Goal: Task Accomplishment & Management: Complete application form

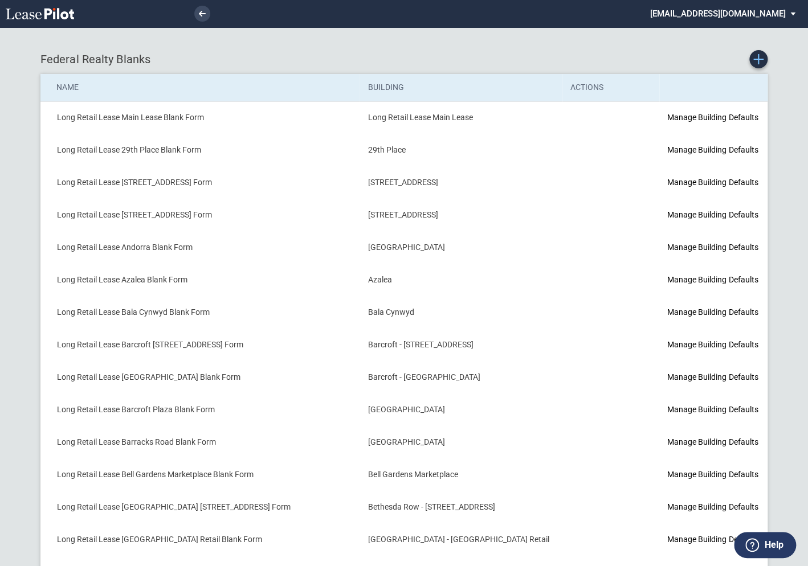
click at [759, 63] on icon "Create new Blank Form" at bounding box center [758, 59] width 10 height 10
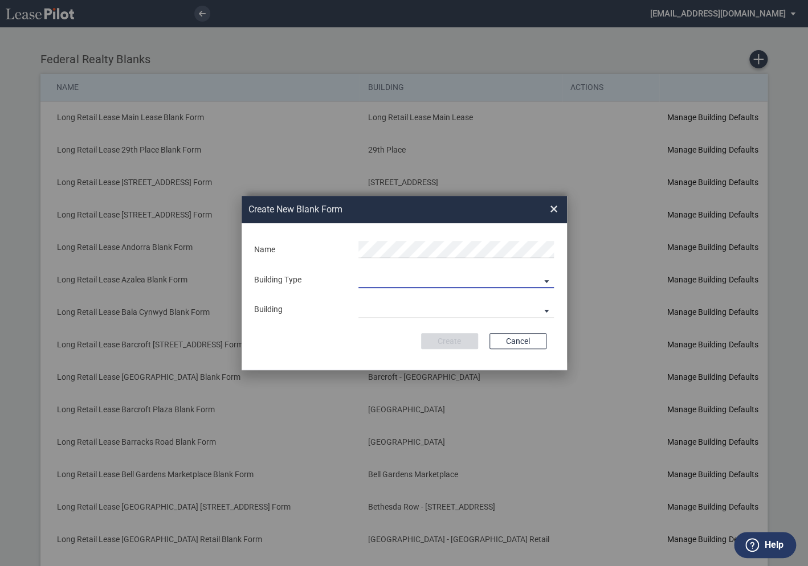
click at [380, 281] on md-select "Building Predefined Empty Building New Empty Building" at bounding box center [455, 279] width 195 height 17
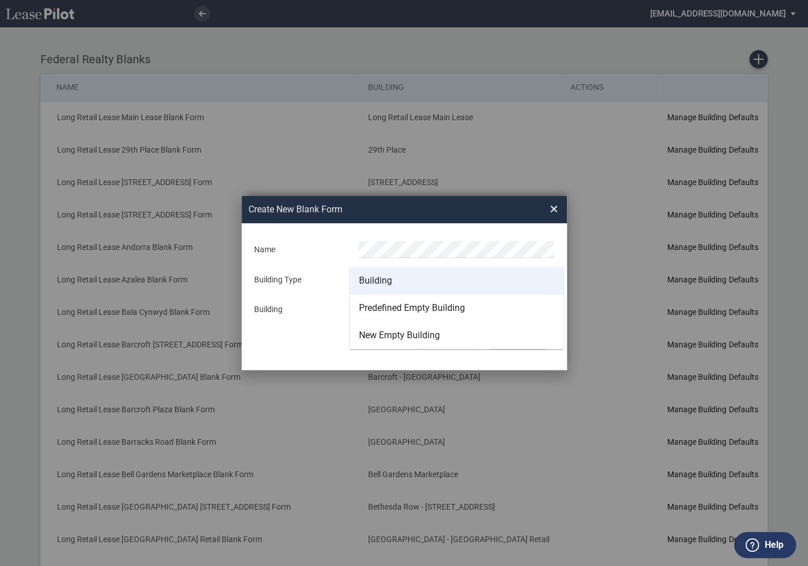
click at [377, 280] on div "Building" at bounding box center [375, 281] width 33 height 13
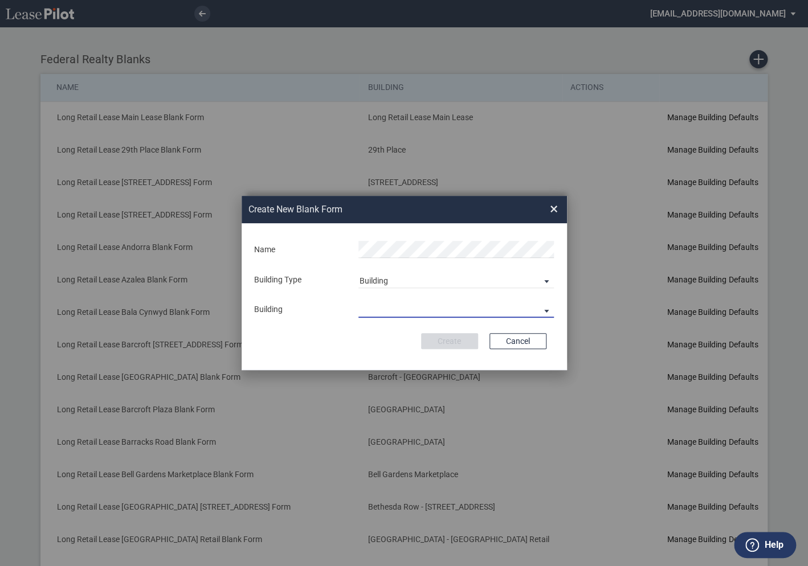
click at [378, 306] on md-select "29th Place 6464 Lincolnia Avenue 7770 Richmond Highway Andorra Azalea Bala Cynw…" at bounding box center [455, 309] width 195 height 17
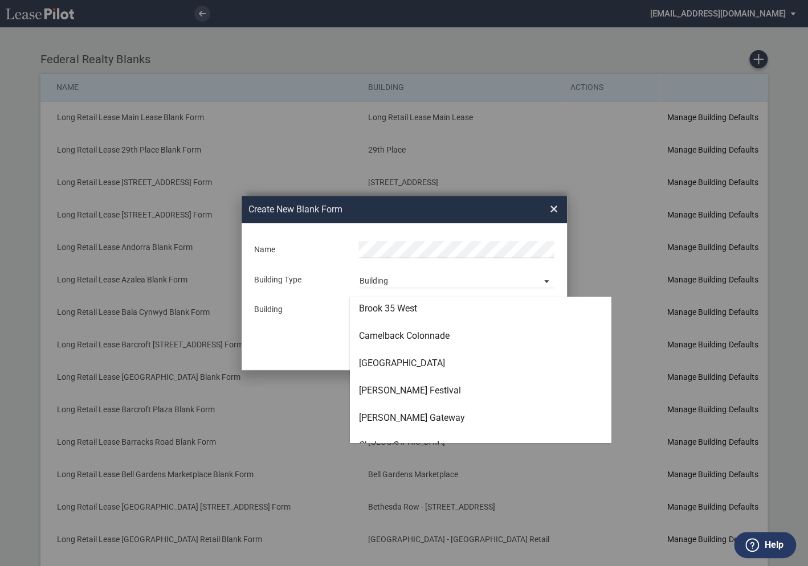
scroll to position [710, 0]
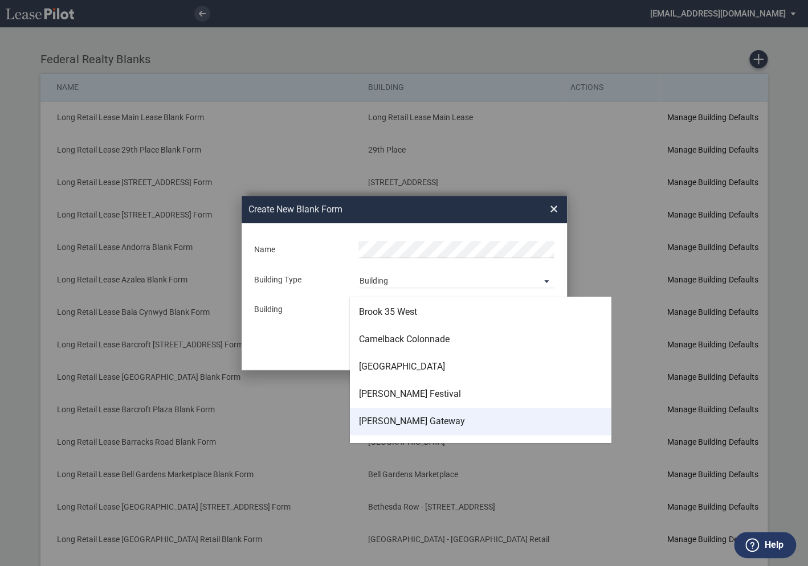
click at [388, 422] on div "[PERSON_NAME] Gateway" at bounding box center [412, 421] width 106 height 13
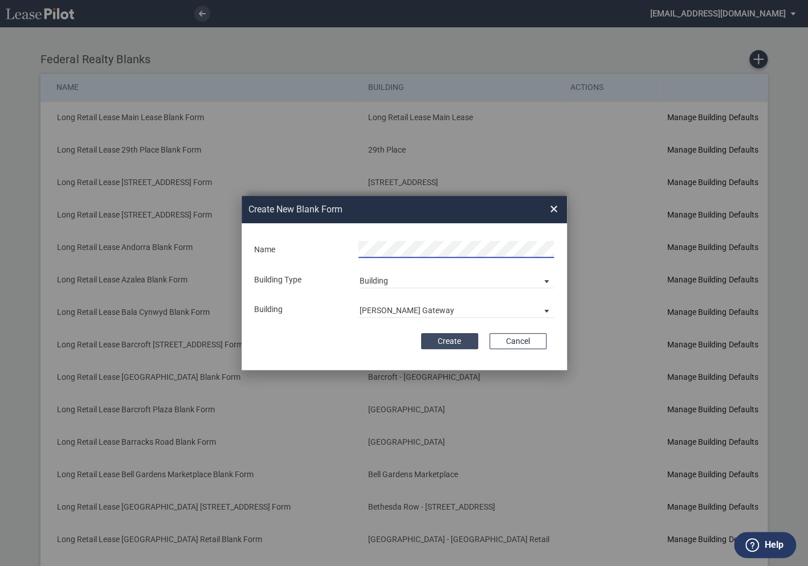
click at [450, 347] on button "Create" at bounding box center [449, 341] width 57 height 16
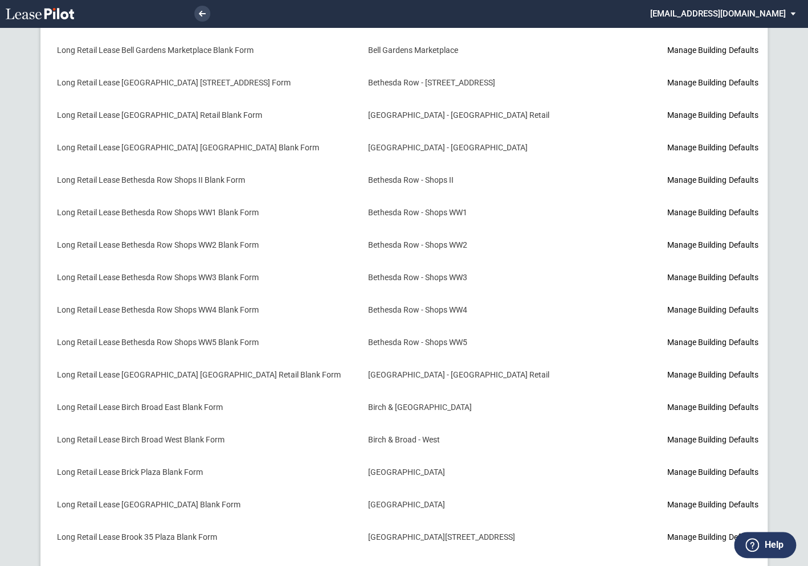
scroll to position [593, 0]
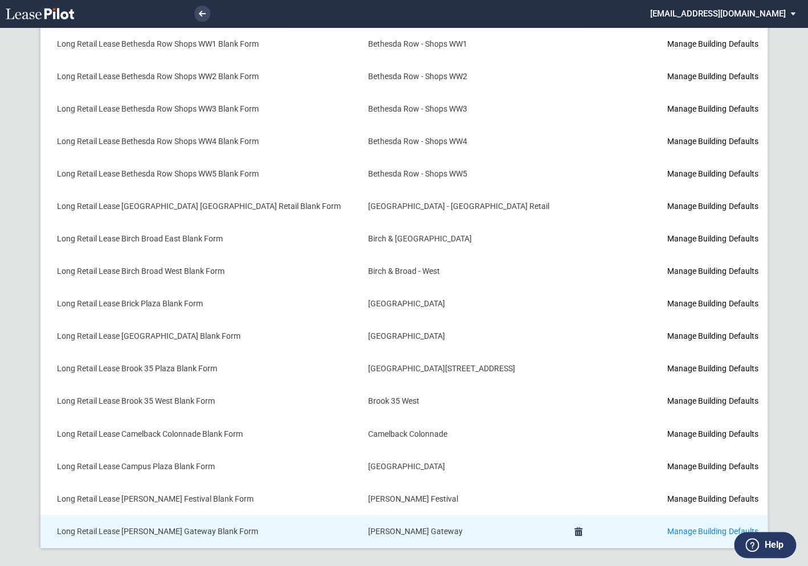
click at [667, 529] on link "Manage Building Defaults" at bounding box center [712, 531] width 91 height 9
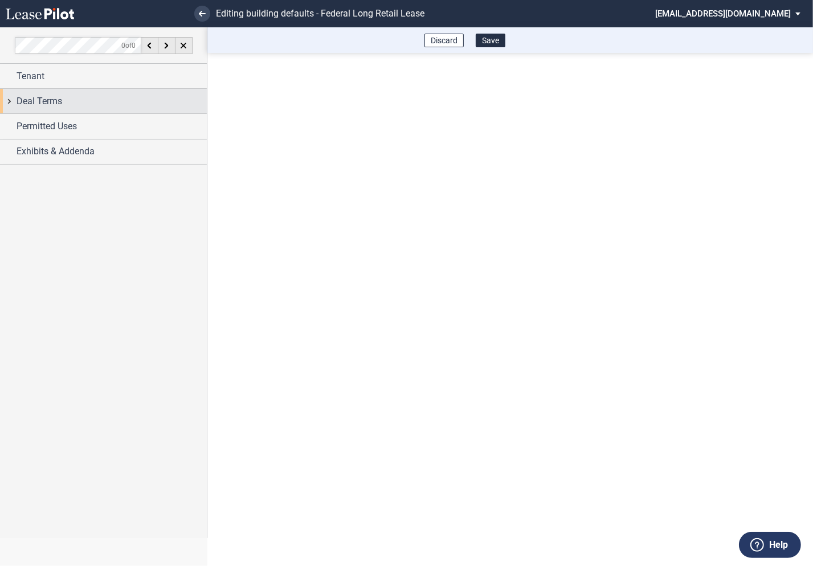
click at [11, 101] on div "Deal Terms" at bounding box center [103, 101] width 207 height 25
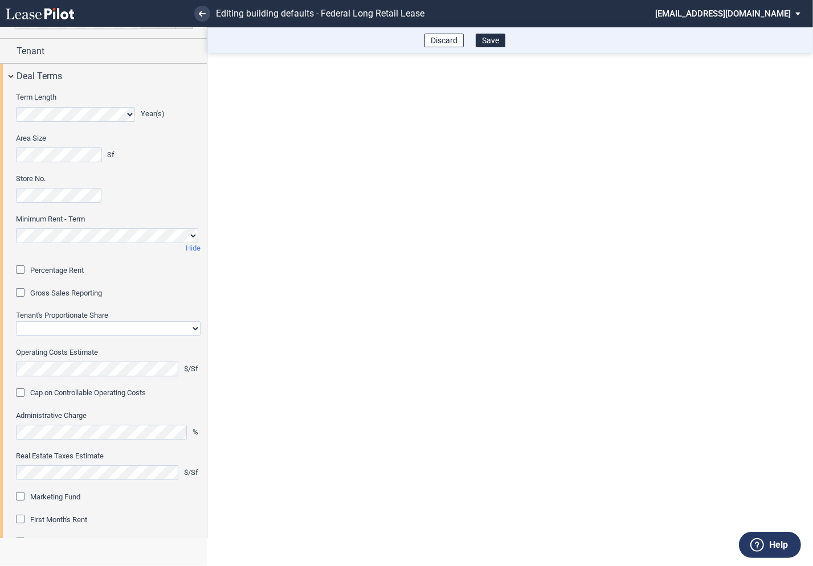
scroll to position [30, 0]
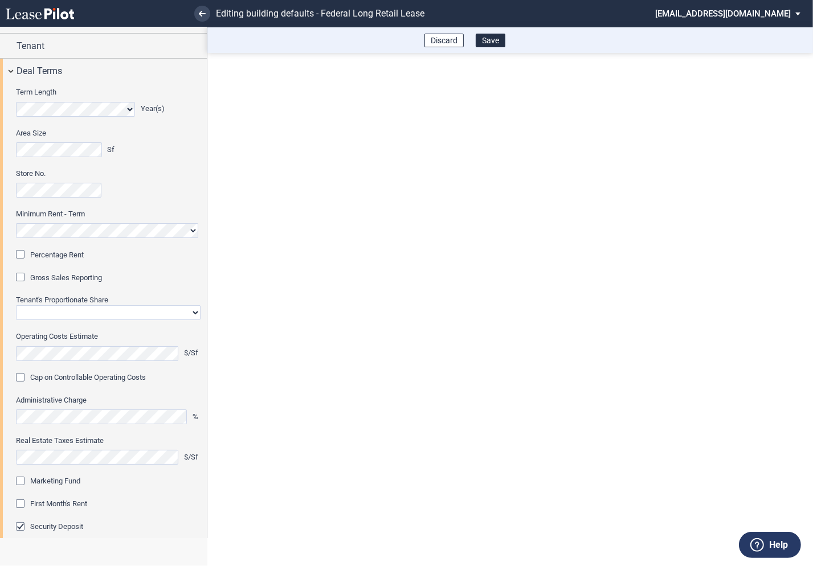
click at [23, 259] on div "Percentage Rent" at bounding box center [21, 255] width 11 height 11
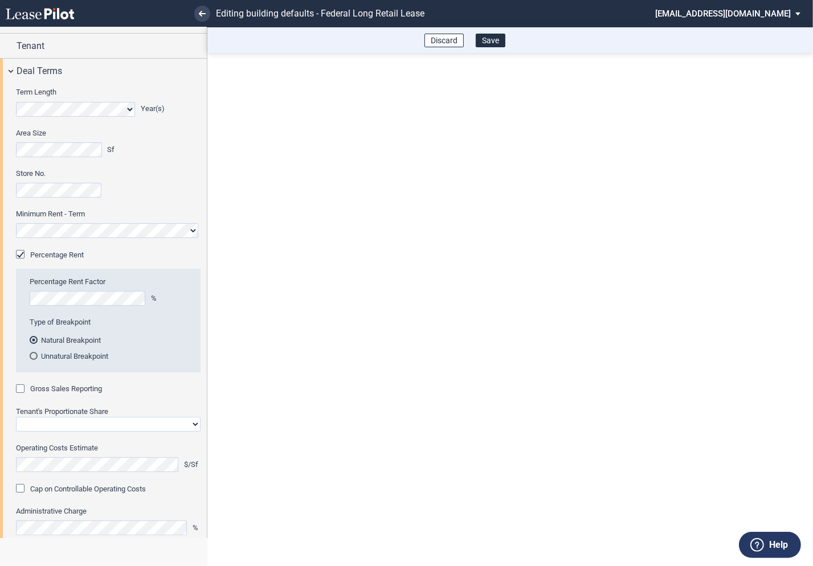
click at [22, 389] on div "Gross Sales Reporting" at bounding box center [21, 390] width 11 height 11
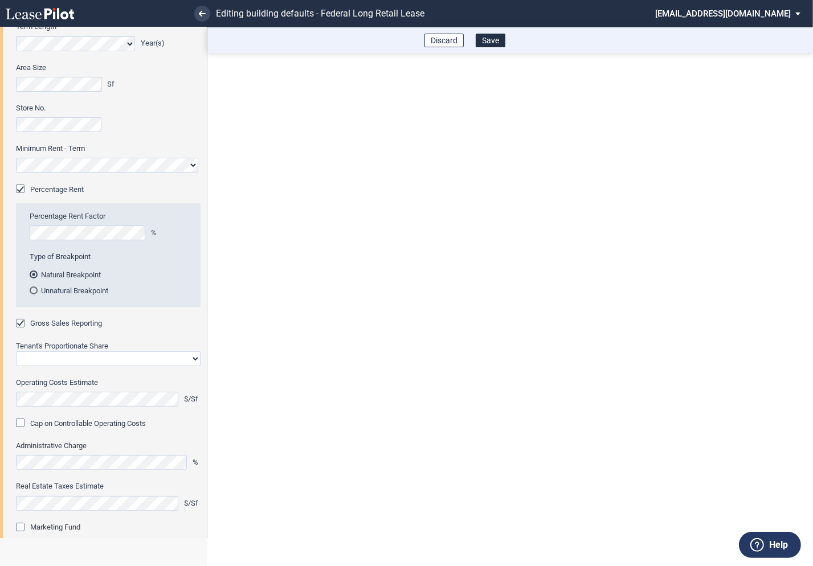
scroll to position [116, 0]
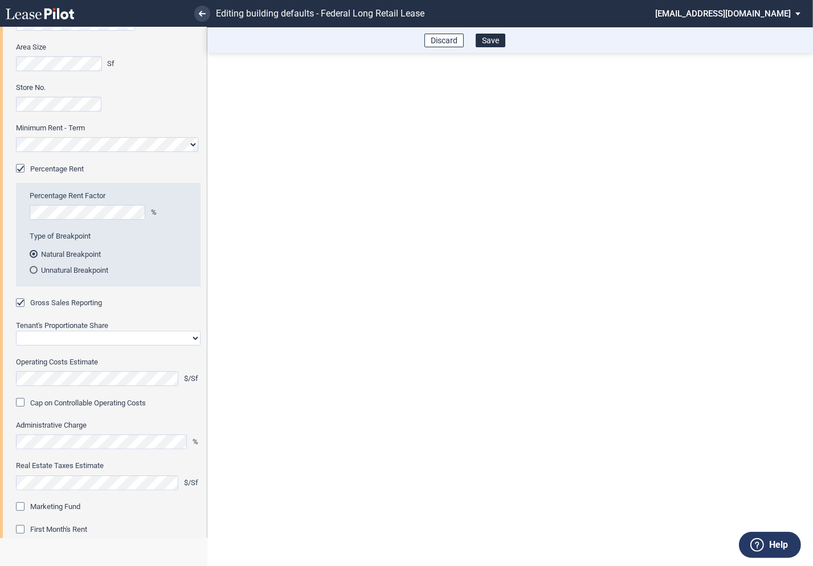
click at [79, 333] on select "Straight GLA Net Major" at bounding box center [108, 338] width 185 height 15
select select "straight GLA"
click at [16, 331] on select "Straight GLA Net Major" at bounding box center [108, 338] width 185 height 15
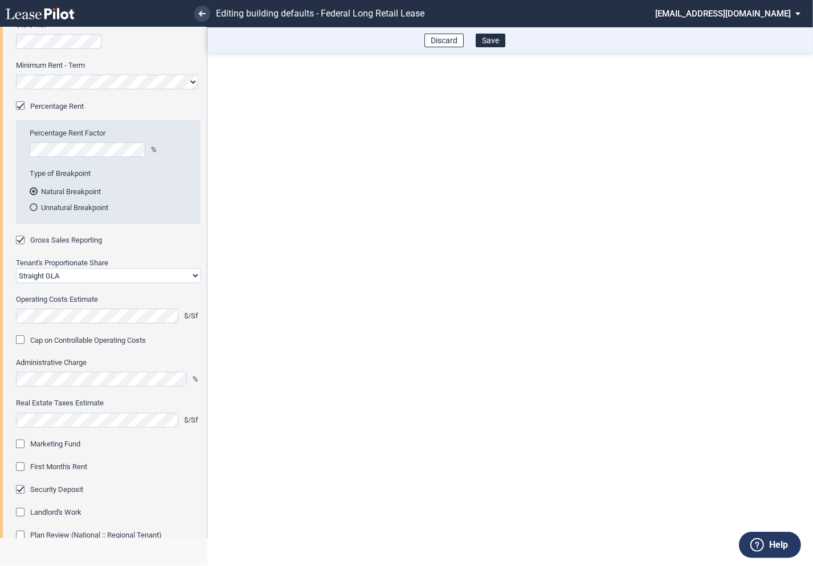
scroll to position [190, 0]
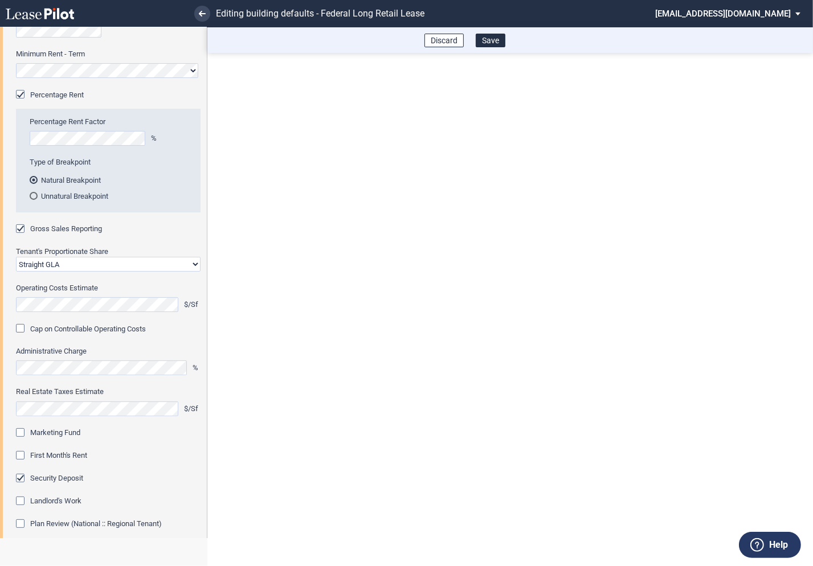
click at [27, 429] on div "Marketing Fund" at bounding box center [21, 434] width 11 height 11
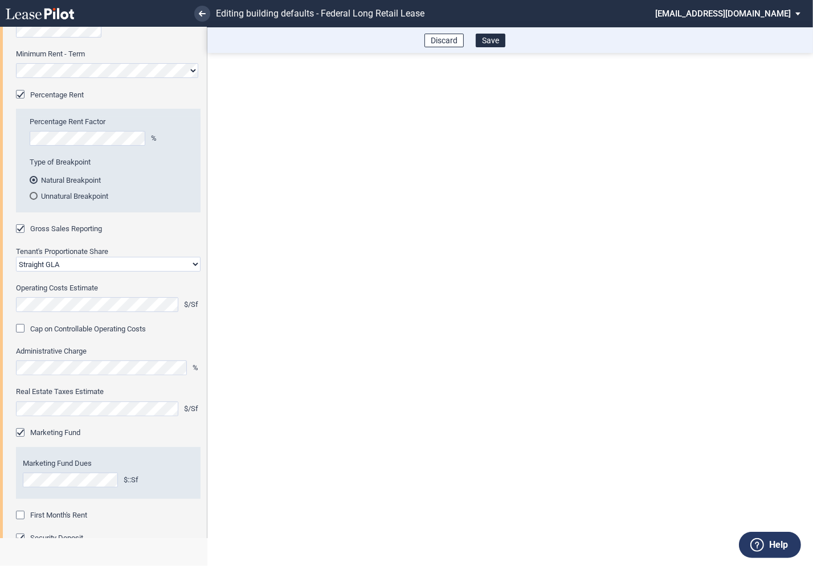
scroll to position [263, 0]
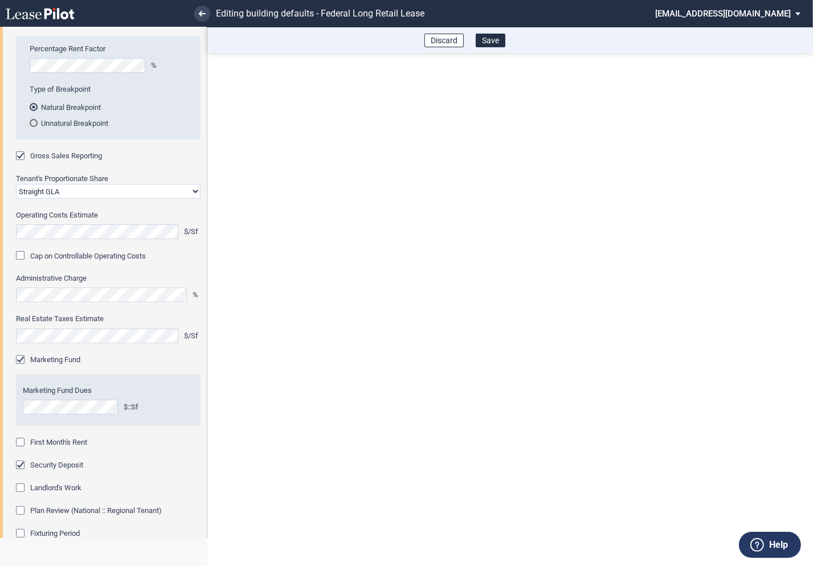
click at [25, 442] on div "First Month's Rent" at bounding box center [21, 443] width 11 height 11
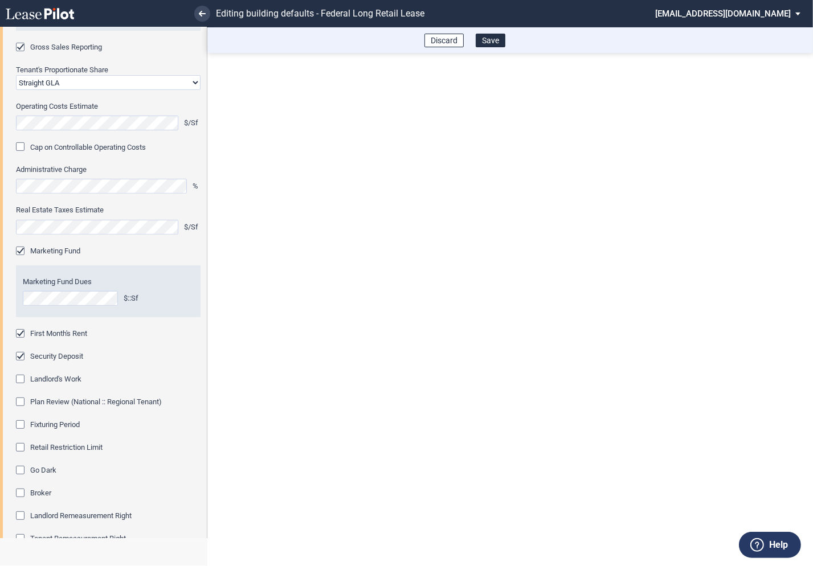
click at [22, 426] on div "Fixturing Period" at bounding box center [21, 426] width 11 height 11
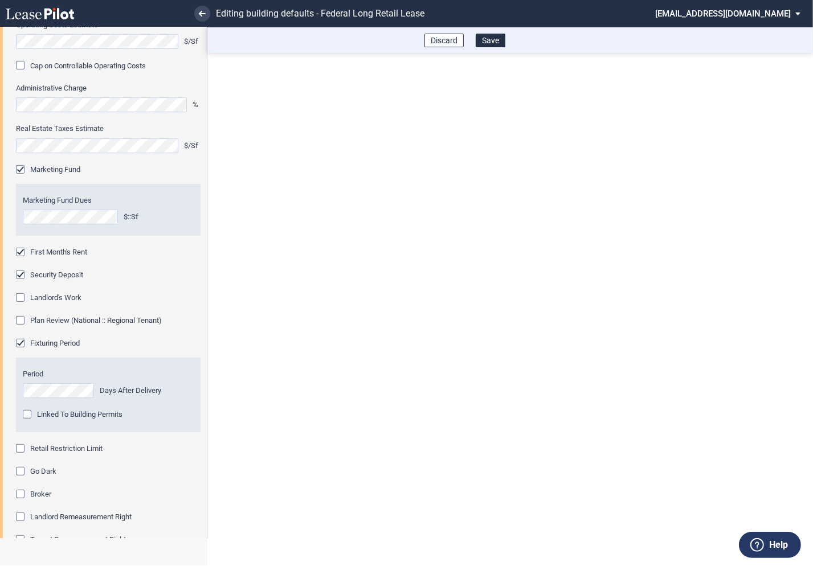
scroll to position [475, 0]
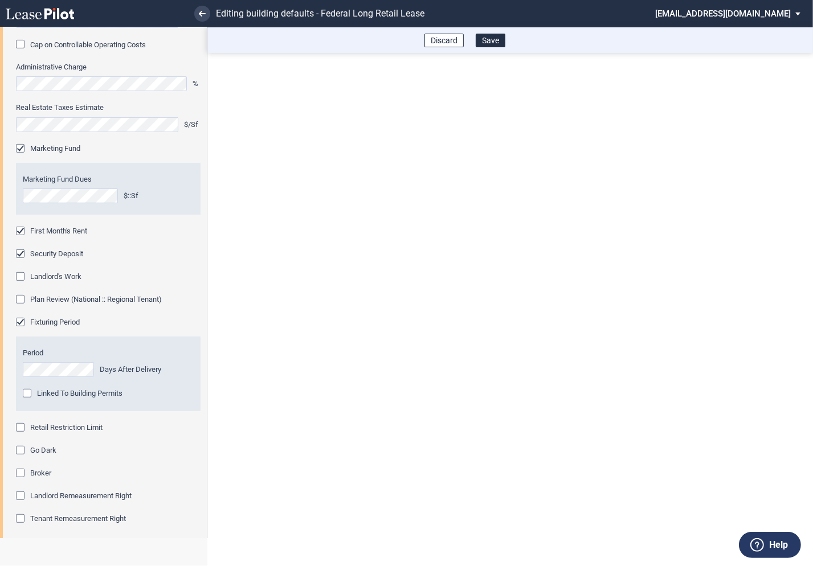
click at [23, 427] on div "Retail Restriction Limit" at bounding box center [21, 428] width 11 height 11
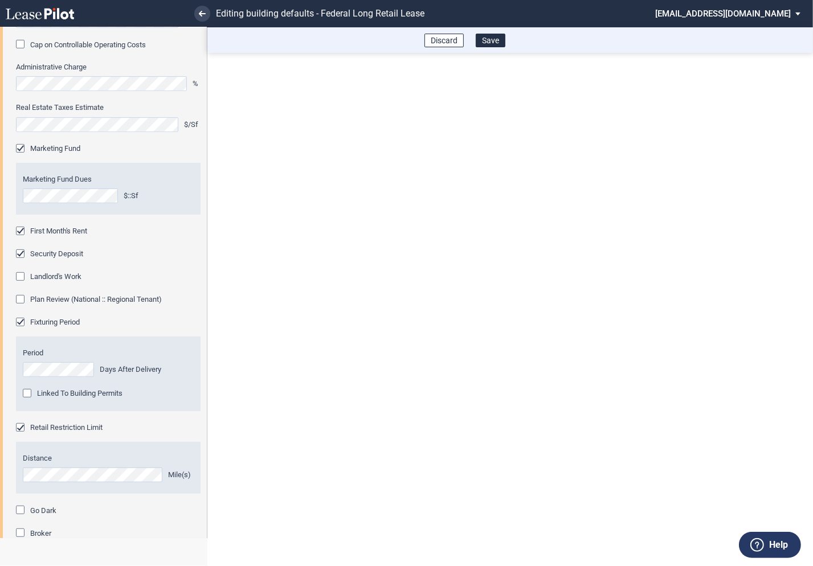
scroll to position [590, 0]
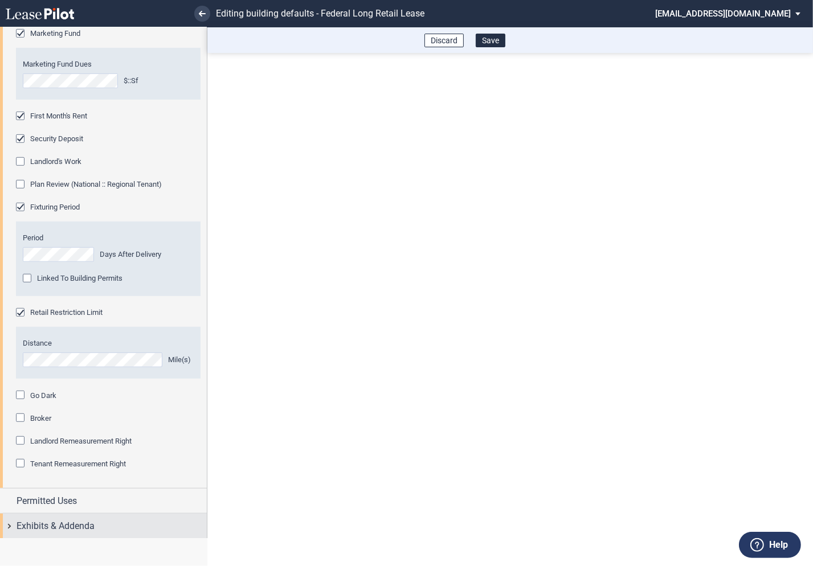
click at [13, 524] on div "Exhibits & Addenda" at bounding box center [103, 526] width 207 height 25
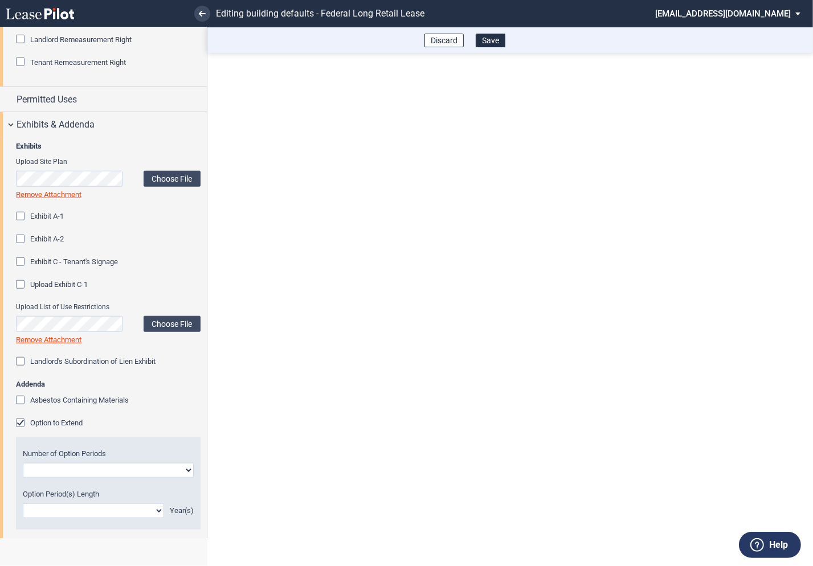
scroll to position [1012, 0]
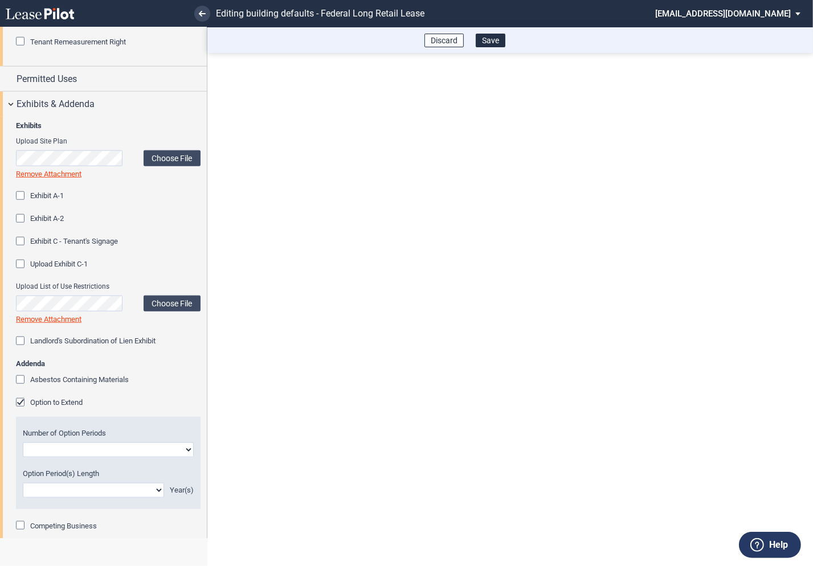
click at [21, 405] on div "Option to Extend" at bounding box center [21, 403] width 11 height 11
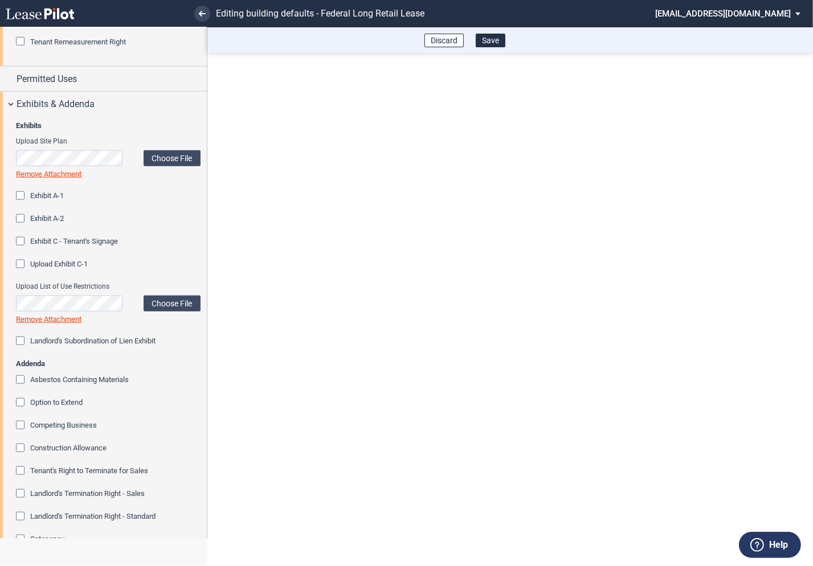
scroll to position [1167, 0]
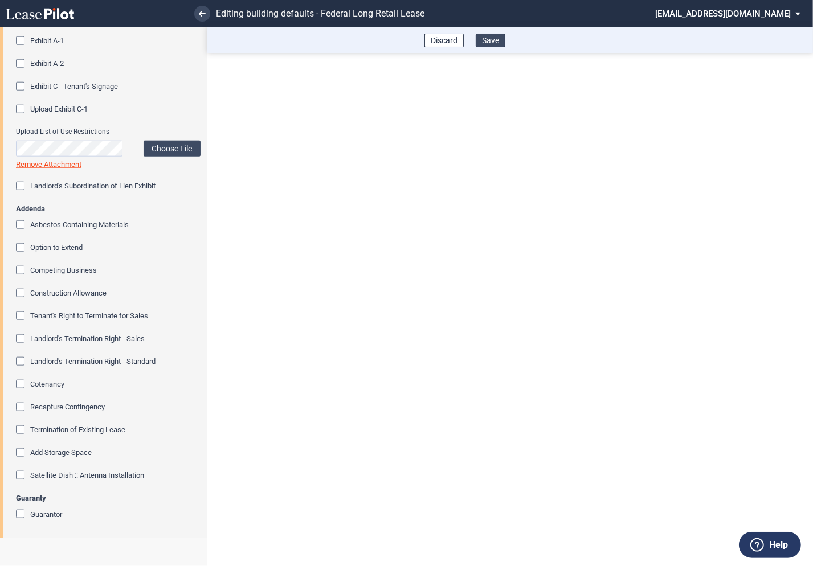
click at [492, 41] on button "Save" at bounding box center [491, 41] width 30 height 14
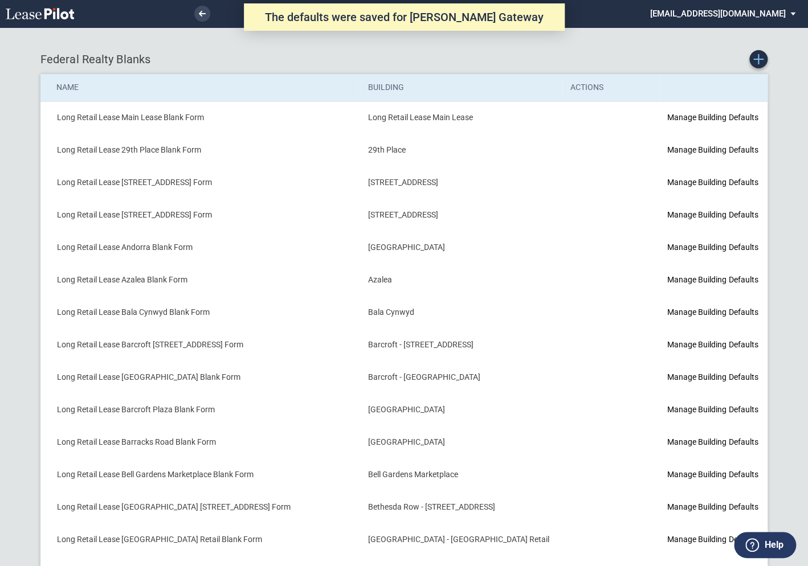
click at [757, 57] on icon "Create new Blank Form" at bounding box center [758, 59] width 10 height 10
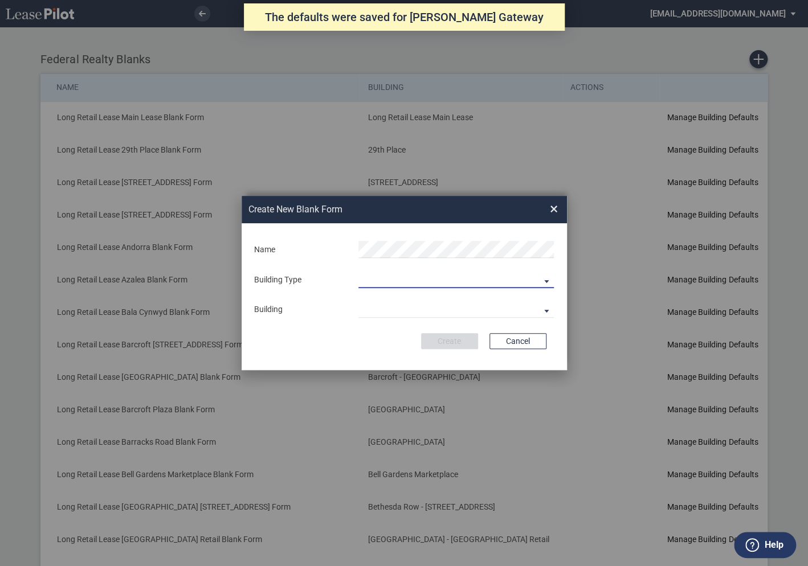
click at [386, 284] on md-select "Building Predefined Empty Building New Empty Building" at bounding box center [455, 279] width 195 height 17
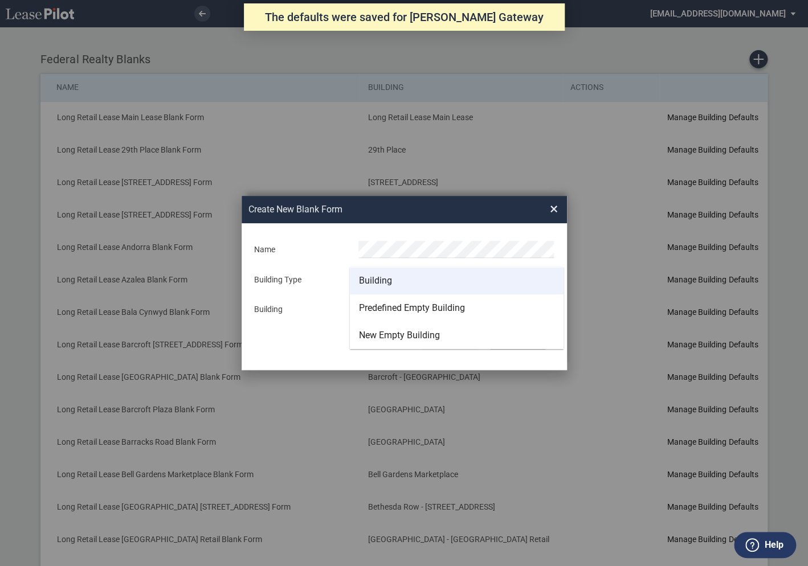
click at [381, 282] on div "Building" at bounding box center [375, 281] width 33 height 13
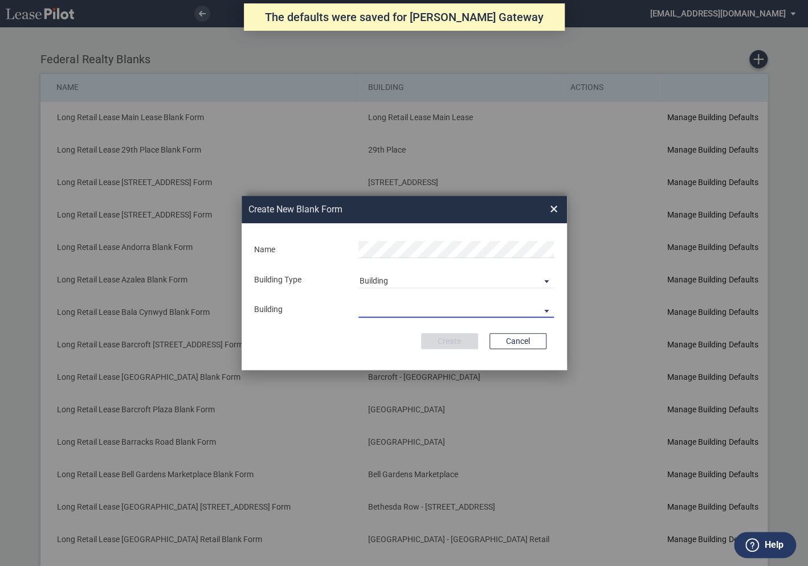
click at [382, 307] on md-select "29th Place [STREET_ADDRESS] [STREET_ADDRESS] [GEOGRAPHIC_DATA] Azalea Bala Cynw…" at bounding box center [455, 309] width 195 height 17
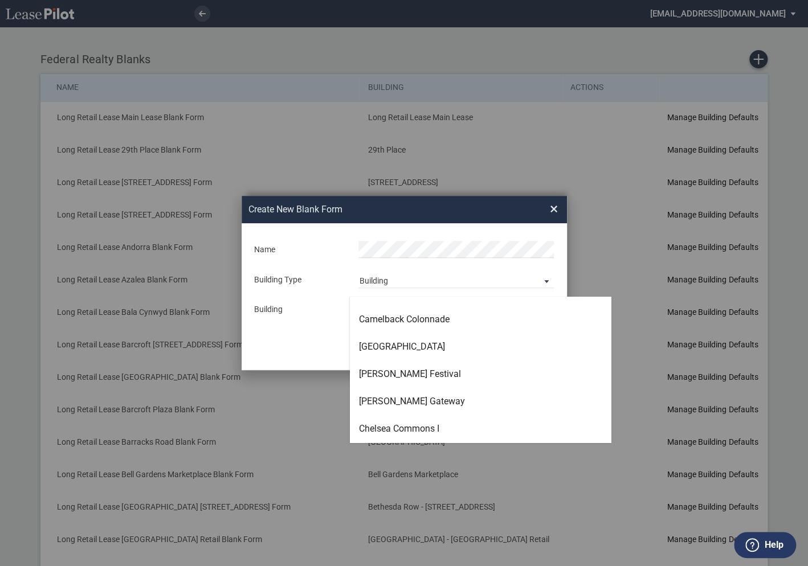
scroll to position [731, 0]
click at [386, 428] on div "Chelsea Commons I" at bounding box center [399, 428] width 80 height 13
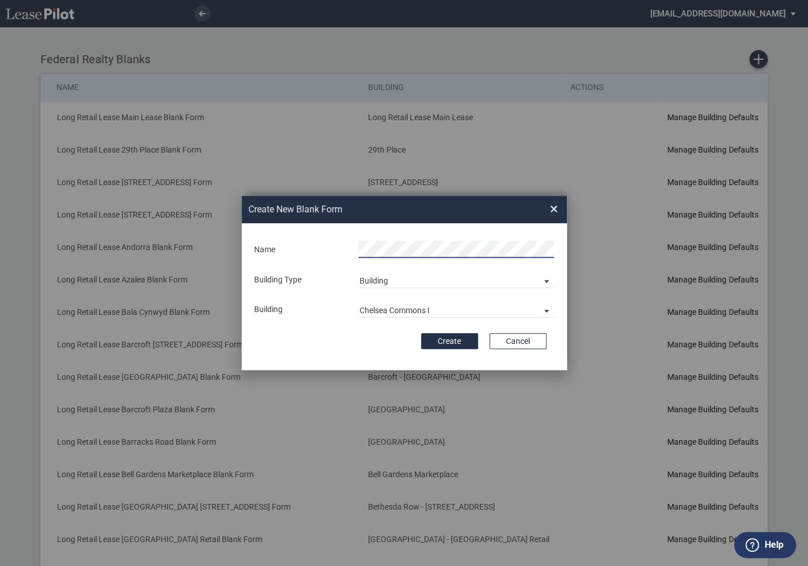
click at [354, 345] on div "Create Cancel" at bounding box center [404, 341] width 284 height 16
click at [453, 344] on button "Create" at bounding box center [449, 341] width 57 height 16
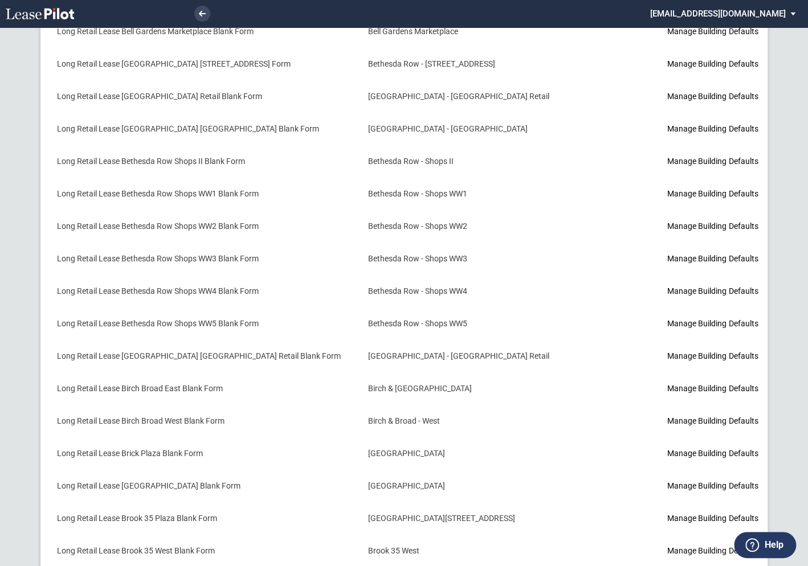
scroll to position [626, 0]
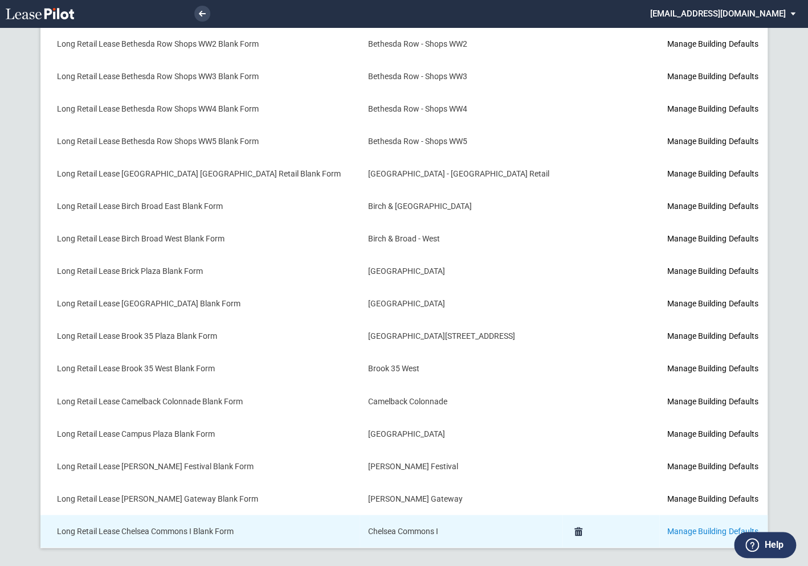
click at [669, 527] on link "Manage Building Defaults" at bounding box center [712, 531] width 91 height 9
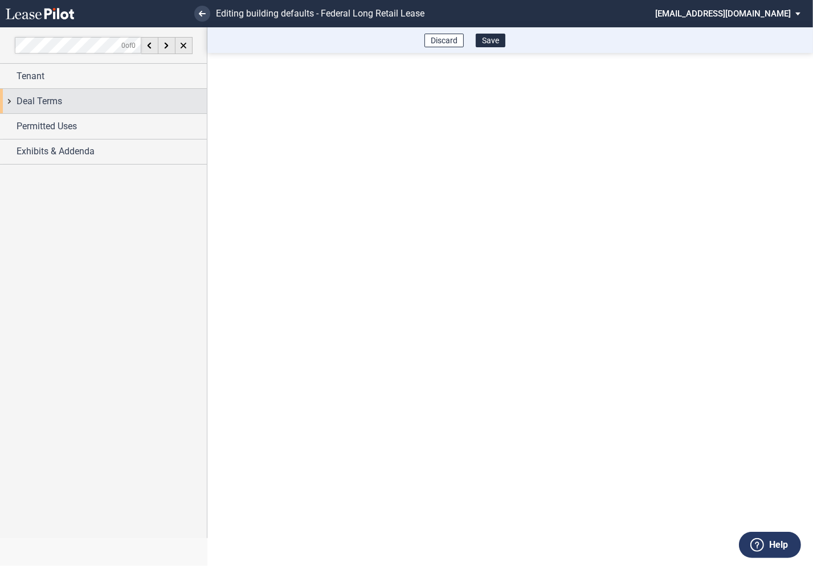
click at [10, 103] on div "Deal Terms" at bounding box center [103, 101] width 207 height 25
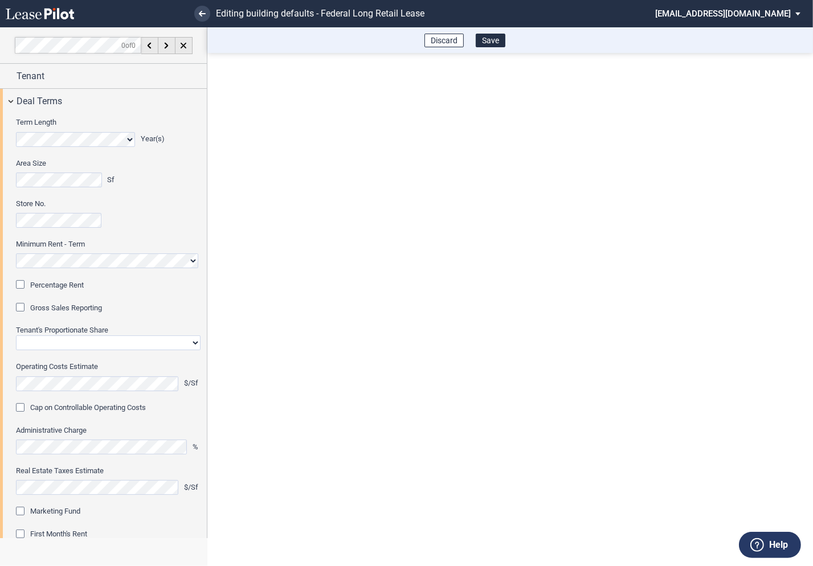
click at [22, 288] on div "Percentage Rent" at bounding box center [21, 285] width 11 height 11
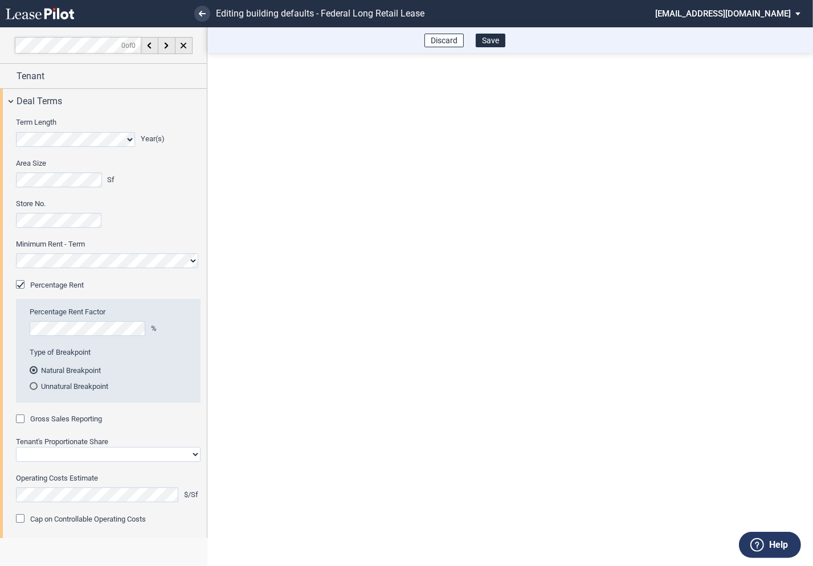
click at [22, 421] on div "Gross Sales Reporting" at bounding box center [21, 420] width 11 height 11
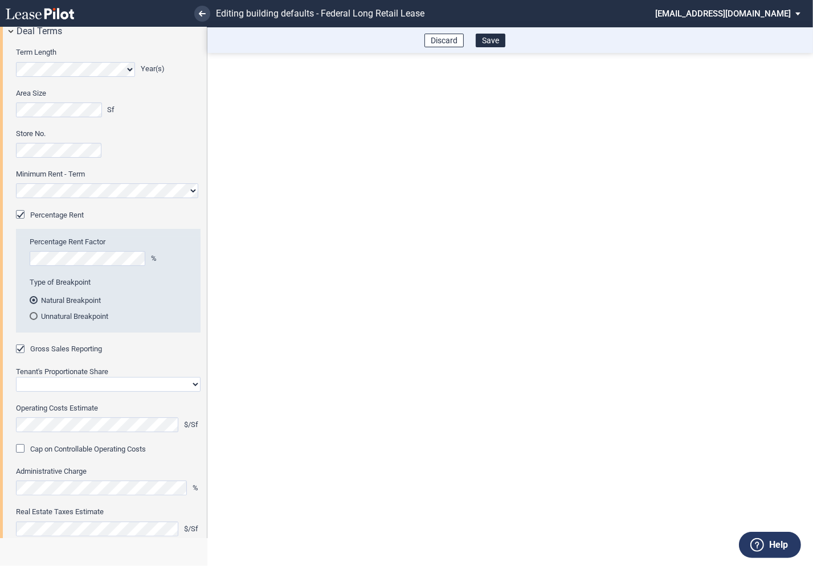
scroll to position [75, 0]
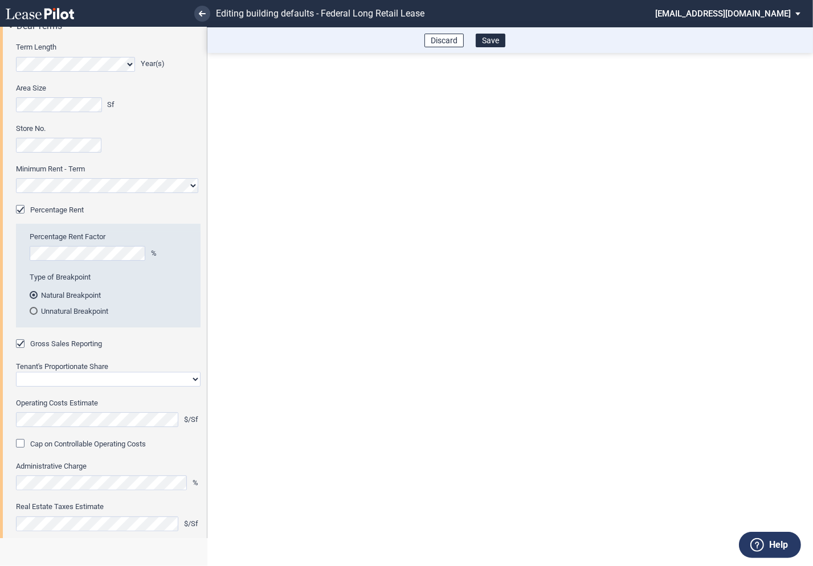
click at [54, 384] on select "Straight GLA Net Major" at bounding box center [108, 379] width 185 height 15
select select "straight GLA"
click at [16, 372] on select "Straight GLA Net Major" at bounding box center [108, 379] width 185 height 15
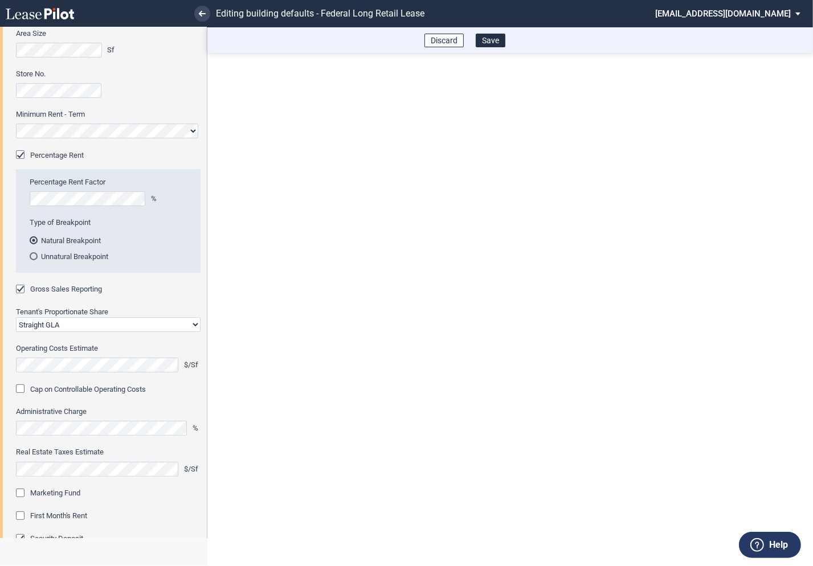
scroll to position [139, 0]
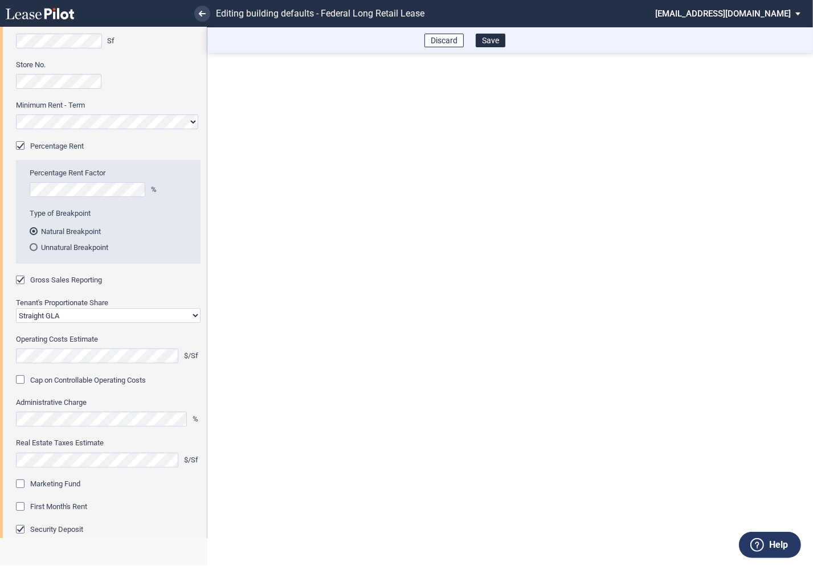
click at [20, 486] on div "Marketing Fund" at bounding box center [21, 485] width 11 height 11
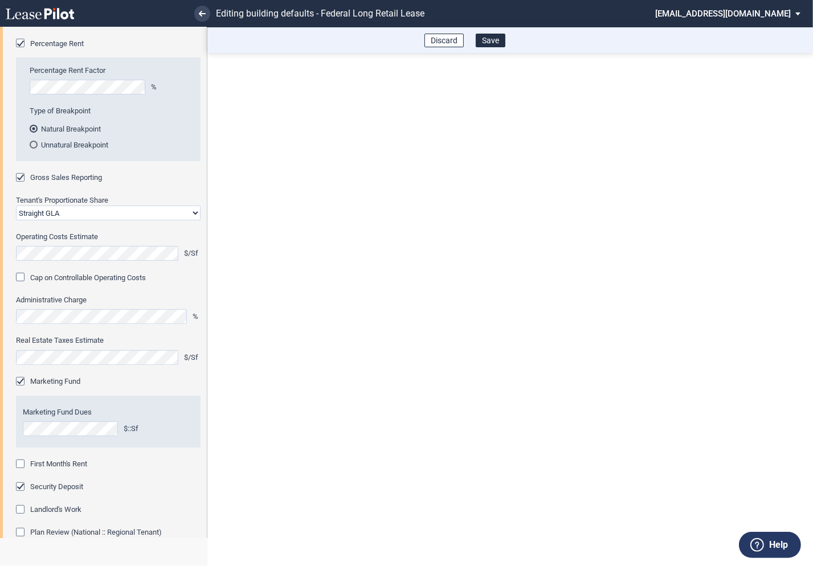
scroll to position [262, 0]
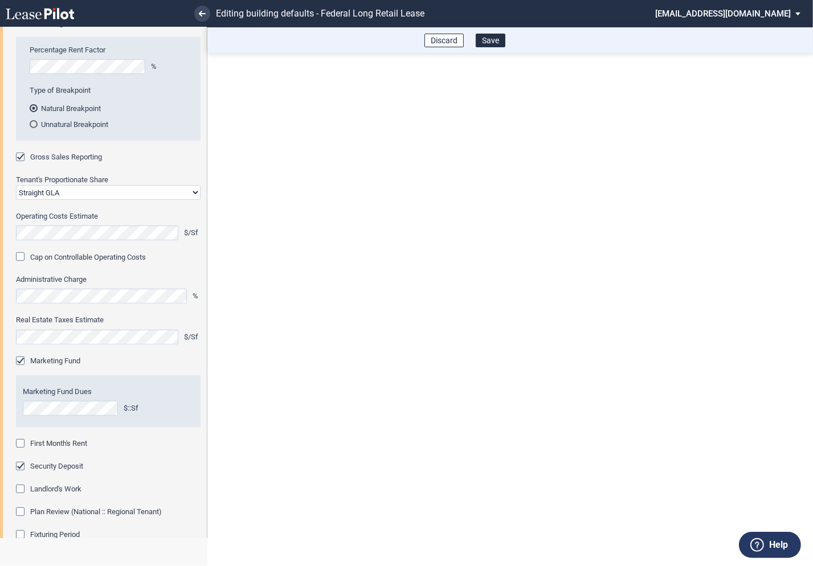
click at [23, 447] on div "First Month's Rent" at bounding box center [21, 444] width 11 height 11
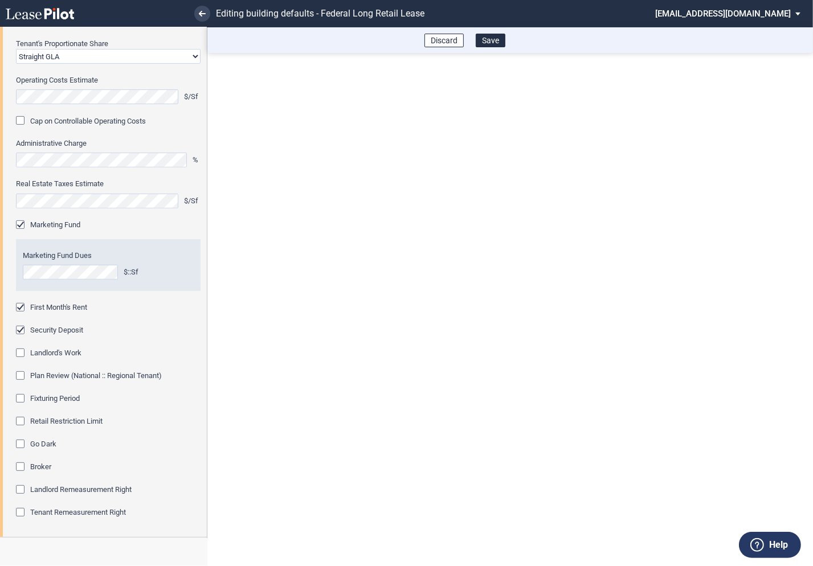
scroll to position [416, 0]
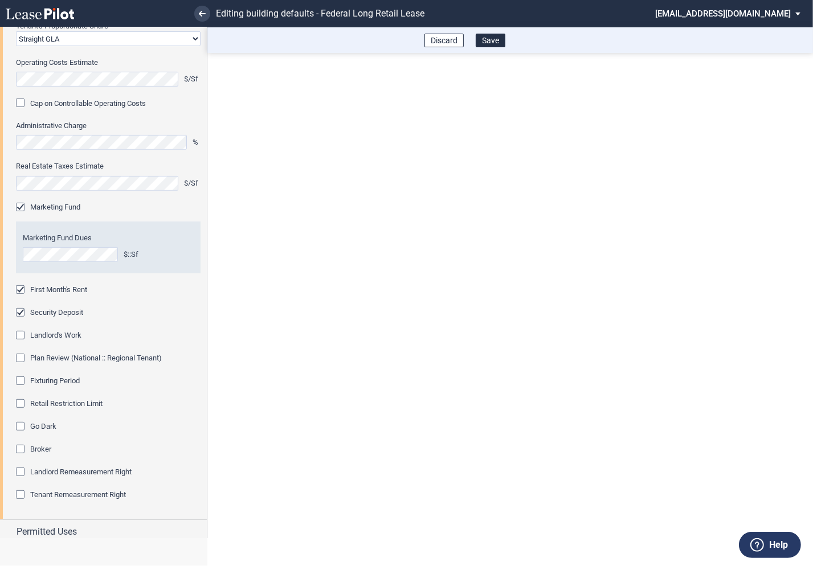
click at [22, 382] on div "Fixturing Period" at bounding box center [21, 382] width 11 height 11
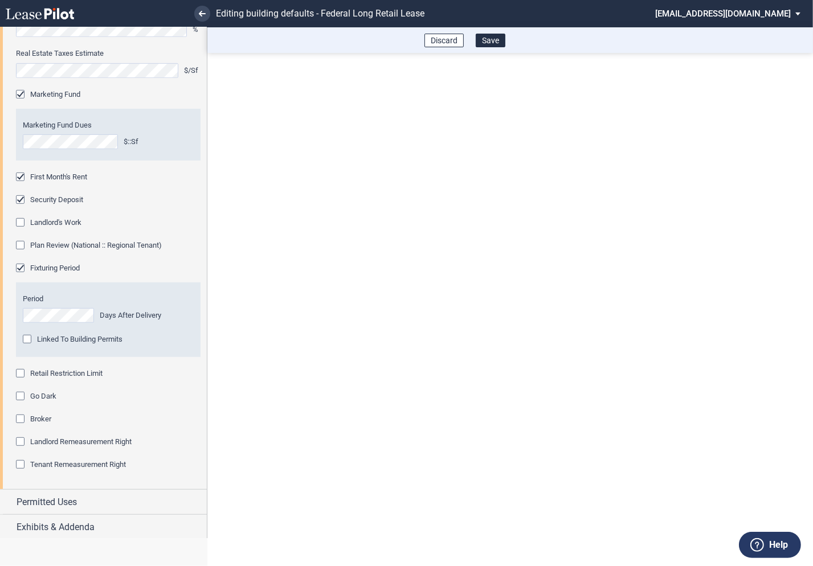
scroll to position [530, 0]
click at [23, 373] on div "Retail Restriction Limit" at bounding box center [21, 373] width 11 height 11
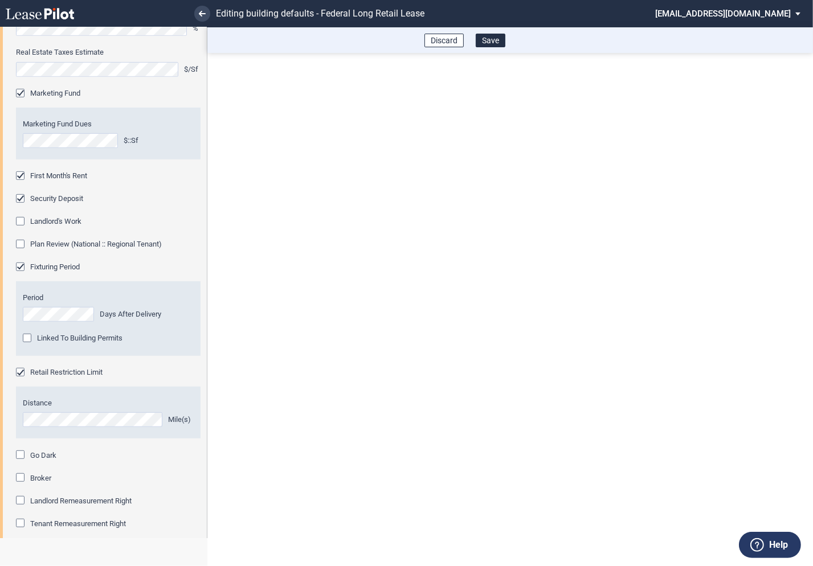
scroll to position [590, 0]
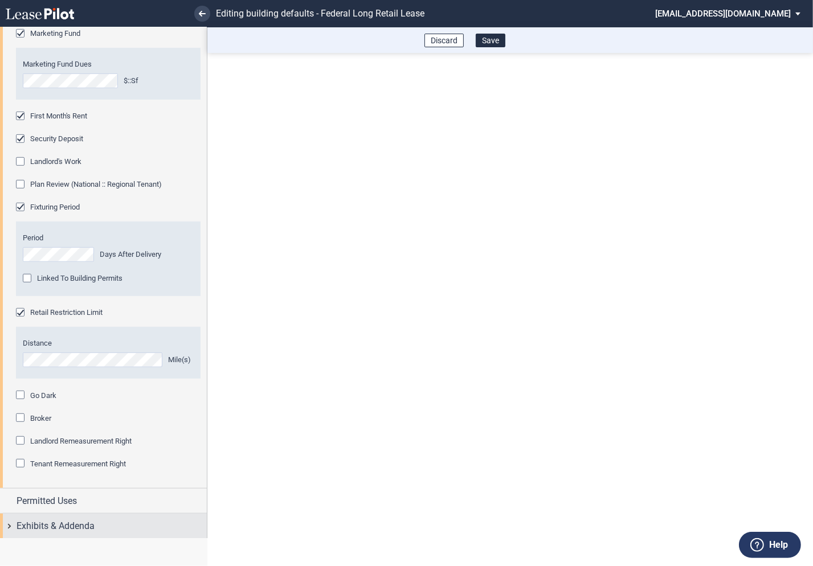
click at [10, 522] on div "Exhibits & Addenda" at bounding box center [103, 526] width 207 height 25
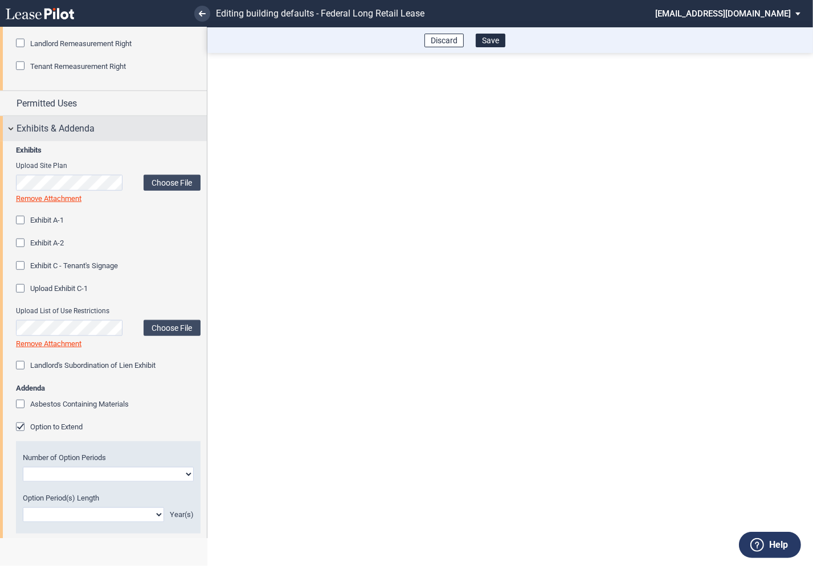
scroll to position [989, 0]
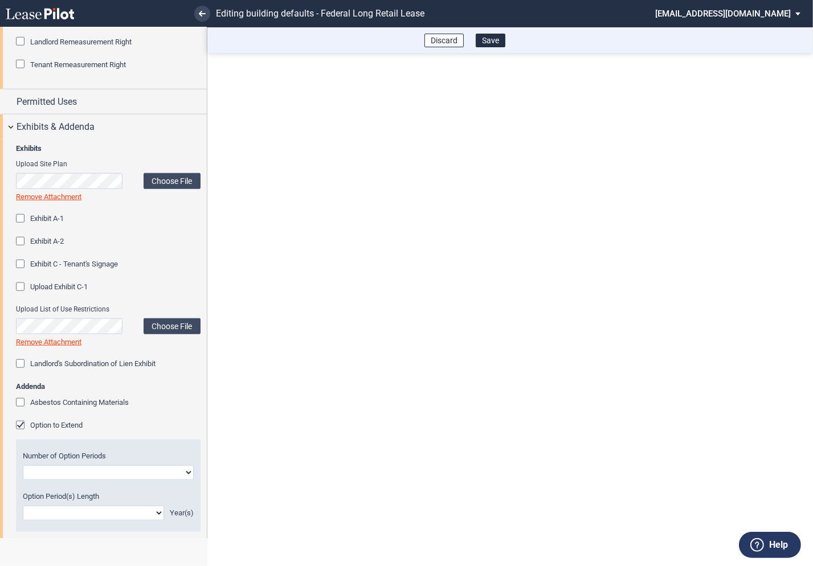
click at [25, 423] on div "Option to Extend" at bounding box center [21, 426] width 11 height 11
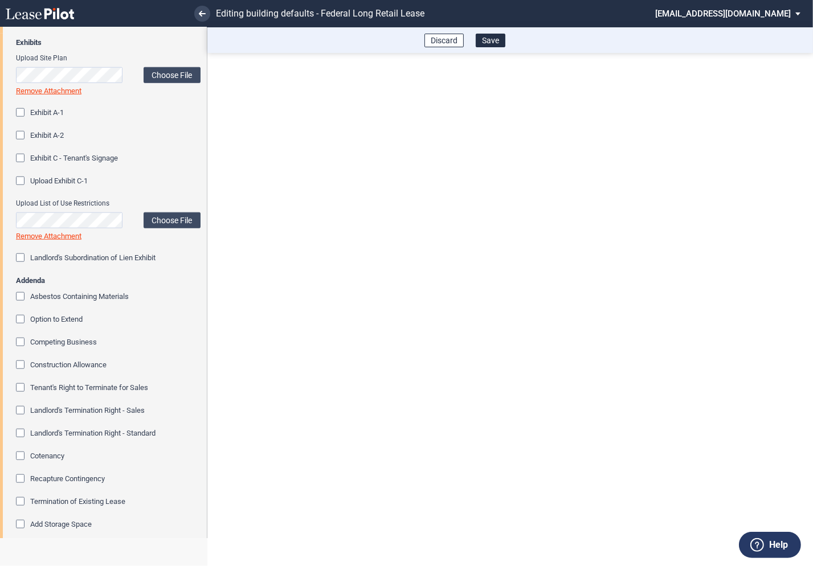
scroll to position [1167, 0]
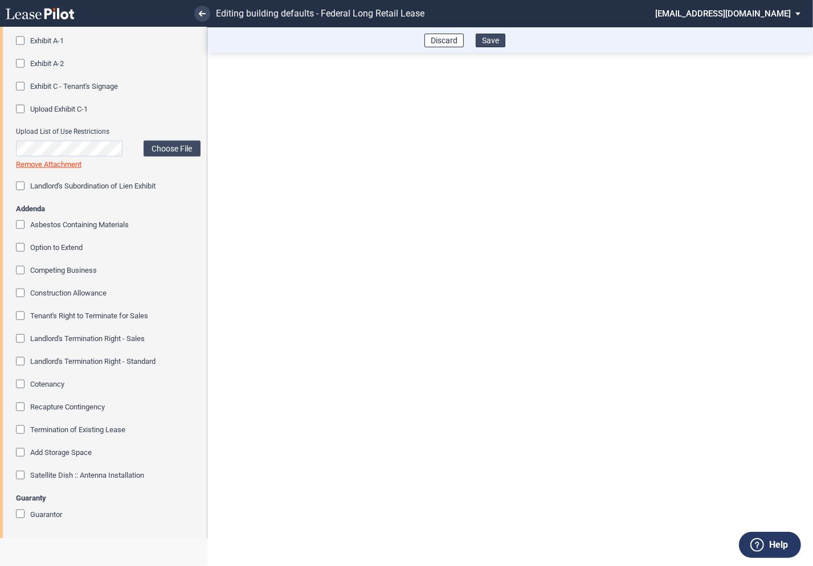
click at [491, 38] on button "Save" at bounding box center [491, 41] width 30 height 14
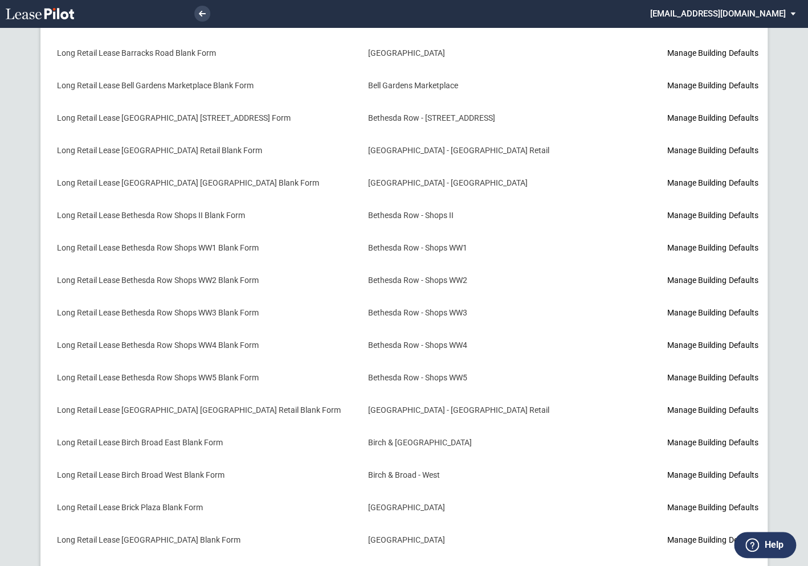
scroll to position [626, 0]
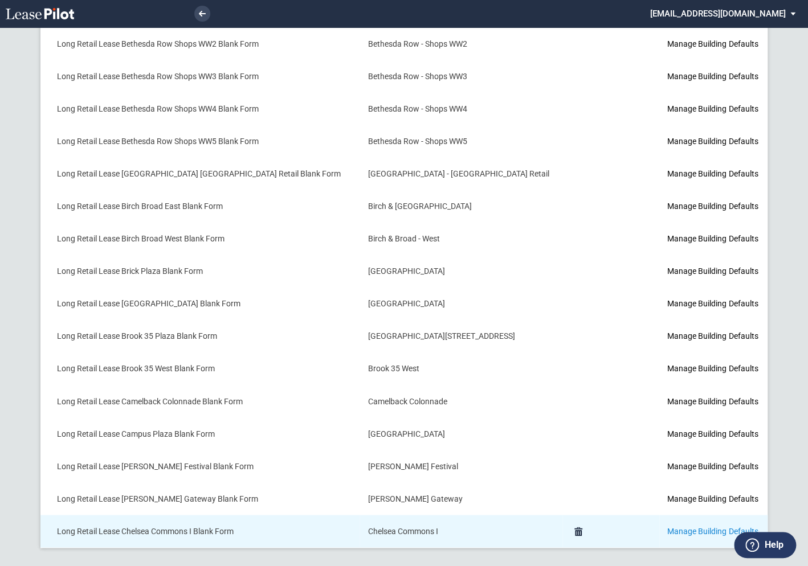
click at [667, 527] on link "Manage Building Defaults" at bounding box center [712, 531] width 91 height 9
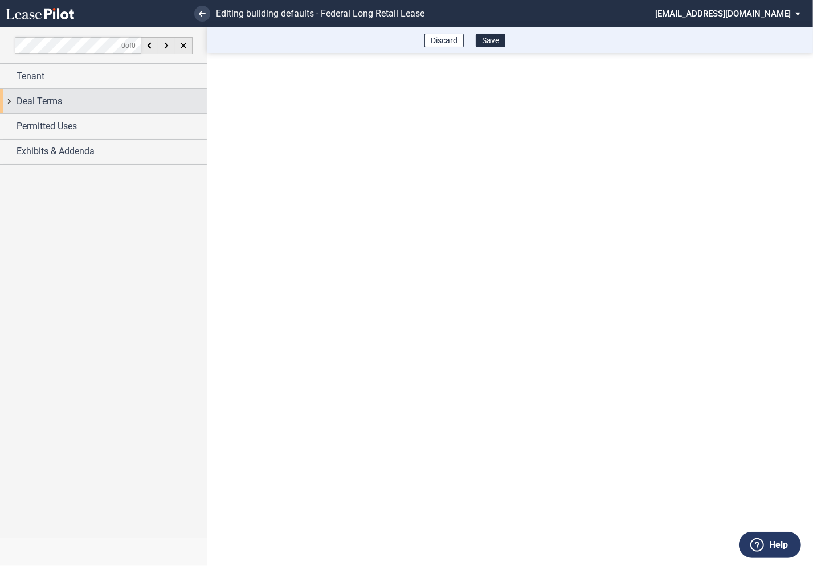
click at [13, 101] on div "Deal Terms" at bounding box center [103, 101] width 207 height 25
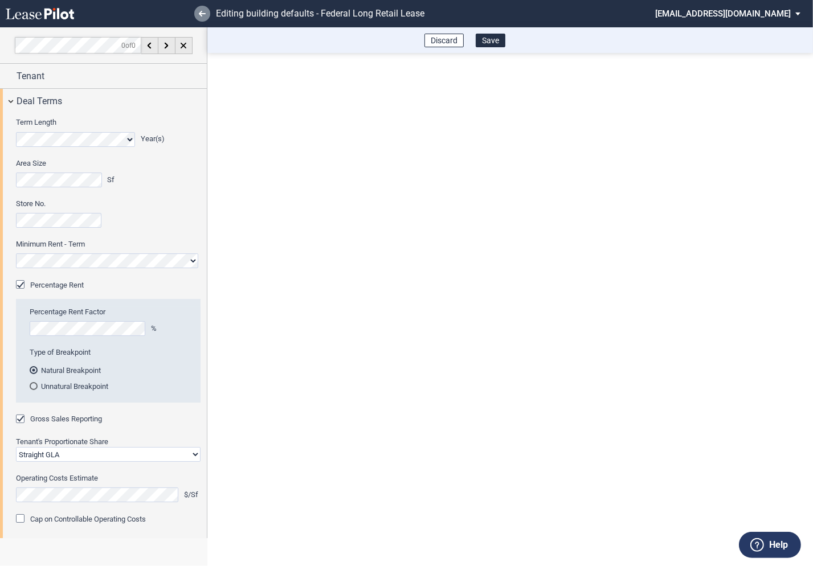
click at [202, 13] on icon at bounding box center [202, 14] width 7 height 6
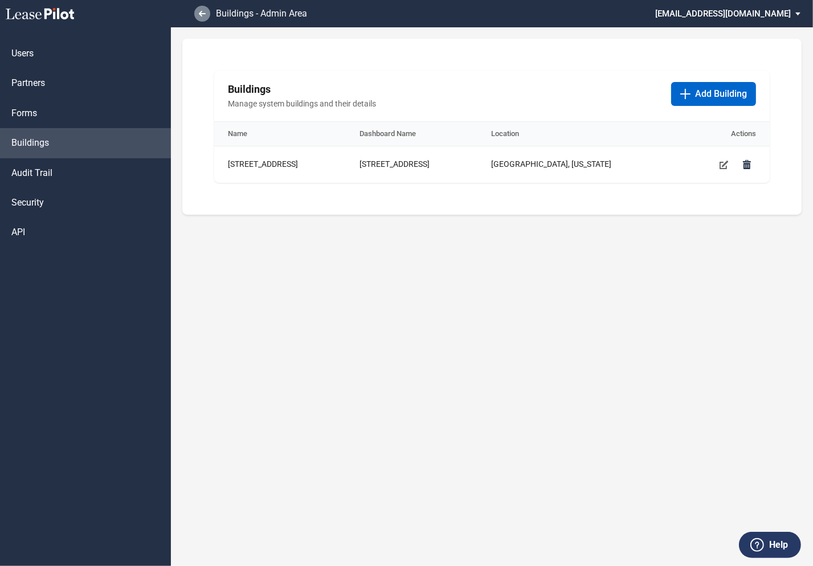
click at [209, 13] on link at bounding box center [202, 14] width 16 height 16
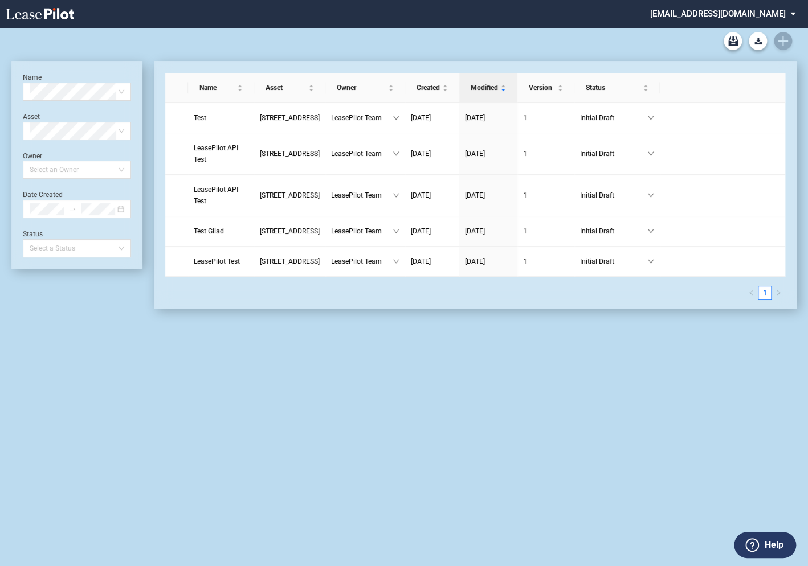
click at [723, 15] on md-select "admin@leasepilot.co Super Admin Area Admin Area Settings Sign Out" at bounding box center [727, 13] width 156 height 26
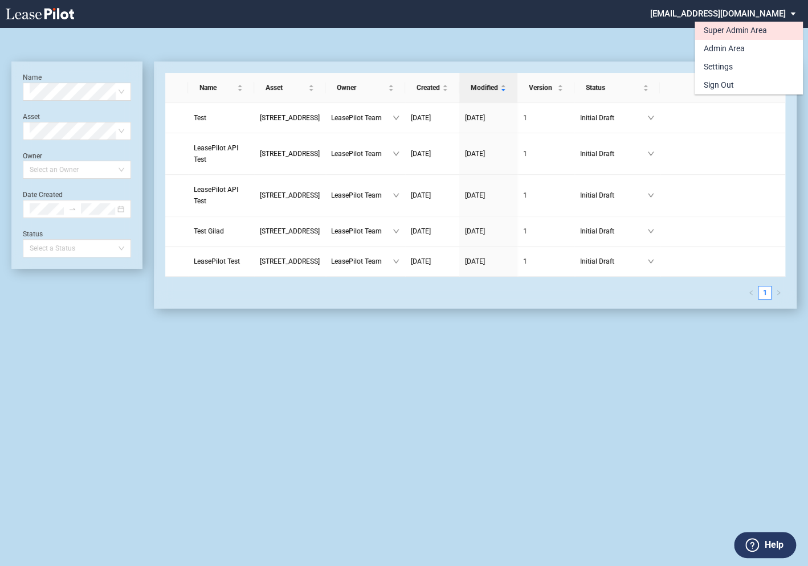
click at [718, 31] on div "Super Admin Area" at bounding box center [735, 30] width 63 height 11
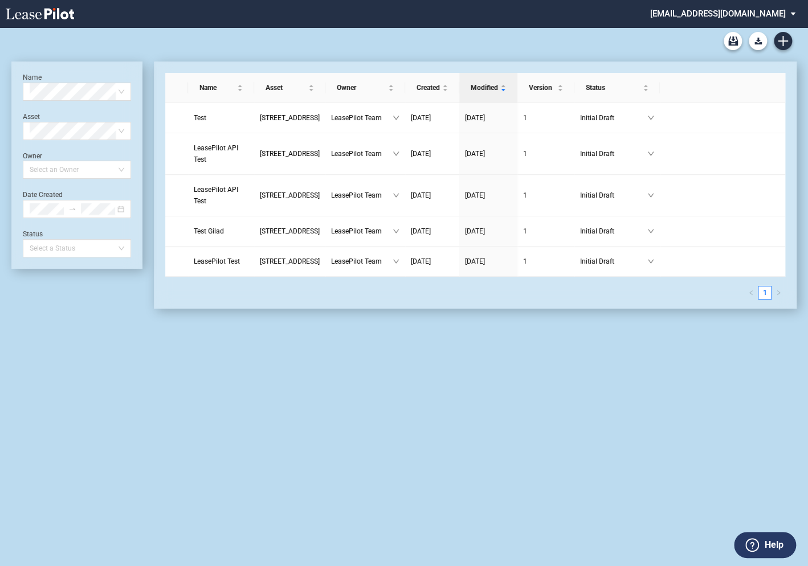
scroll to position [27, 0]
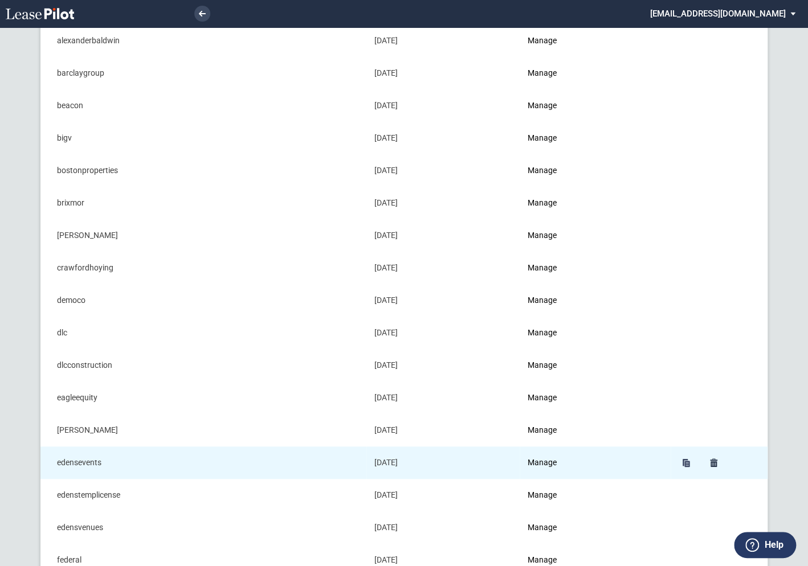
scroll to position [253, 0]
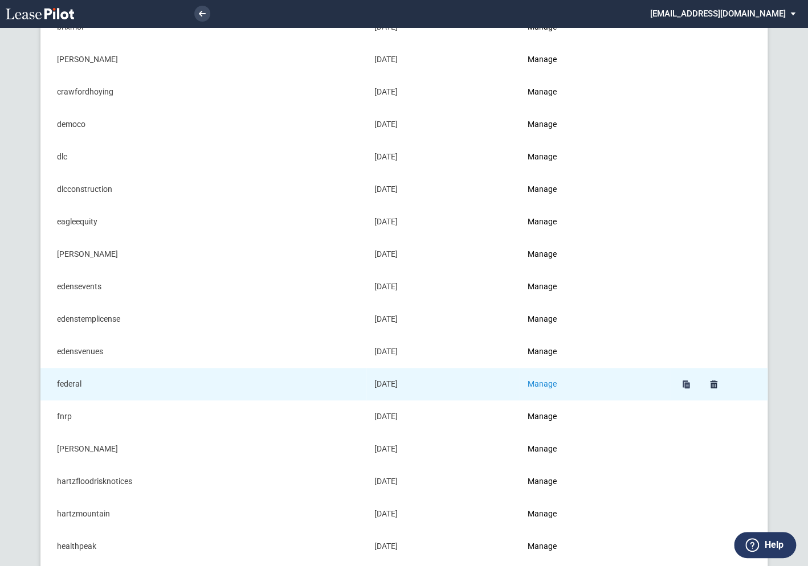
click at [545, 380] on link "Manage" at bounding box center [542, 384] width 29 height 9
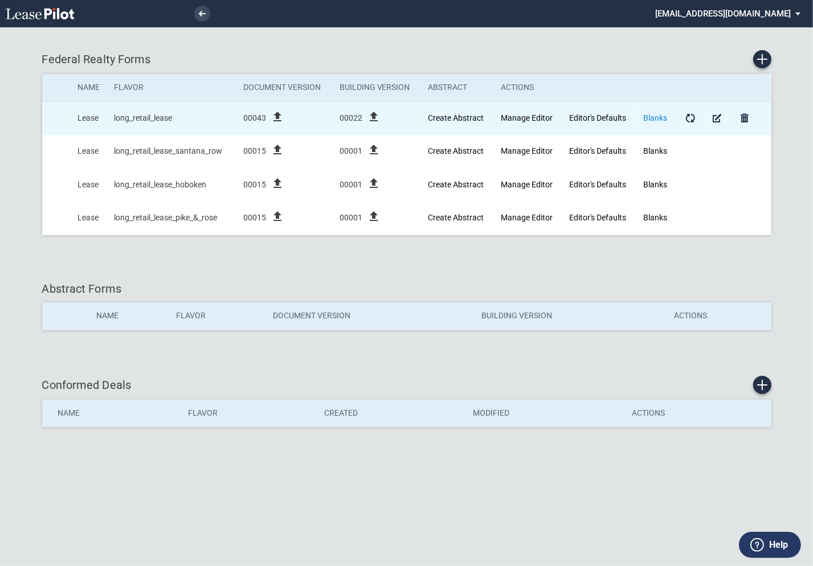
click at [658, 117] on link "Blanks" at bounding box center [655, 117] width 24 height 9
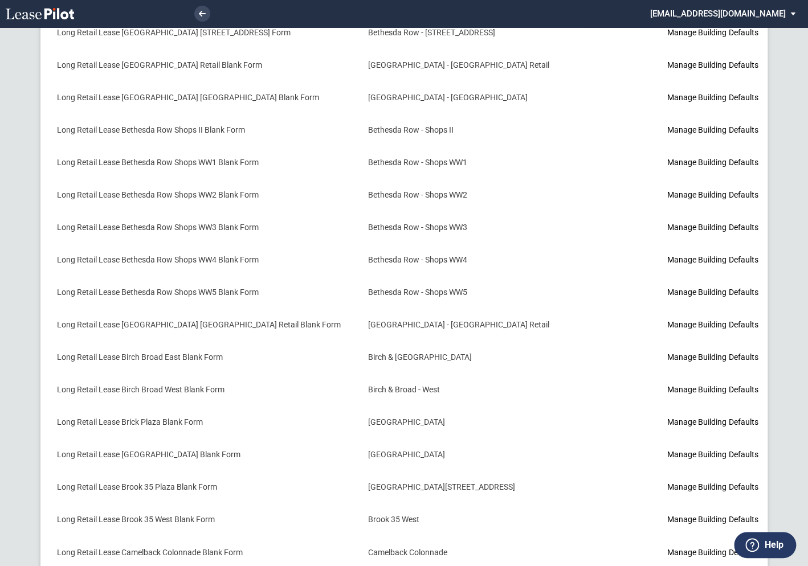
scroll to position [626, 0]
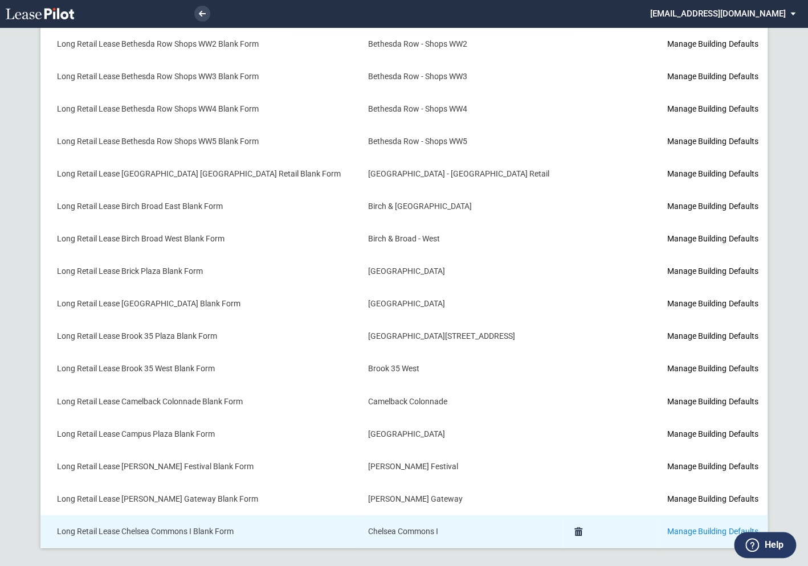
click at [688, 529] on link "Manage Building Defaults" at bounding box center [712, 531] width 91 height 9
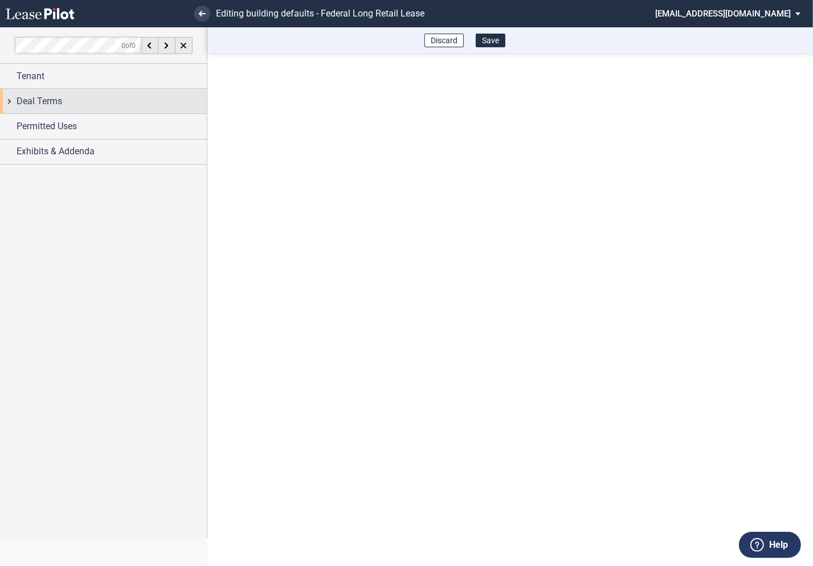
click at [6, 99] on div "Deal Terms" at bounding box center [103, 101] width 207 height 25
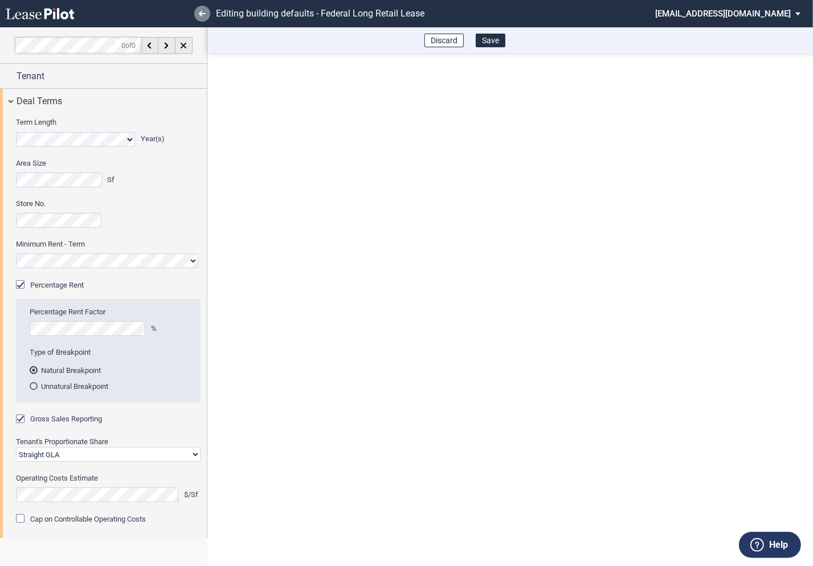
click at [204, 17] on link at bounding box center [202, 14] width 16 height 16
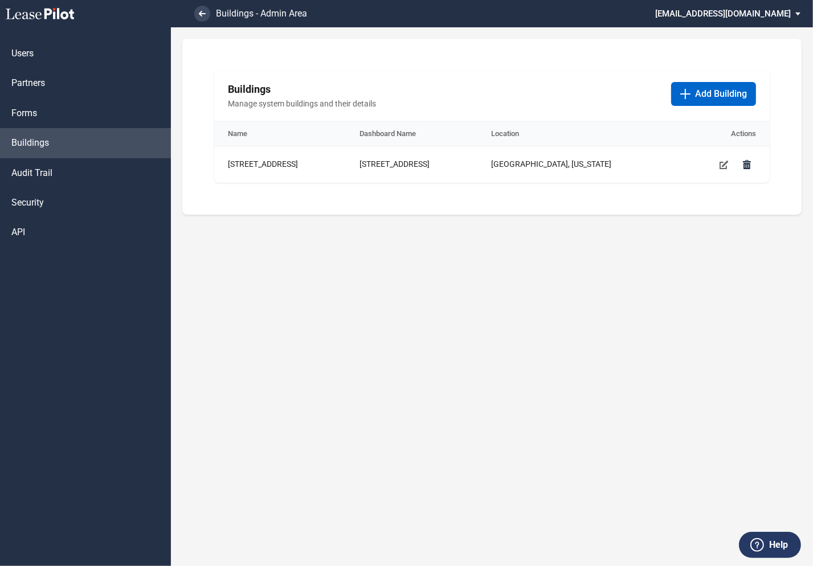
click at [727, 14] on md-select "[EMAIL_ADDRESS][DOMAIN_NAME] Super Admin Area Admin Area Settings Sign Out" at bounding box center [732, 13] width 156 height 26
click at [725, 27] on div "Super Admin Area" at bounding box center [741, 30] width 63 height 11
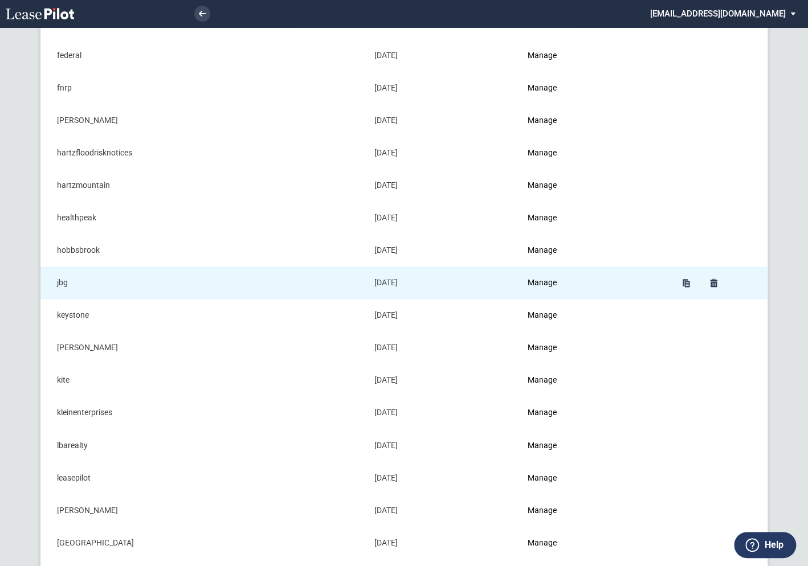
scroll to position [549, 0]
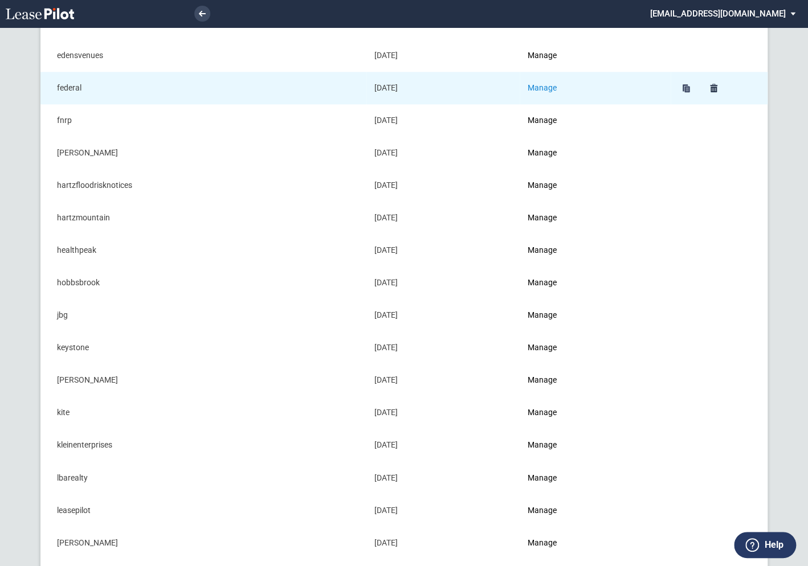
click at [550, 90] on link "Manage" at bounding box center [542, 87] width 29 height 9
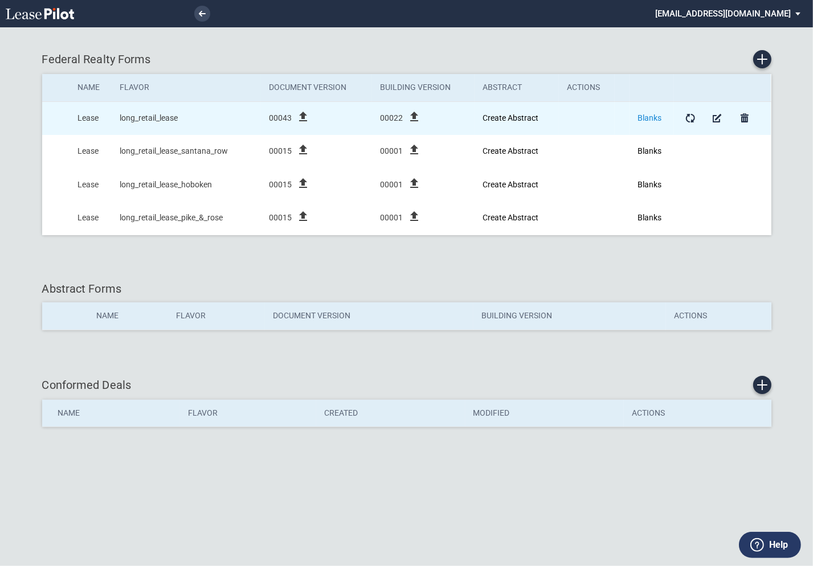
click at [651, 118] on link "Blanks" at bounding box center [650, 117] width 24 height 9
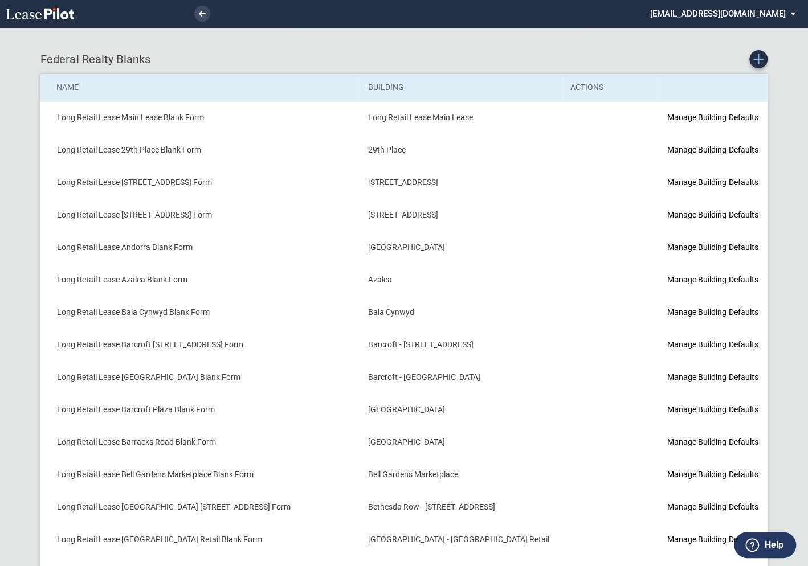
click at [759, 63] on icon "Create new Blank Form" at bounding box center [758, 59] width 10 height 10
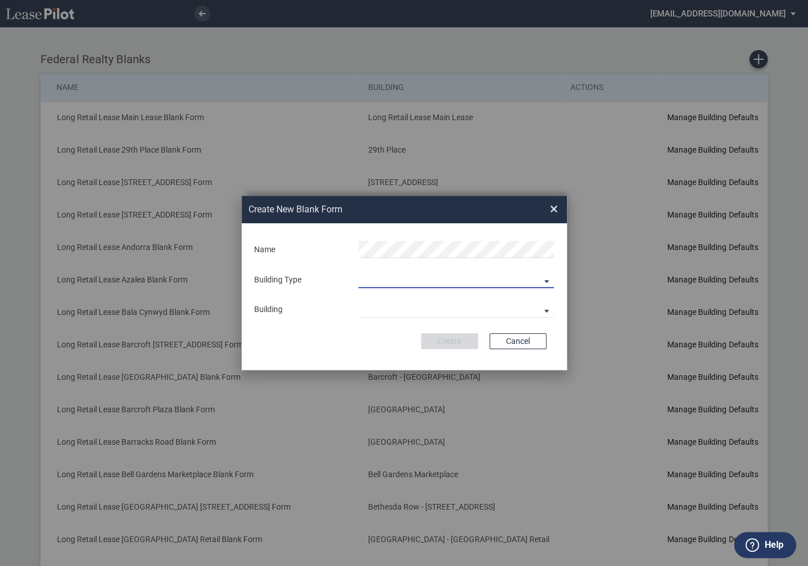
click at [384, 278] on md-select "Building Predefined Empty Building New Empty Building" at bounding box center [455, 279] width 195 height 17
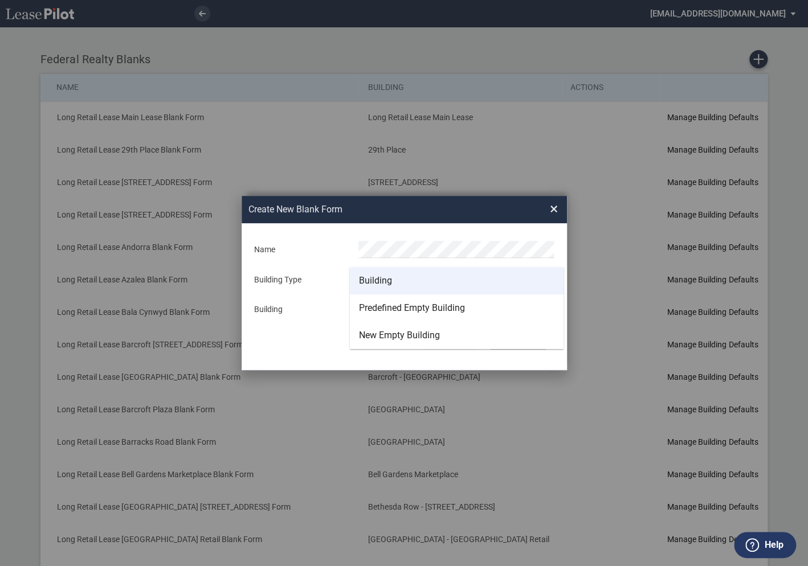
click at [380, 286] on div "Building" at bounding box center [375, 281] width 33 height 13
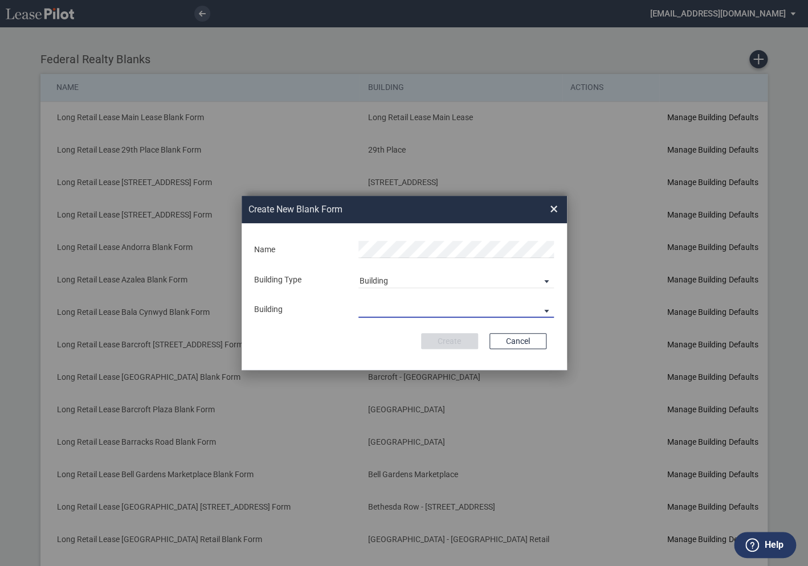
click at [384, 305] on md-select "29th Place 6464 Lincolnia Avenue 7770 Richmond Highway Andorra Azalea Bala Cynw…" at bounding box center [455, 309] width 195 height 17
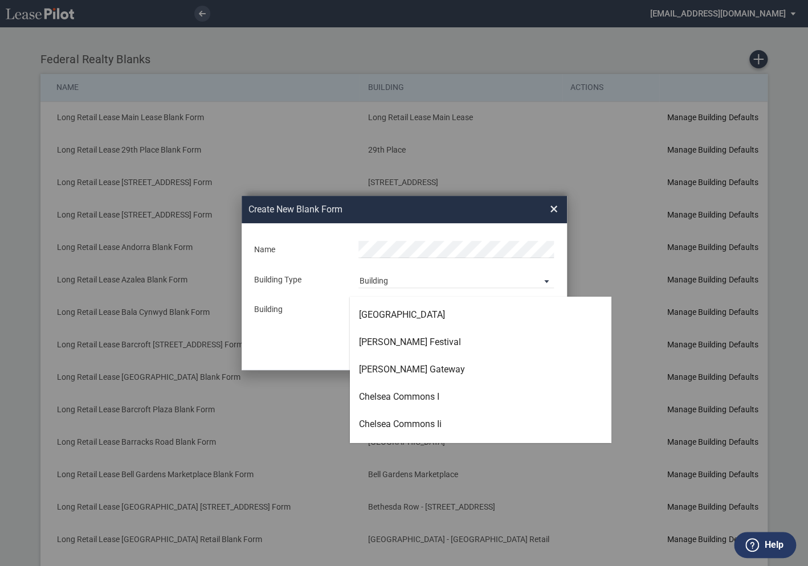
scroll to position [763, 0]
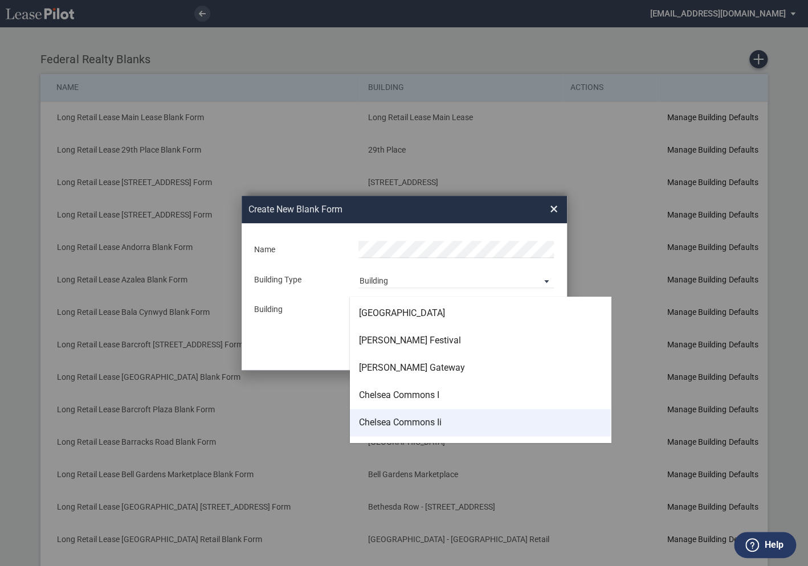
click at [390, 417] on div "Chelsea Commons Ii" at bounding box center [400, 423] width 83 height 13
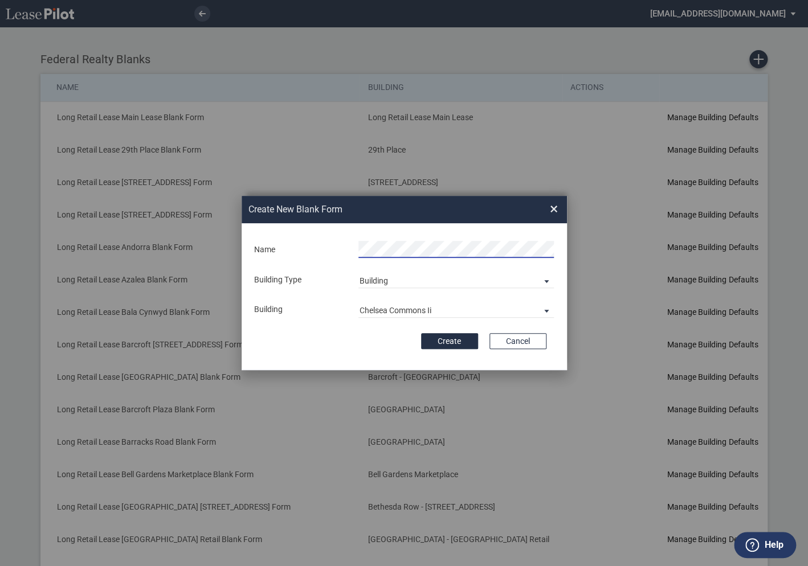
click at [370, 338] on div "Create Cancel" at bounding box center [404, 341] width 284 height 16
click at [451, 338] on button "Create" at bounding box center [449, 341] width 57 height 16
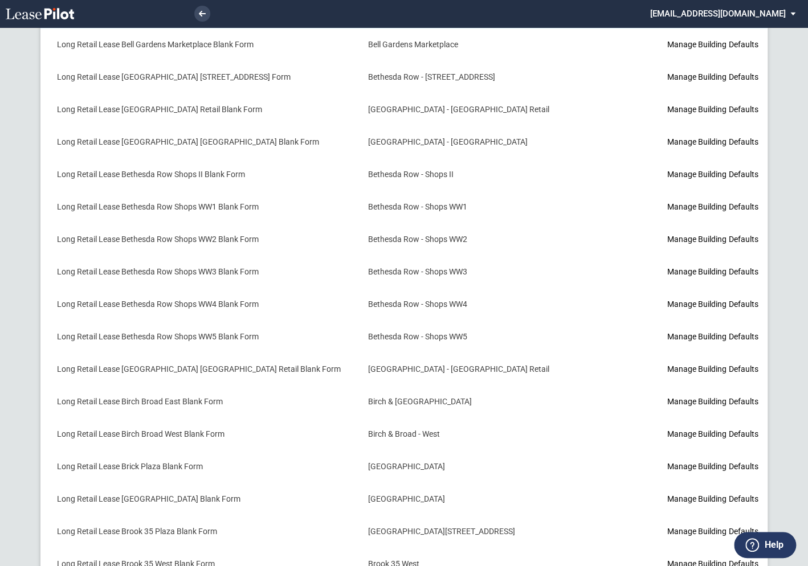
scroll to position [658, 0]
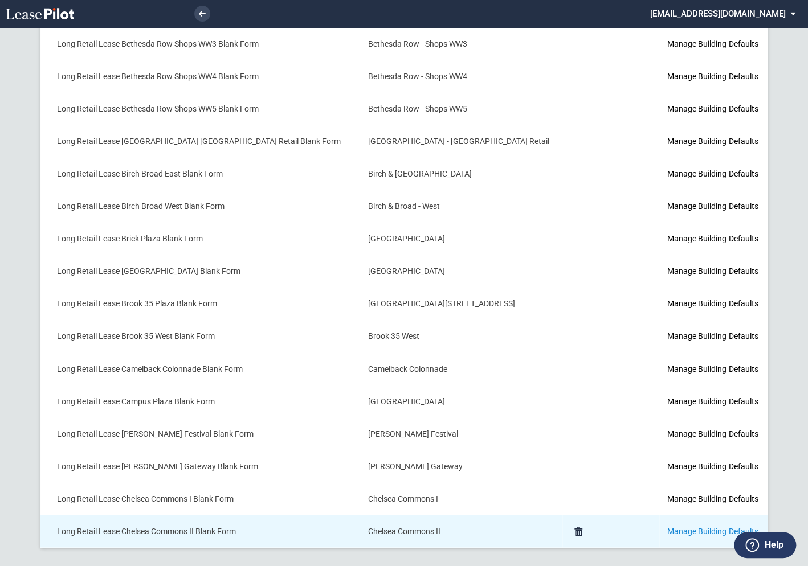
click at [667, 527] on link "Manage Building Defaults" at bounding box center [712, 531] width 91 height 9
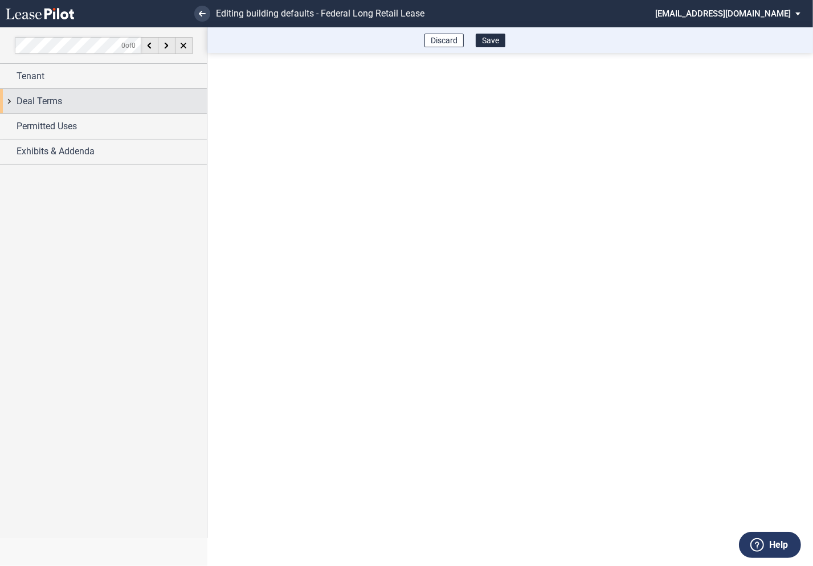
click at [10, 103] on div "Deal Terms" at bounding box center [103, 101] width 207 height 25
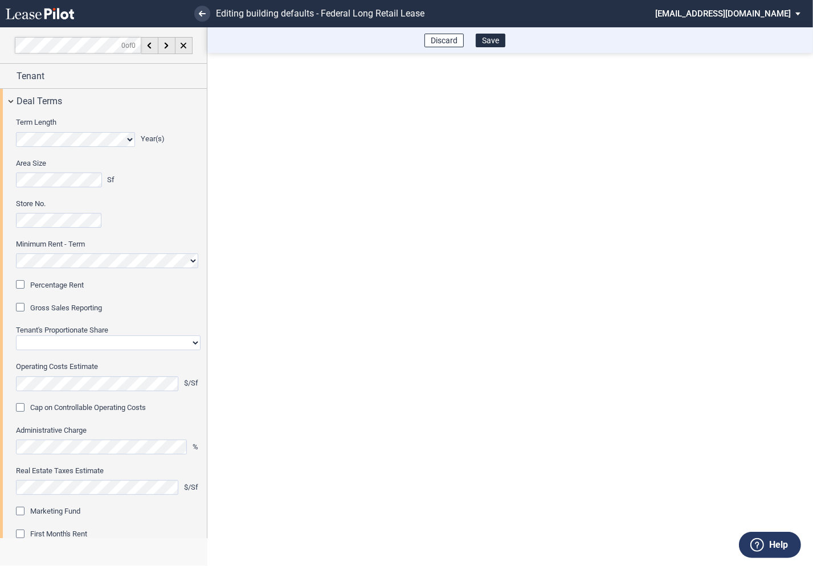
click at [19, 285] on div "Percentage Rent" at bounding box center [21, 285] width 11 height 11
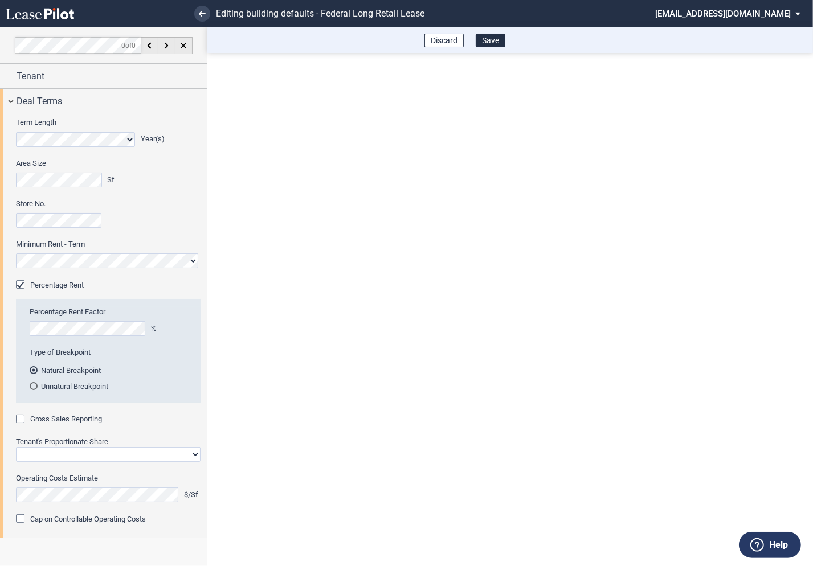
click at [21, 419] on div "Gross Sales Reporting" at bounding box center [21, 420] width 11 height 11
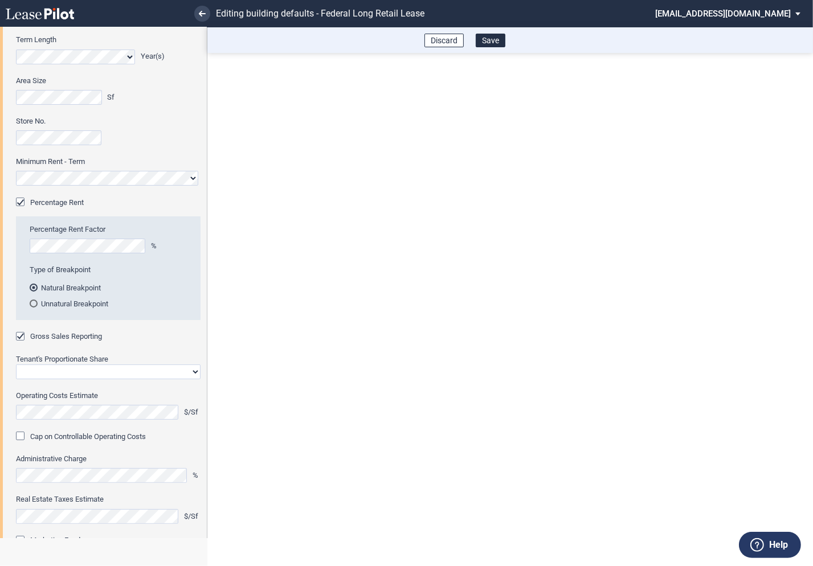
scroll to position [90, 0]
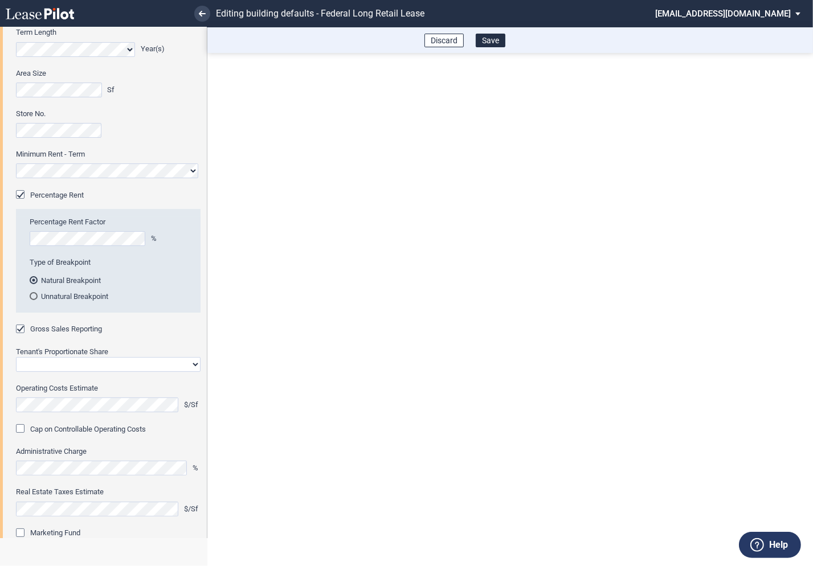
click at [70, 366] on select "Straight GLA Net Major" at bounding box center [108, 364] width 185 height 15
select select "straight GLA"
click at [16, 357] on select "Straight GLA Net Major" at bounding box center [108, 364] width 185 height 15
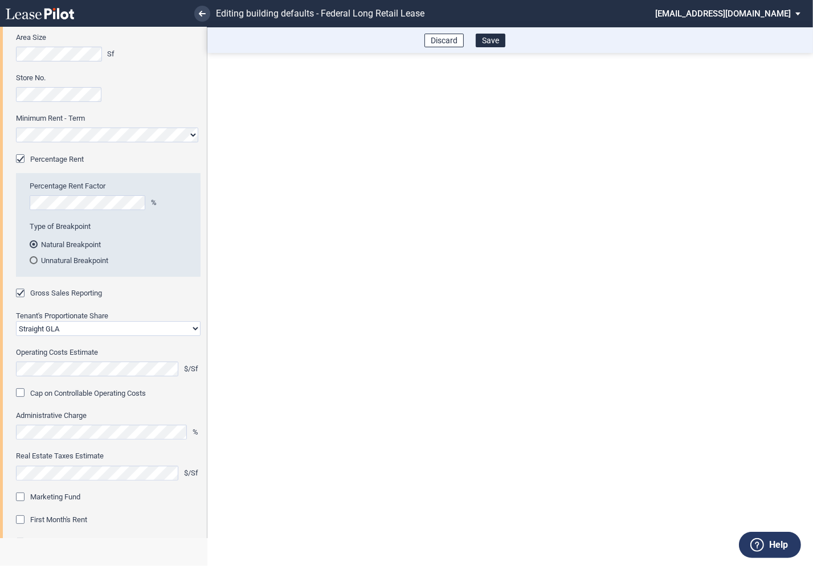
scroll to position [147, 0]
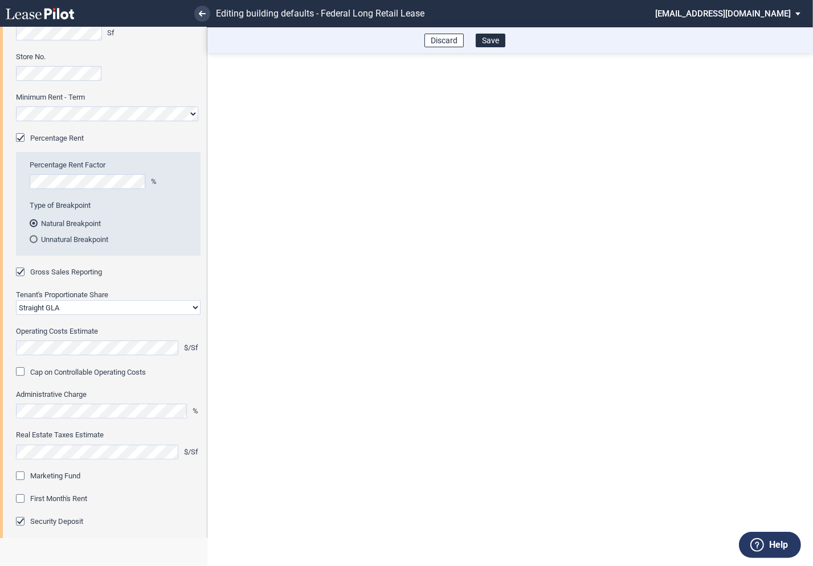
click at [26, 474] on div "Marketing Fund" at bounding box center [21, 477] width 11 height 11
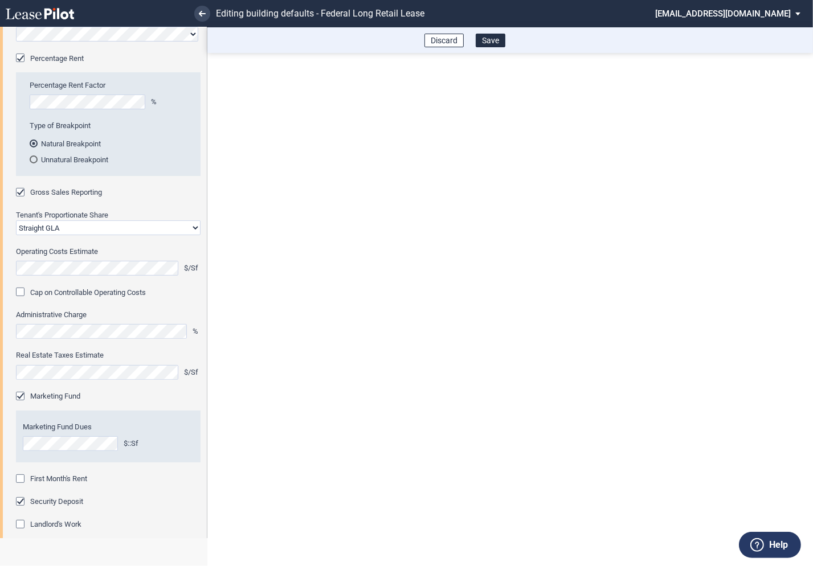
click at [23, 479] on div "First Month's Rent" at bounding box center [21, 480] width 11 height 11
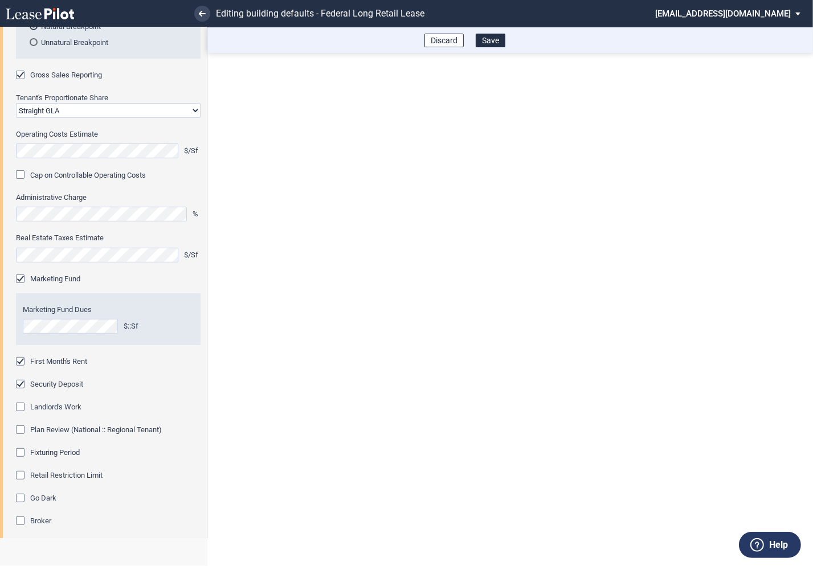
click at [24, 454] on div "Fixturing Period" at bounding box center [21, 454] width 11 height 11
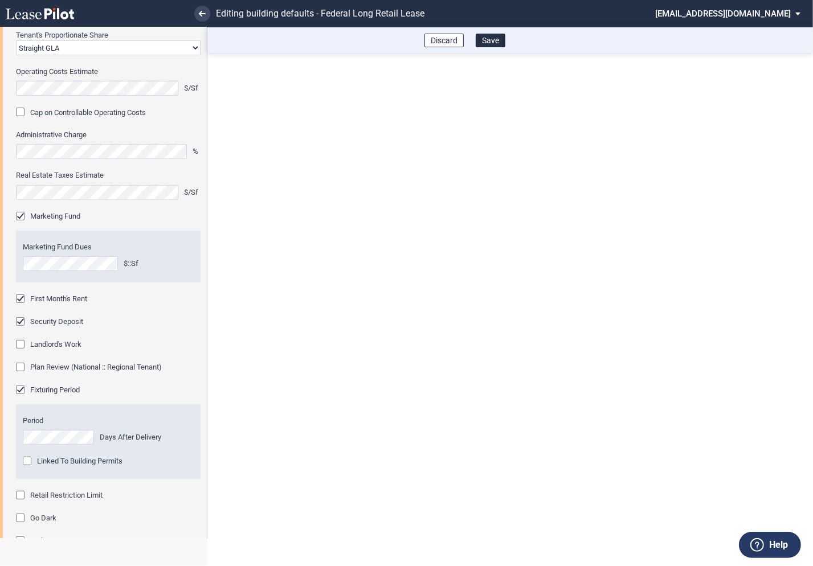
click at [23, 494] on div "Retail Restriction Limit" at bounding box center [21, 496] width 11 height 11
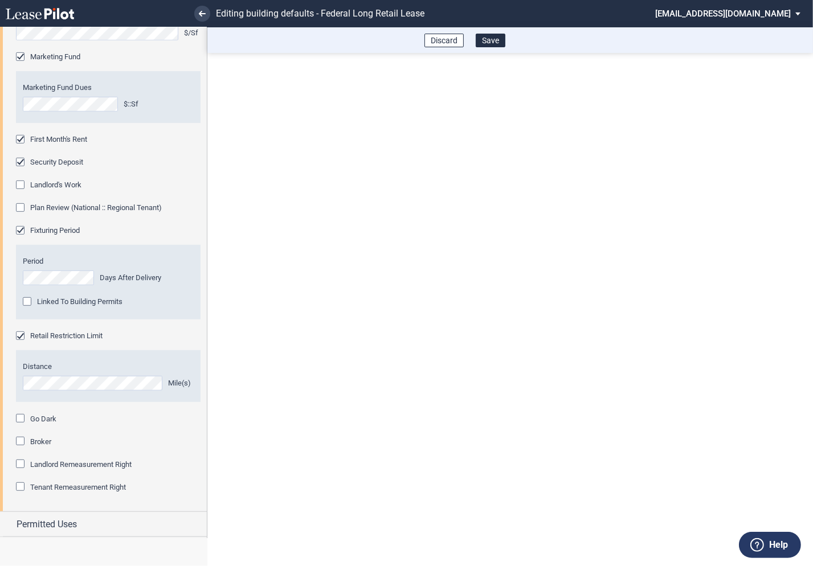
scroll to position [590, 0]
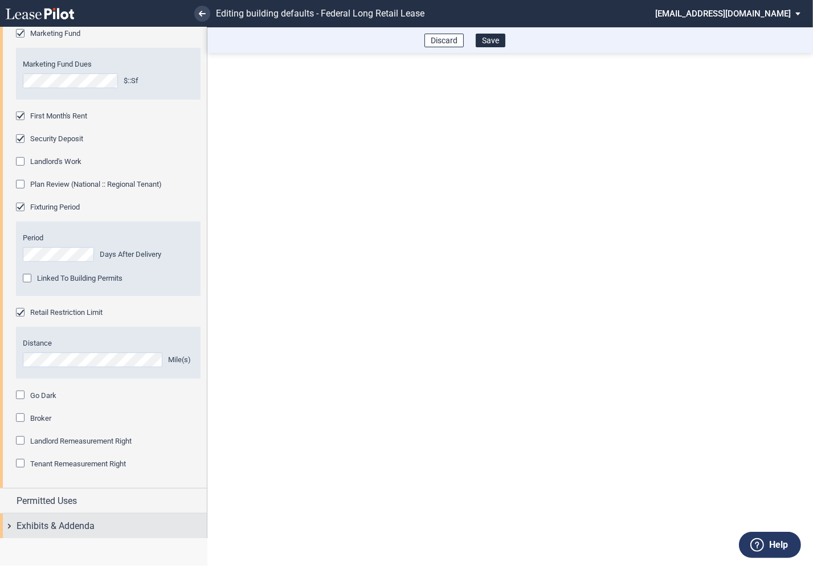
click at [13, 525] on div "Exhibits & Addenda" at bounding box center [103, 526] width 207 height 25
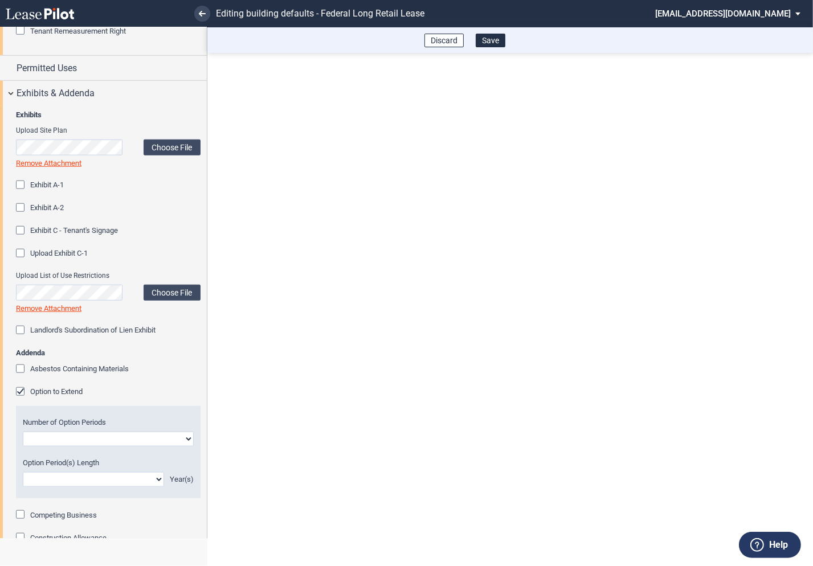
scroll to position [1029, 0]
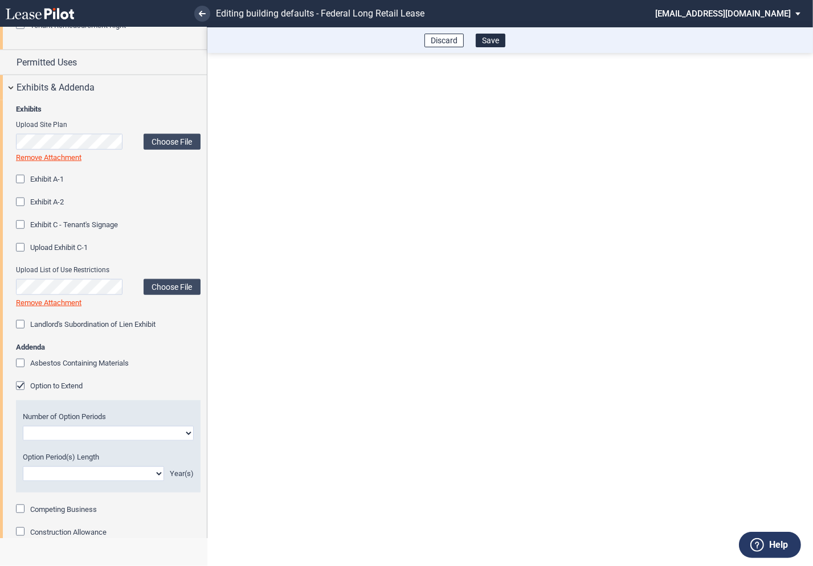
click at [23, 384] on div "Option to Extend" at bounding box center [21, 387] width 11 height 11
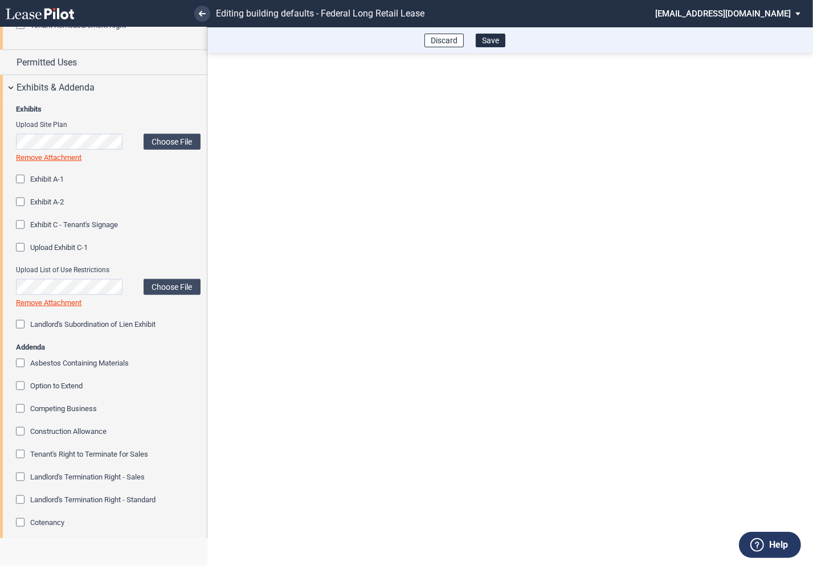
scroll to position [1167, 0]
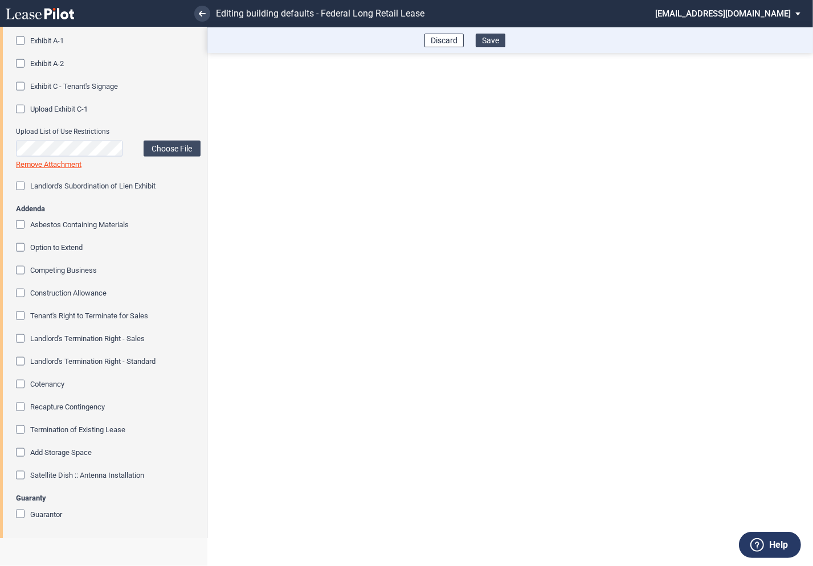
click at [494, 44] on button "Save" at bounding box center [491, 41] width 30 height 14
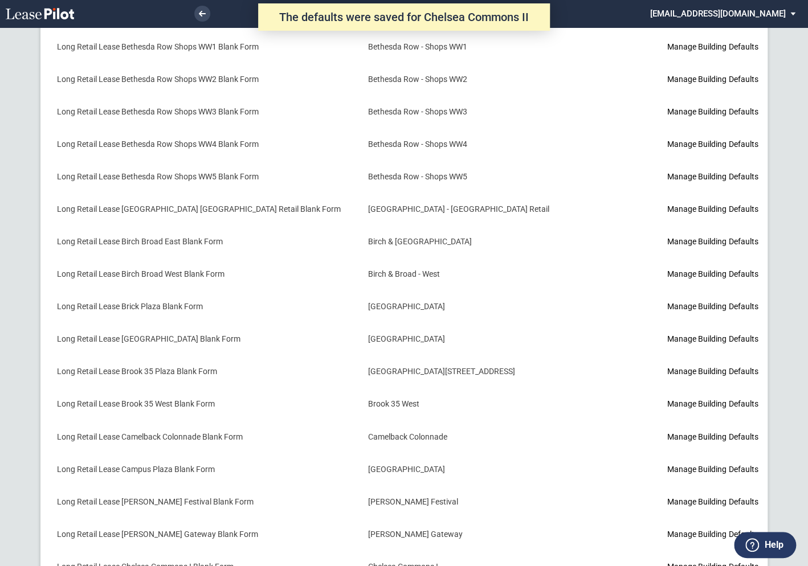
scroll to position [658, 0]
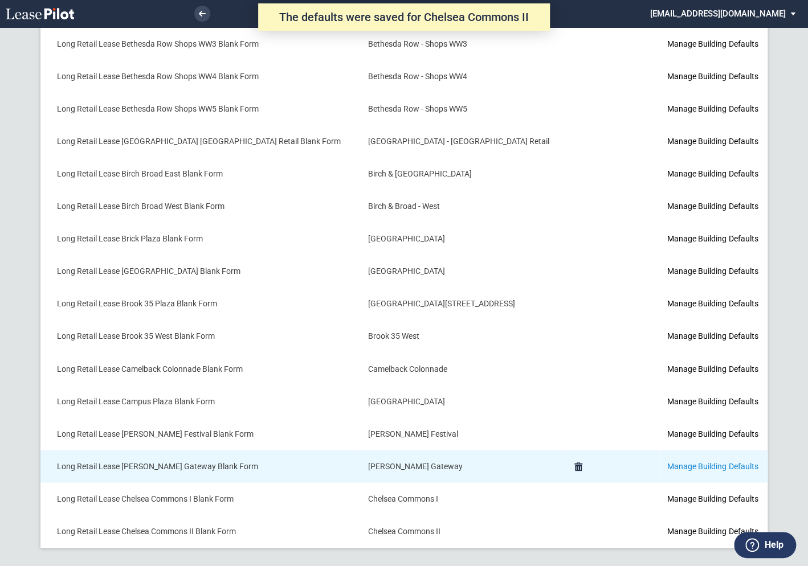
click at [722, 464] on link "Manage Building Defaults" at bounding box center [712, 466] width 91 height 9
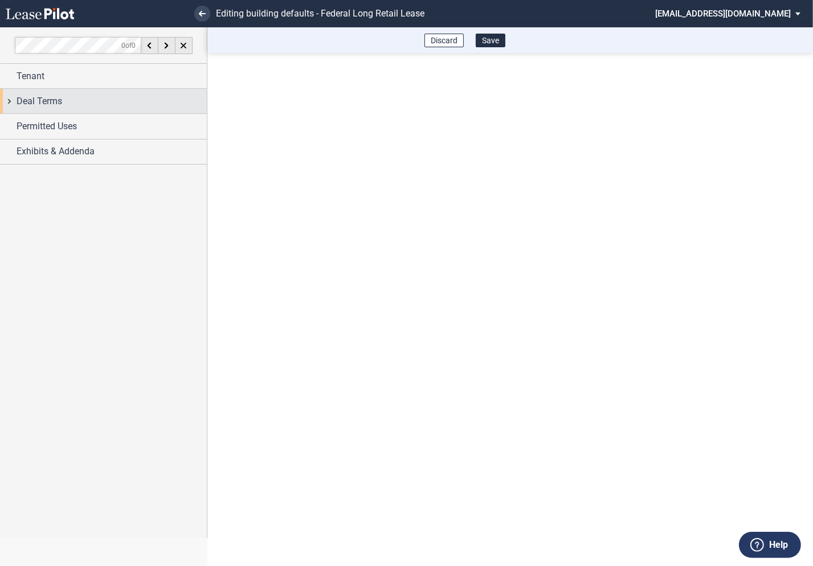
click at [13, 104] on div "Deal Terms" at bounding box center [103, 101] width 207 height 25
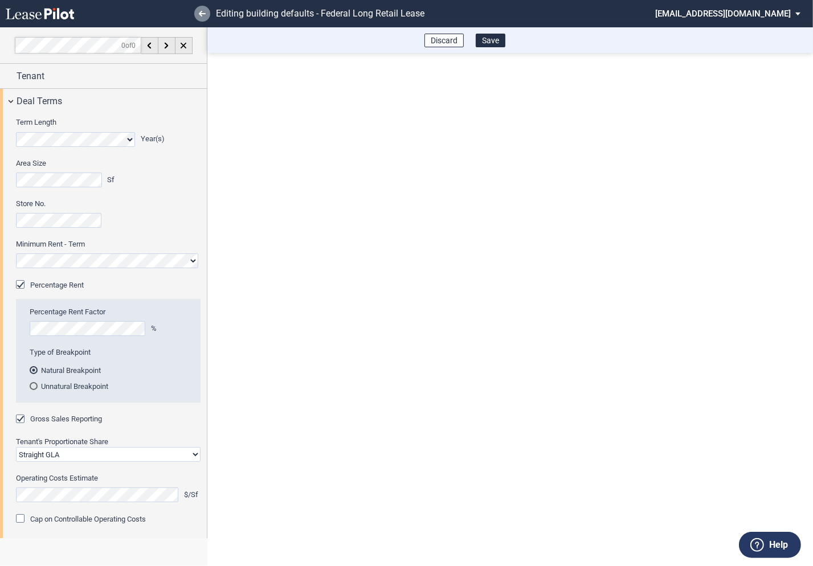
click at [201, 14] on icon at bounding box center [202, 14] width 7 height 6
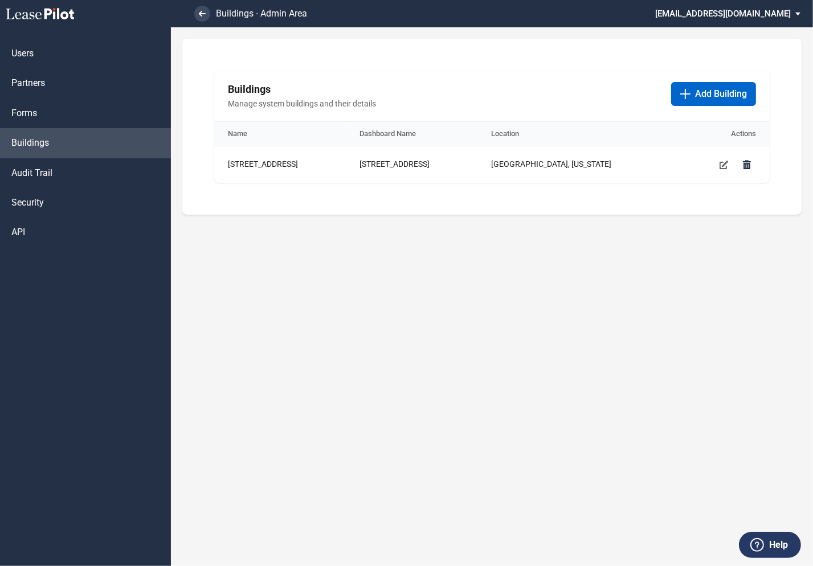
click at [721, 15] on md-select "[EMAIL_ADDRESS][DOMAIN_NAME] Super Admin Area Admin Area Settings Sign Out" at bounding box center [732, 13] width 156 height 26
click at [719, 29] on div "Super Admin Area" at bounding box center [741, 30] width 63 height 11
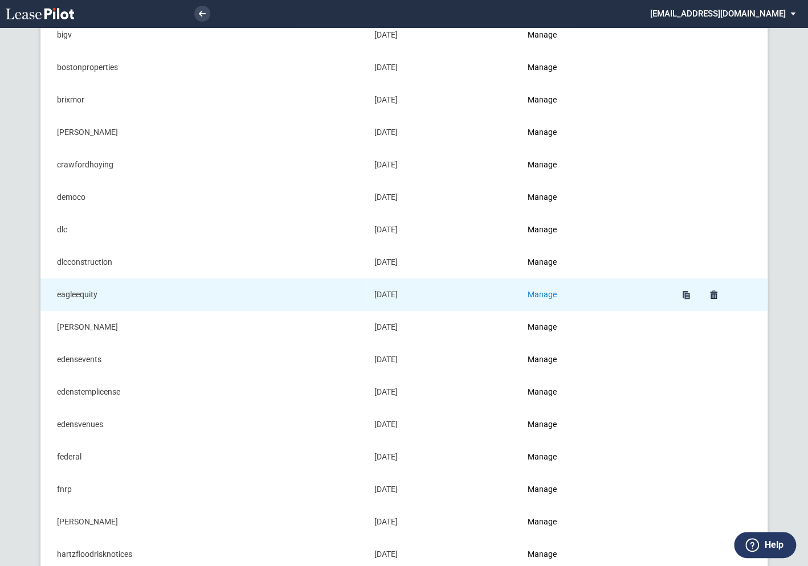
scroll to position [184, 0]
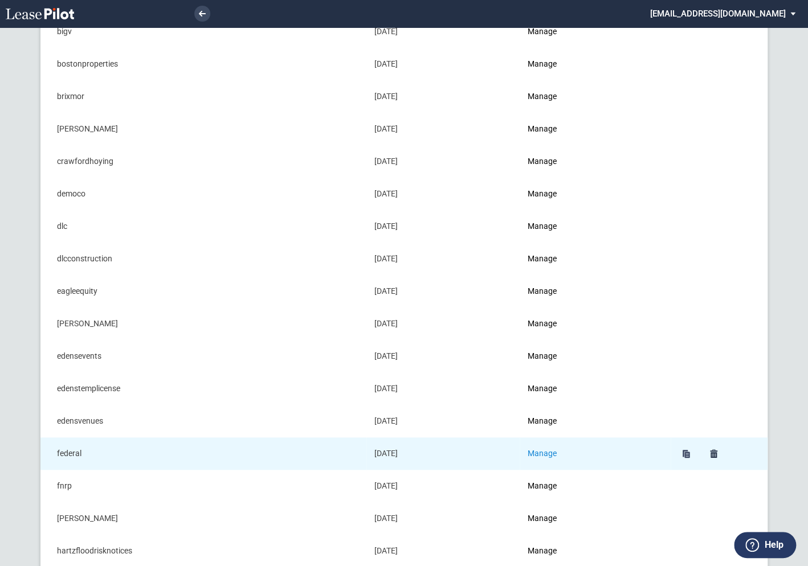
click at [545, 451] on link "Manage" at bounding box center [542, 453] width 29 height 9
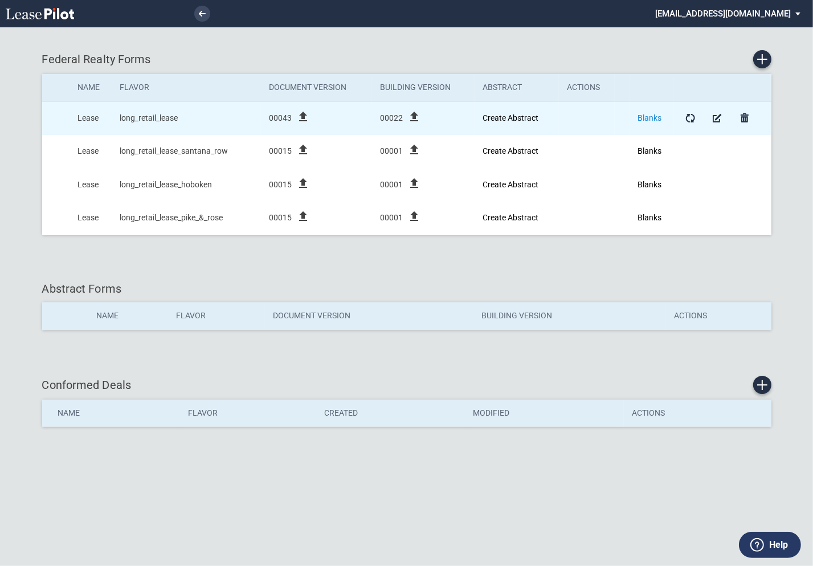
click at [650, 117] on link "Blanks" at bounding box center [650, 117] width 24 height 9
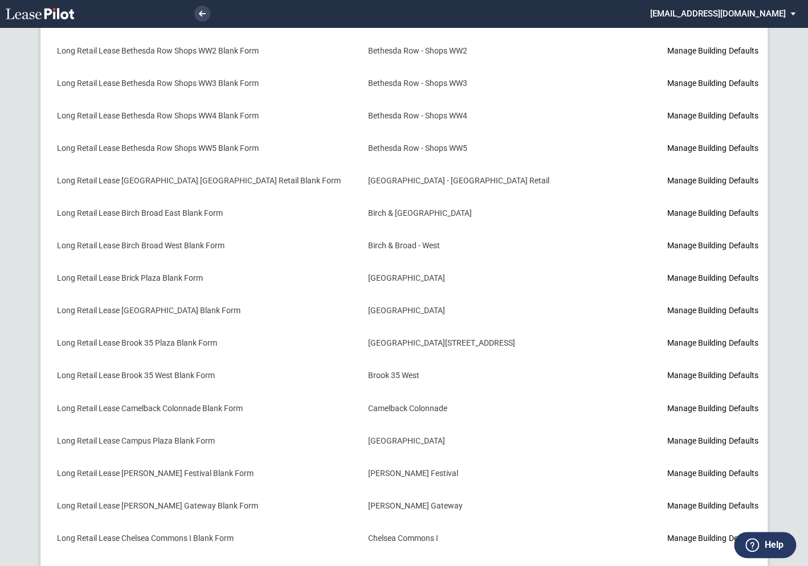
scroll to position [658, 0]
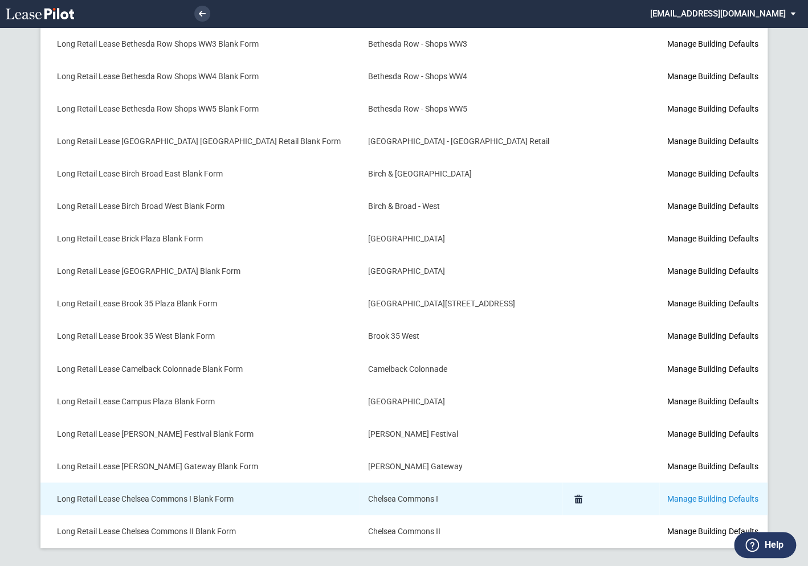
click at [675, 494] on link "Manage Building Defaults" at bounding box center [712, 498] width 91 height 9
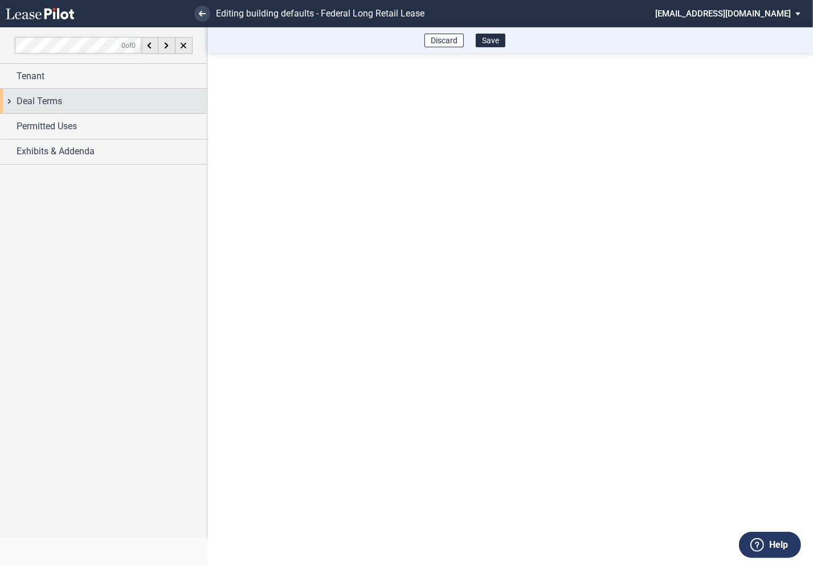
click at [15, 102] on div "Deal Terms" at bounding box center [103, 101] width 207 height 25
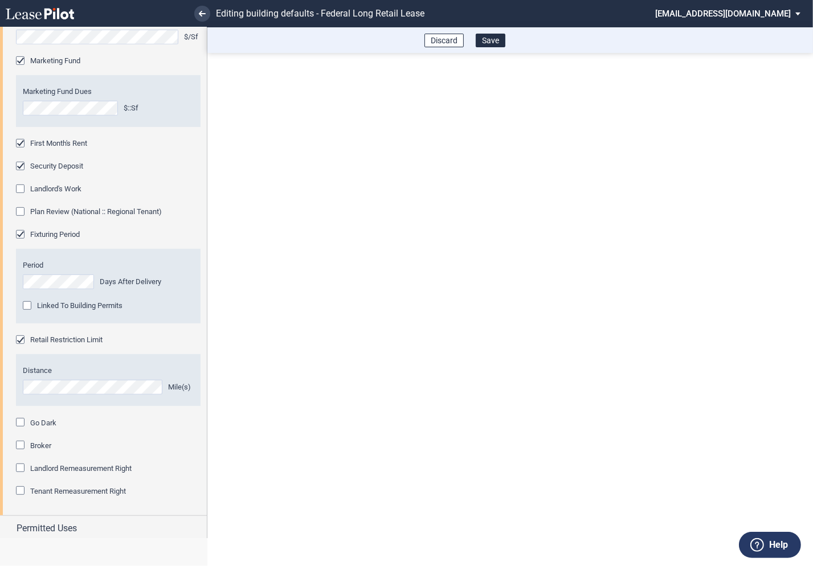
scroll to position [590, 0]
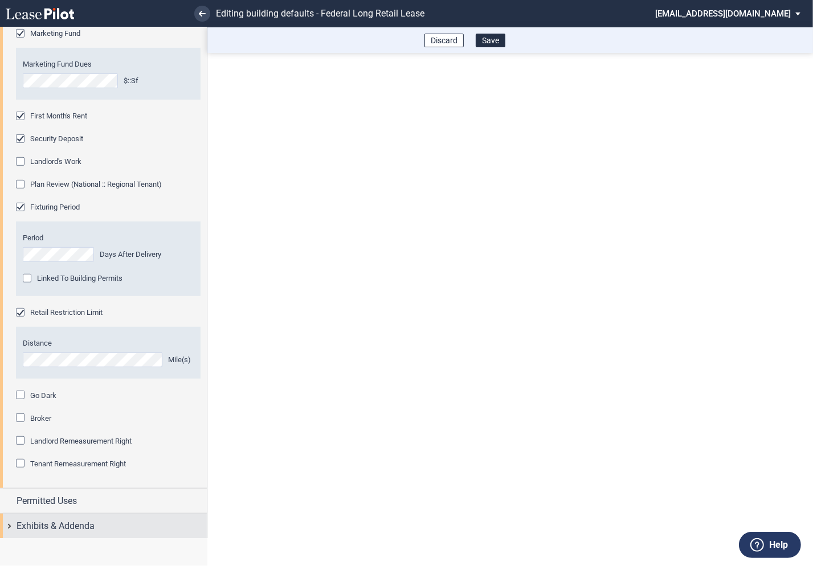
click at [8, 525] on div "Exhibits & Addenda" at bounding box center [103, 526] width 207 height 25
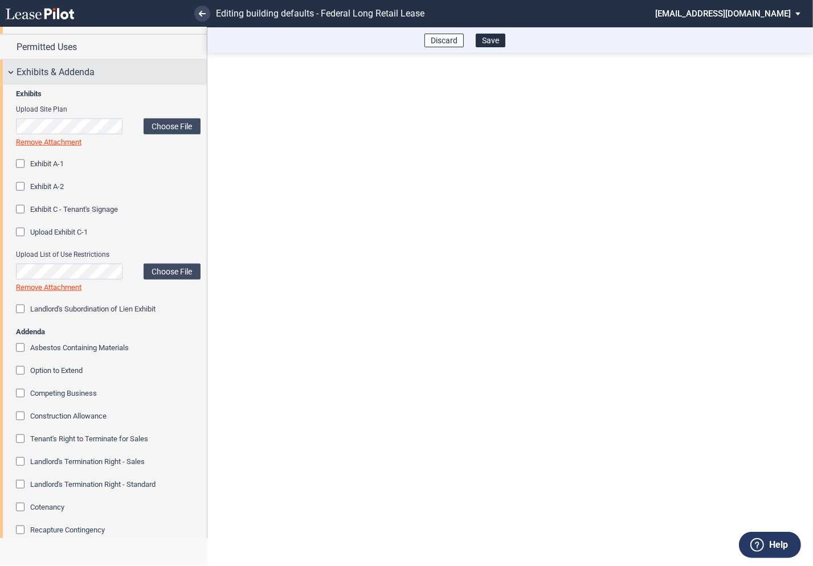
scroll to position [1167, 0]
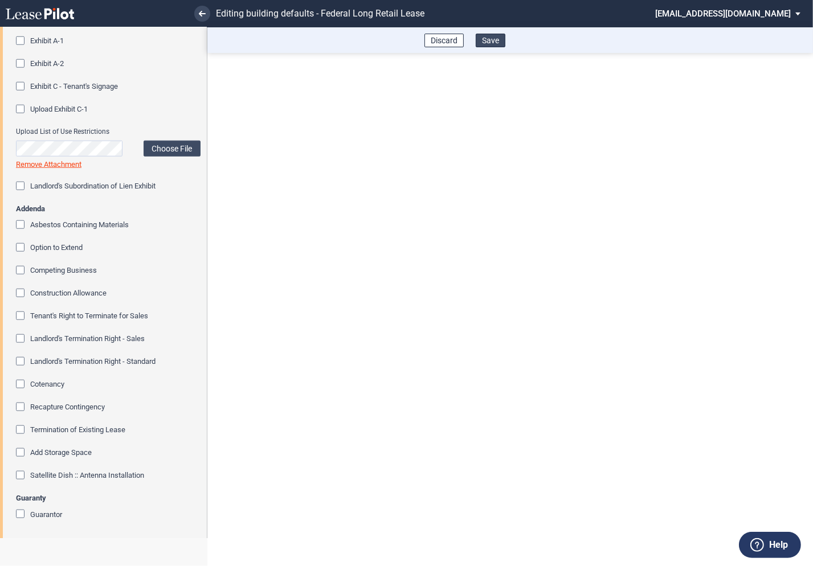
click at [495, 43] on button "Save" at bounding box center [491, 41] width 30 height 14
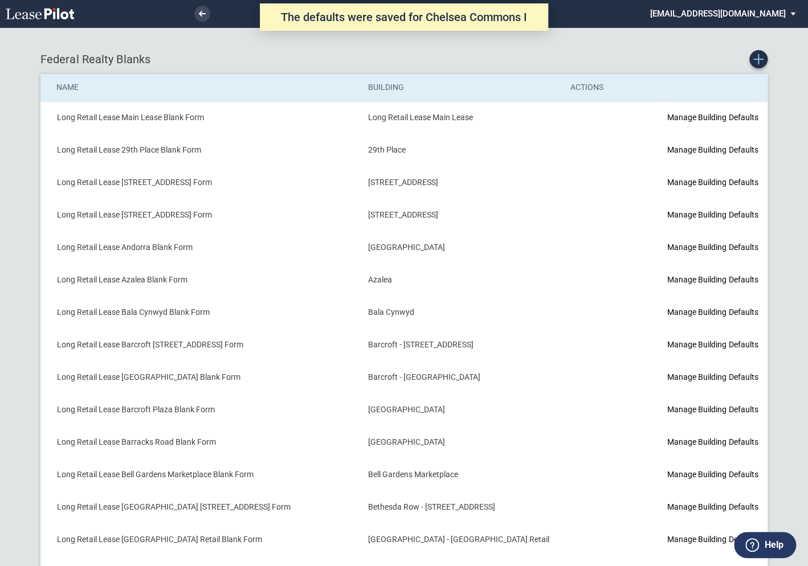
click at [751, 59] on link "Create new Blank Form" at bounding box center [758, 59] width 18 height 18
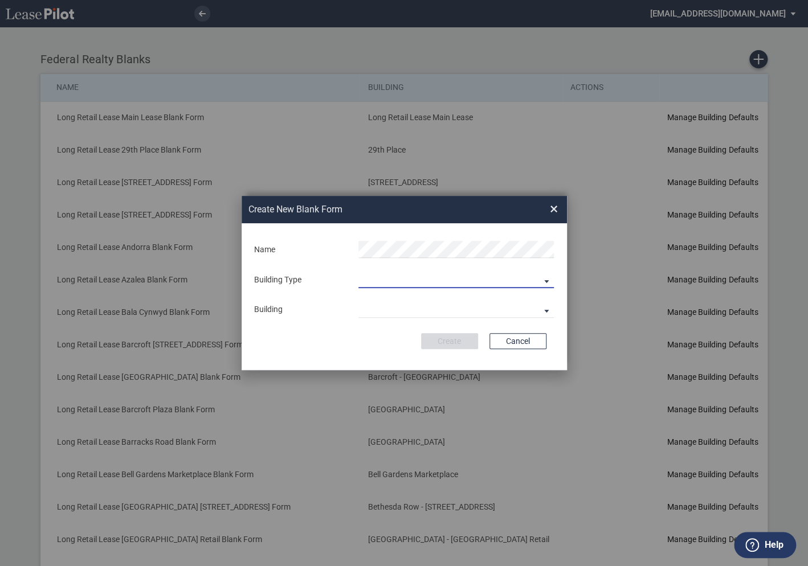
click at [392, 281] on md-select "Building Predefined Empty Building New Empty Building" at bounding box center [455, 279] width 195 height 17
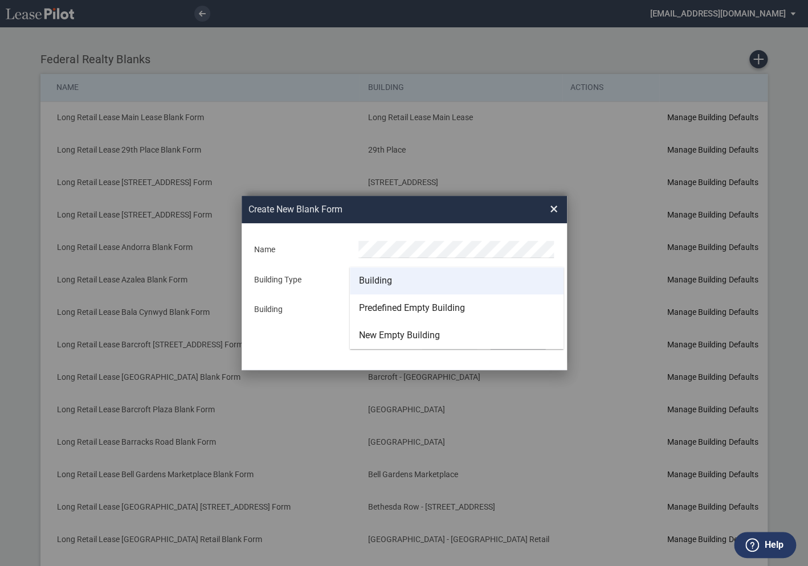
click at [386, 279] on div "Building" at bounding box center [375, 281] width 33 height 13
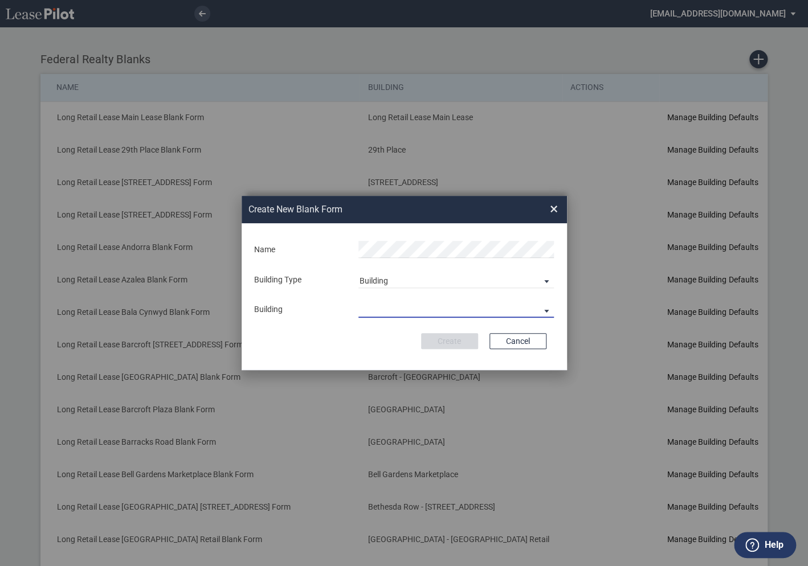
click at [386, 306] on md-select "29th Place 6464 Lincolnia Avenue 7770 Richmond Highway Andorra Azalea Bala Cynw…" at bounding box center [455, 309] width 195 height 17
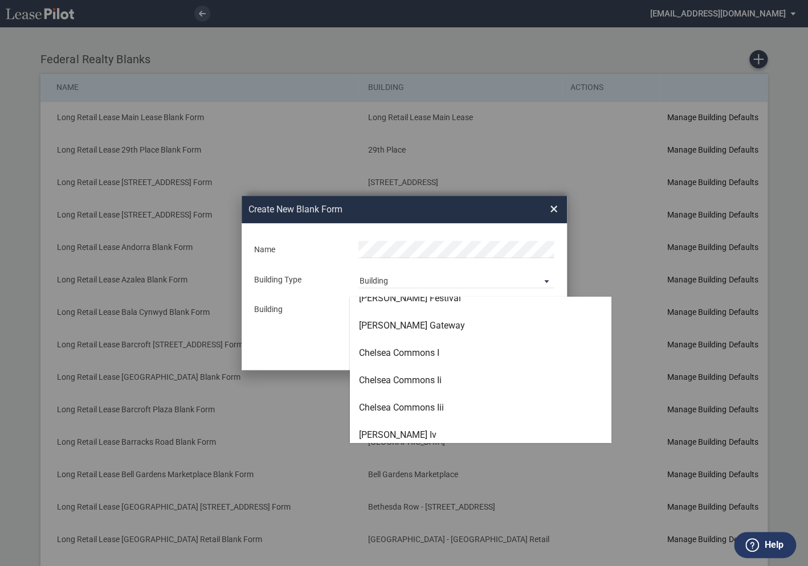
scroll to position [797, 0]
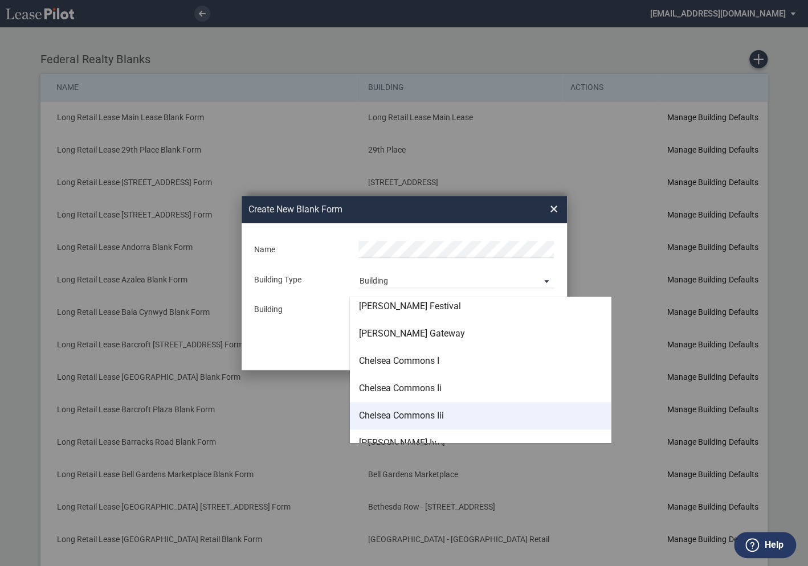
click at [396, 411] on div "Chelsea Commons Iii" at bounding box center [401, 416] width 85 height 13
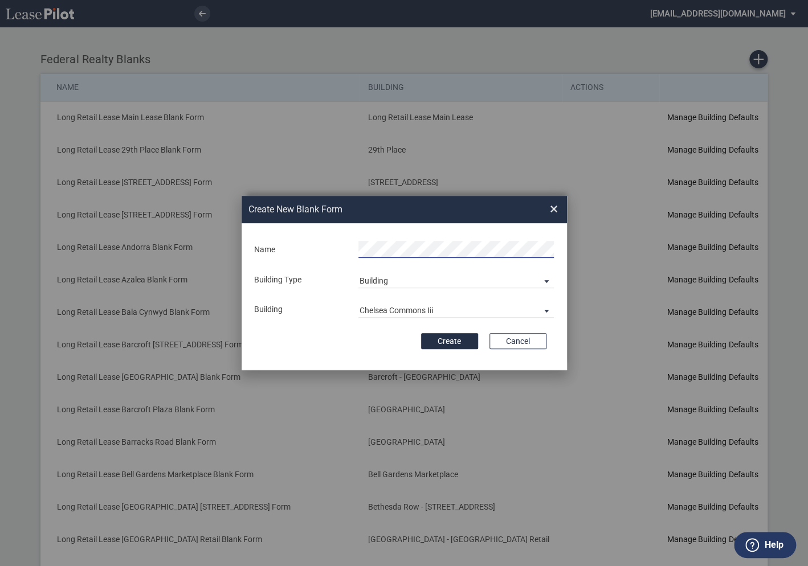
click at [356, 333] on div "Create Cancel" at bounding box center [404, 341] width 284 height 16
click at [459, 343] on button "Create" at bounding box center [449, 341] width 57 height 16
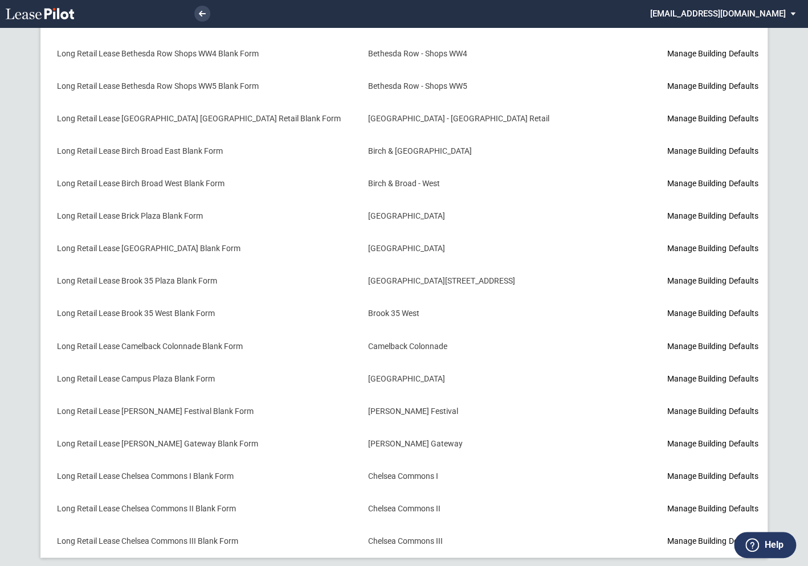
scroll to position [691, 0]
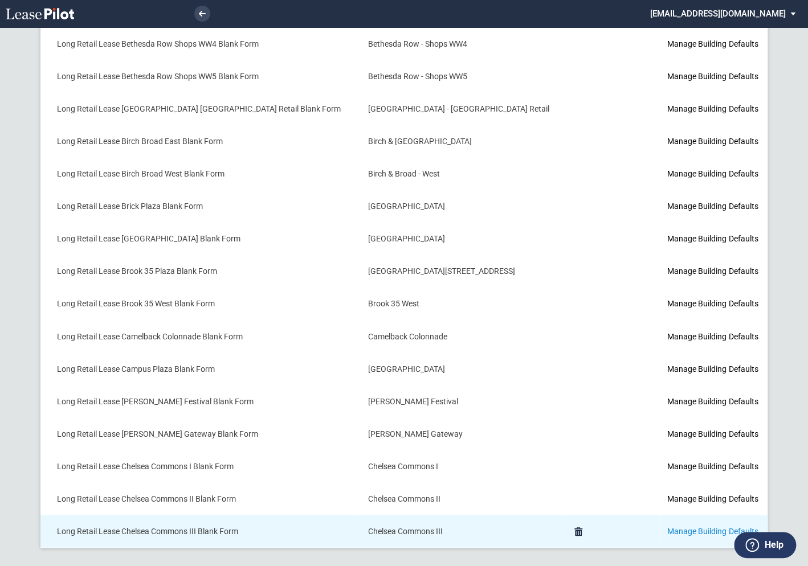
click at [667, 527] on link "Manage Building Defaults" at bounding box center [712, 531] width 91 height 9
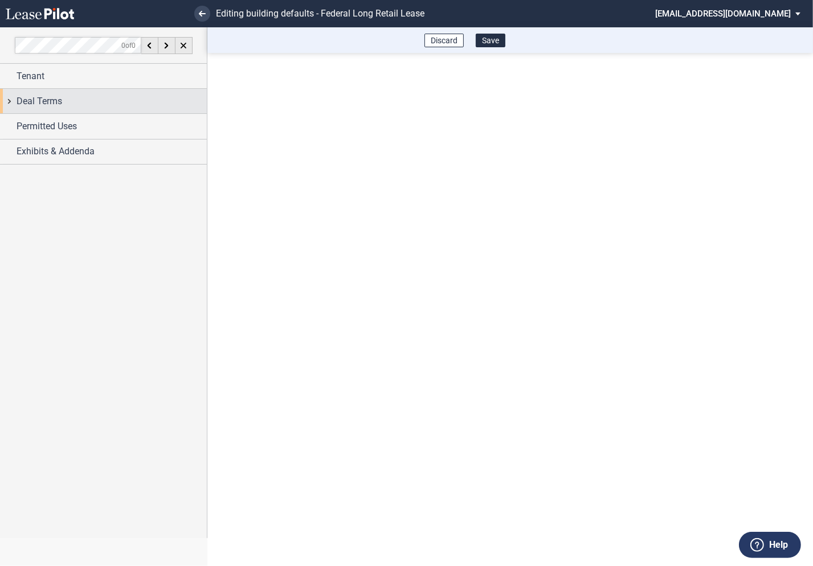
click at [11, 102] on div "Deal Terms" at bounding box center [103, 101] width 207 height 25
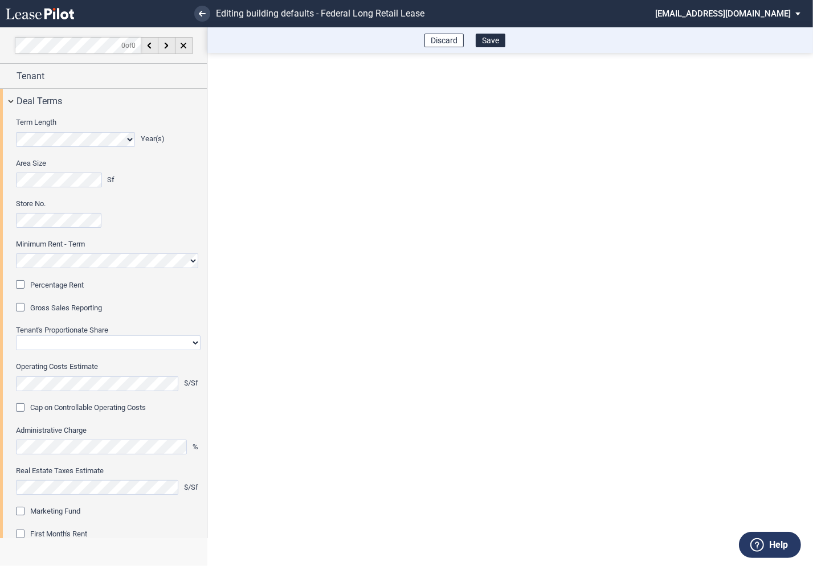
click at [22, 284] on div "Percentage Rent" at bounding box center [21, 285] width 11 height 11
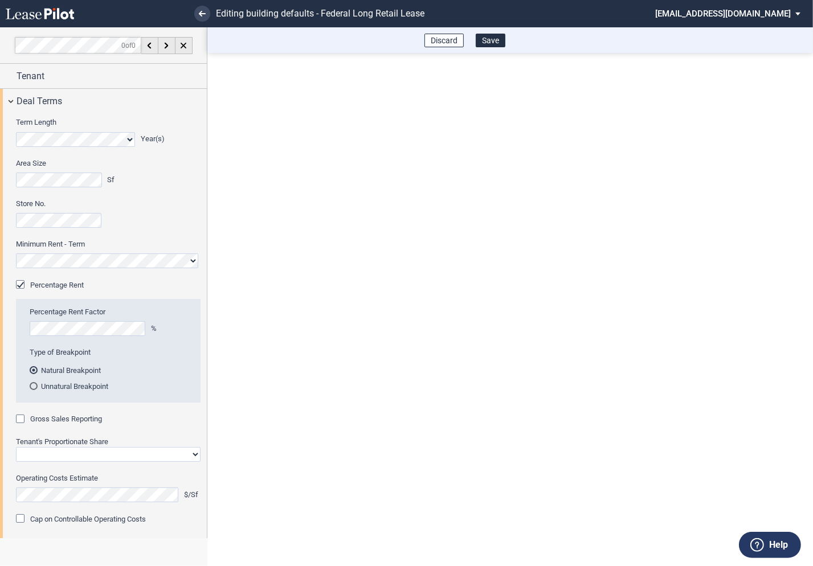
click at [23, 416] on div "Gross Sales Reporting" at bounding box center [21, 420] width 11 height 11
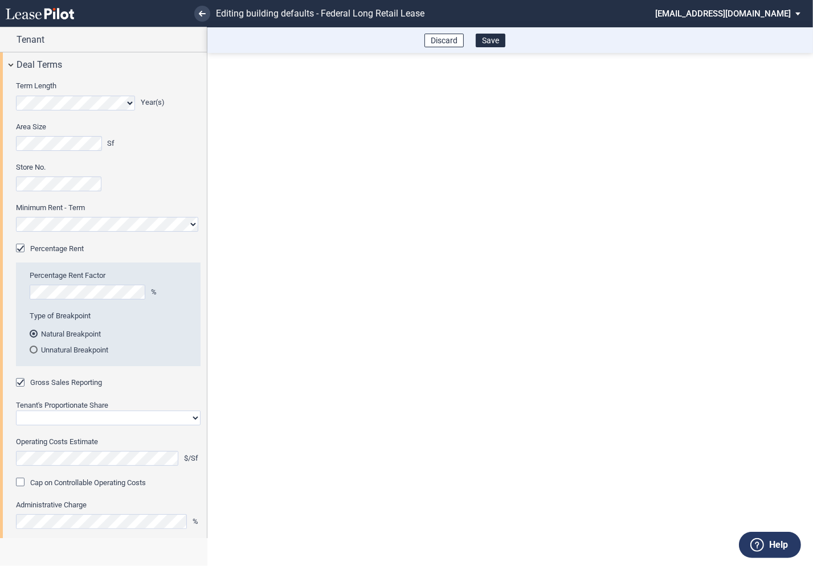
scroll to position [64, 0]
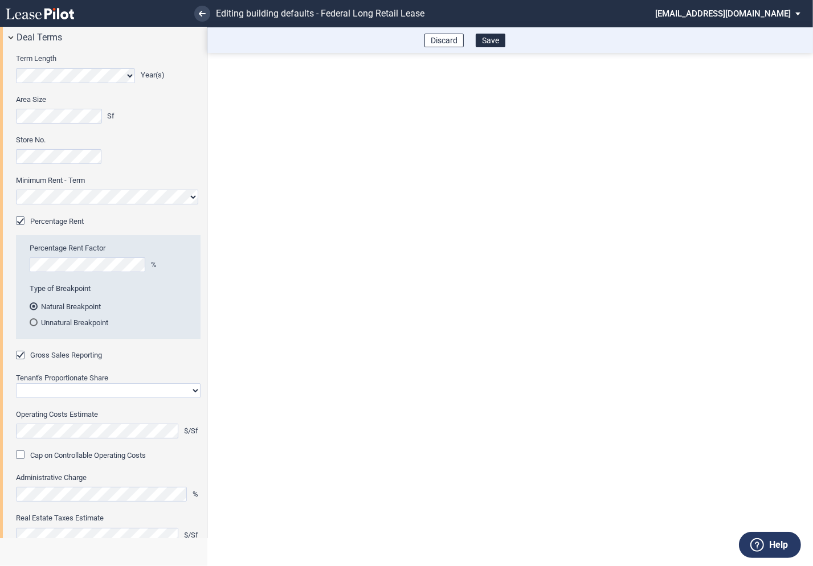
click at [50, 388] on select "Straight GLA Net Major" at bounding box center [108, 391] width 185 height 15
select select "straight GLA"
click at [16, 384] on select "Straight GLA Net Major" at bounding box center [108, 391] width 185 height 15
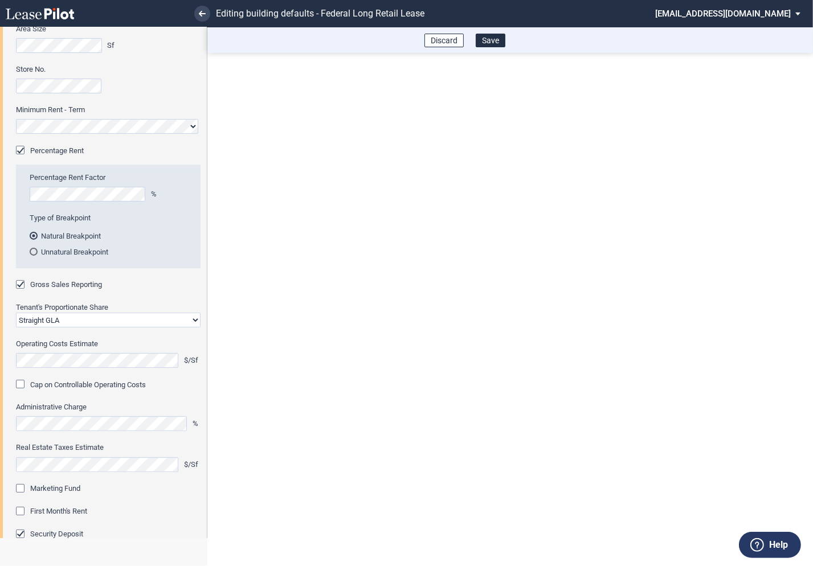
scroll to position [143, 0]
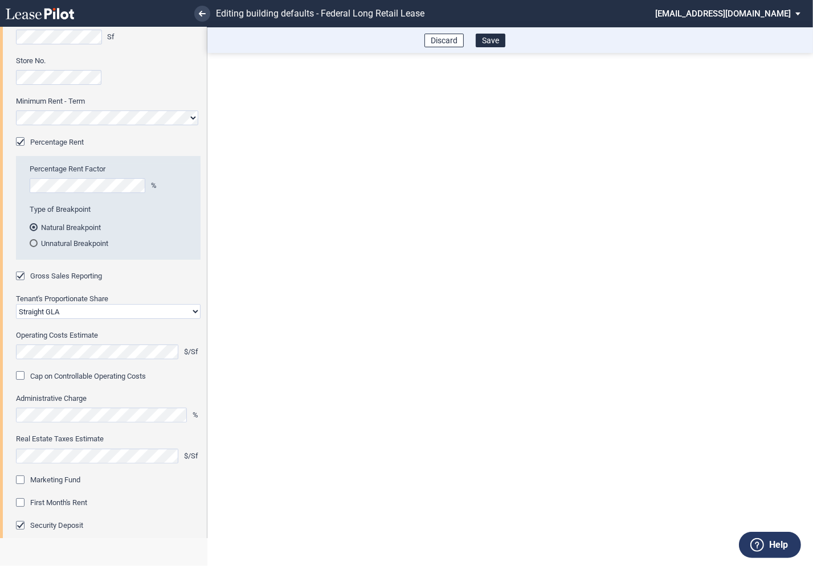
click at [23, 476] on div "Marketing Fund" at bounding box center [21, 481] width 11 height 11
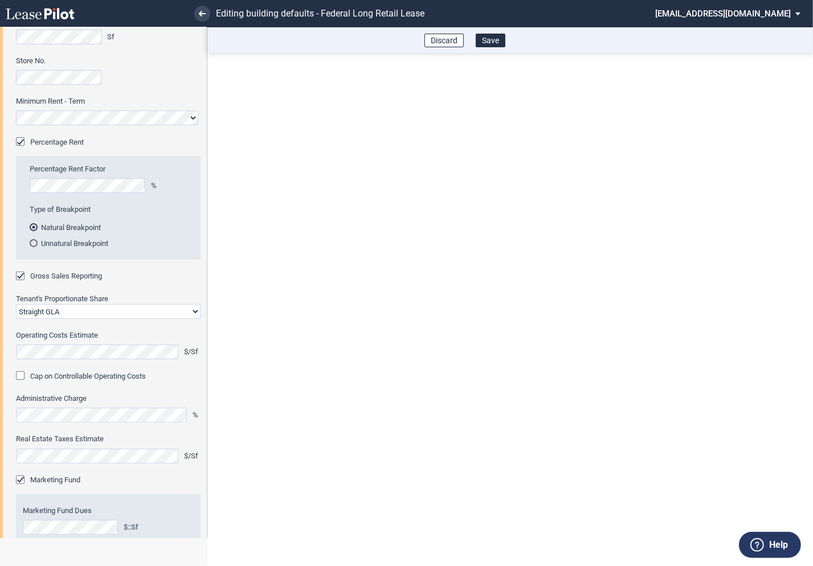
scroll to position [226, 0]
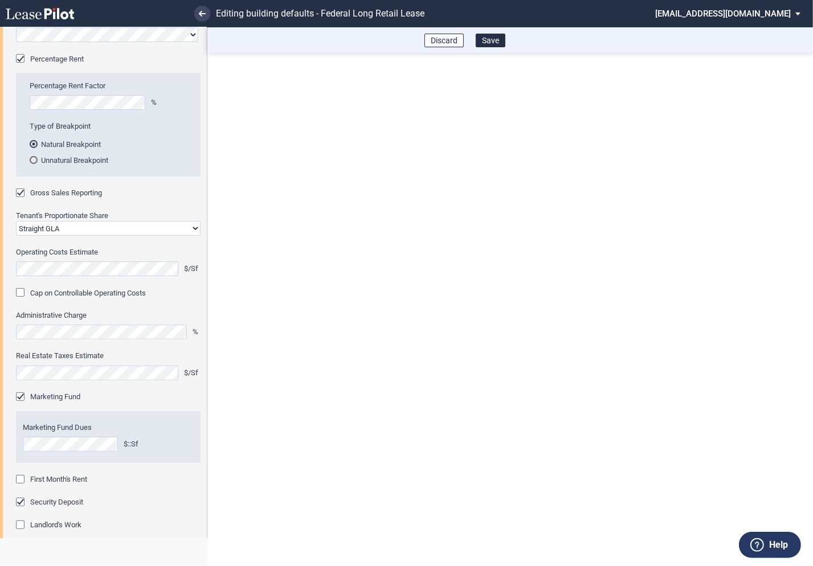
click at [22, 478] on div "First Month's Rent" at bounding box center [21, 480] width 11 height 11
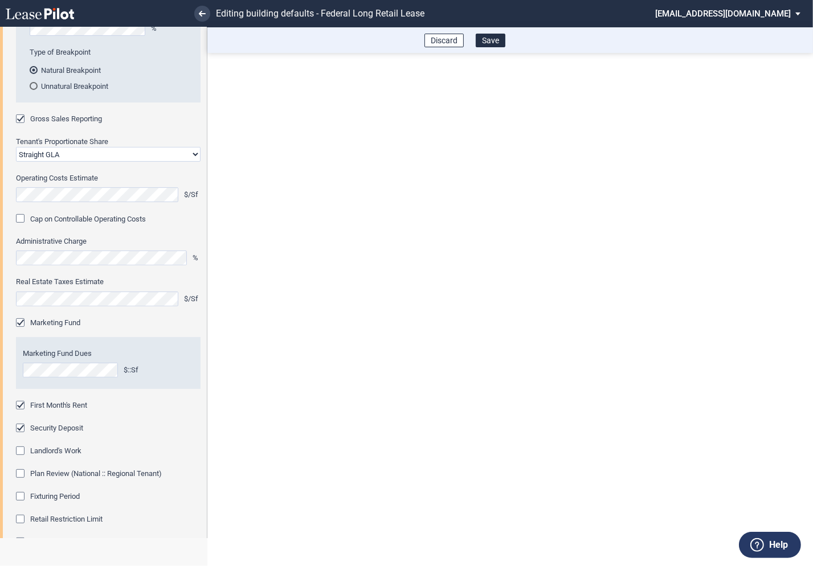
scroll to position [408, 0]
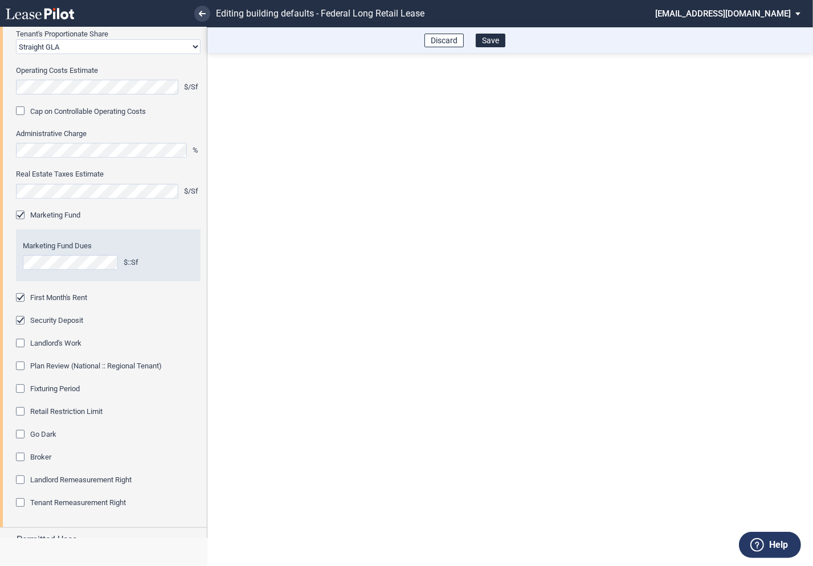
click at [21, 390] on div "Fixturing Period" at bounding box center [21, 390] width 11 height 11
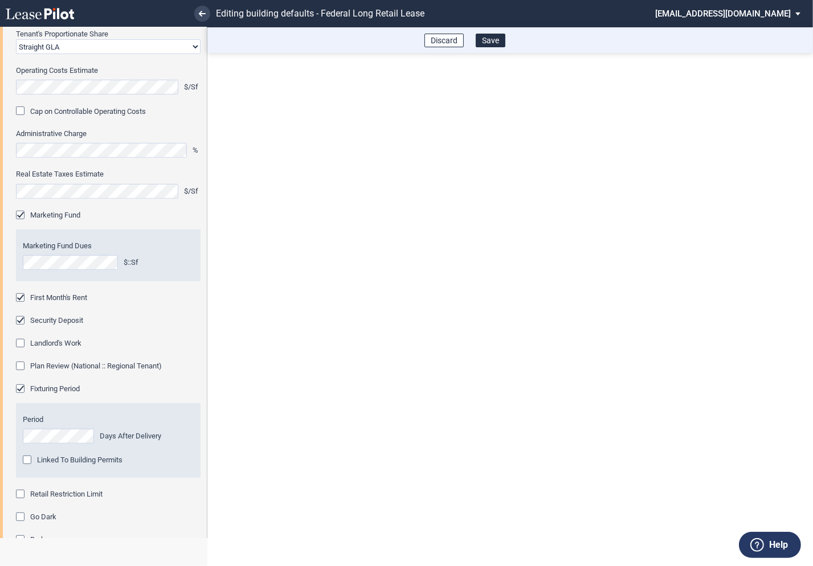
scroll to position [461, 0]
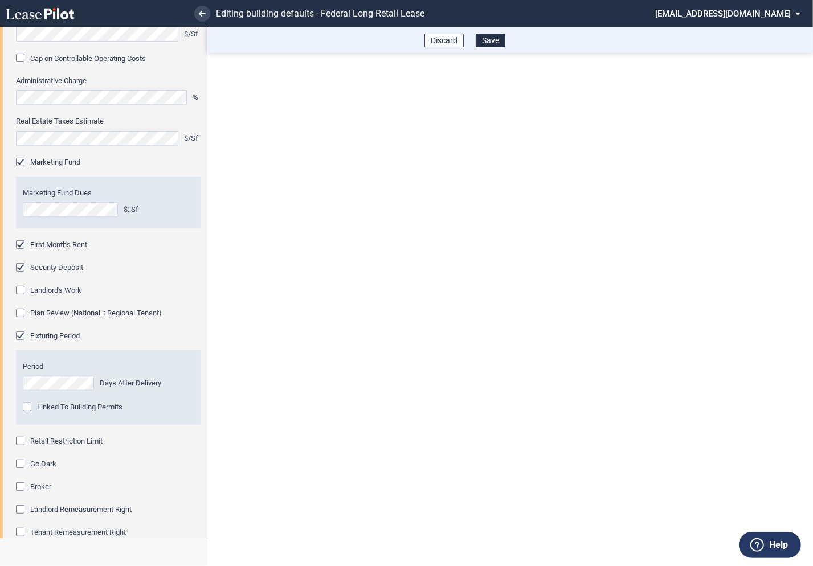
click at [23, 440] on div "Retail Restriction Limit" at bounding box center [21, 442] width 11 height 11
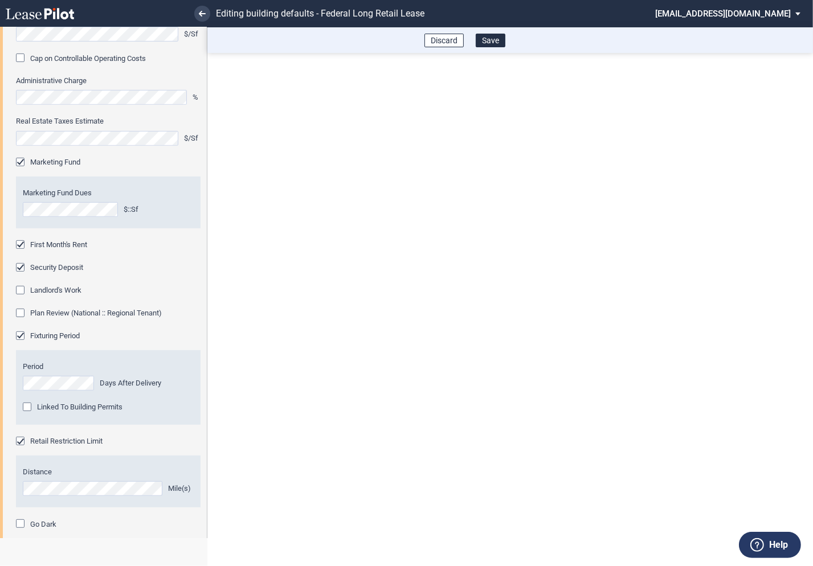
scroll to position [590, 0]
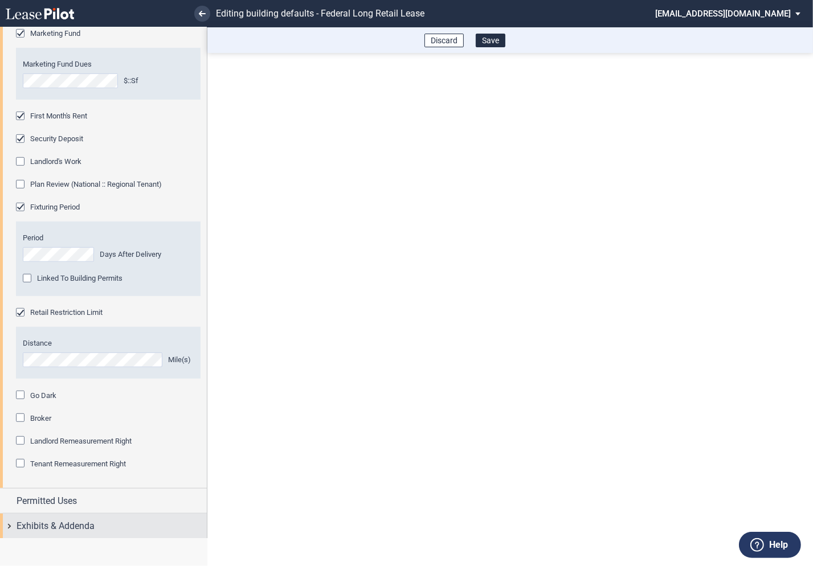
click at [6, 525] on div "Exhibits & Addenda" at bounding box center [103, 526] width 207 height 25
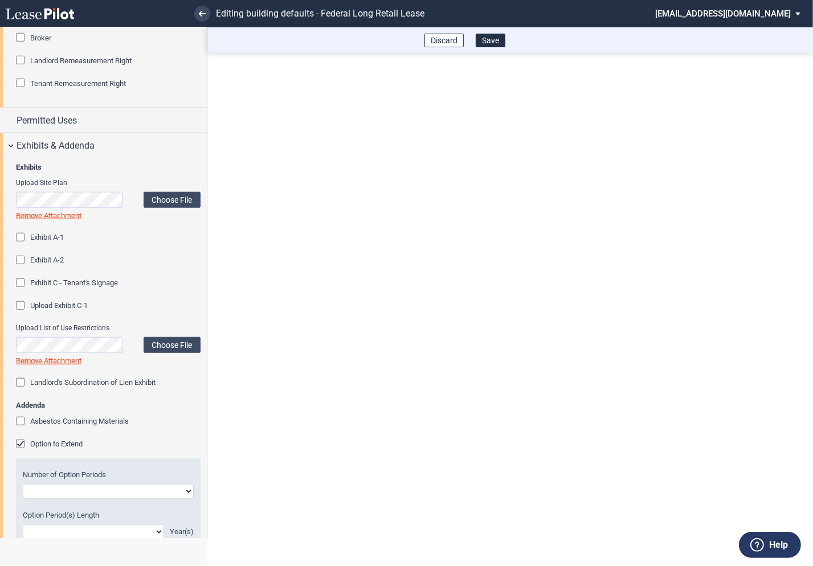
scroll to position [1013, 0]
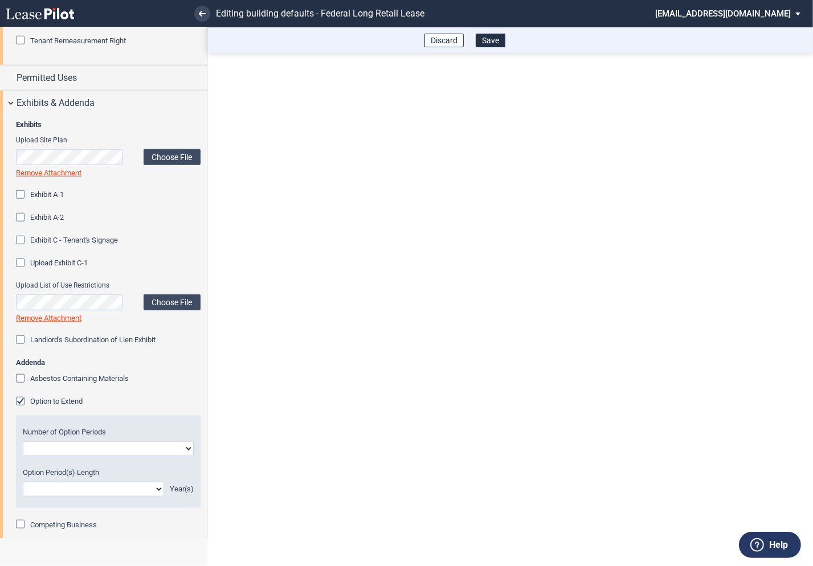
click at [19, 402] on div "Option to Extend" at bounding box center [21, 402] width 11 height 11
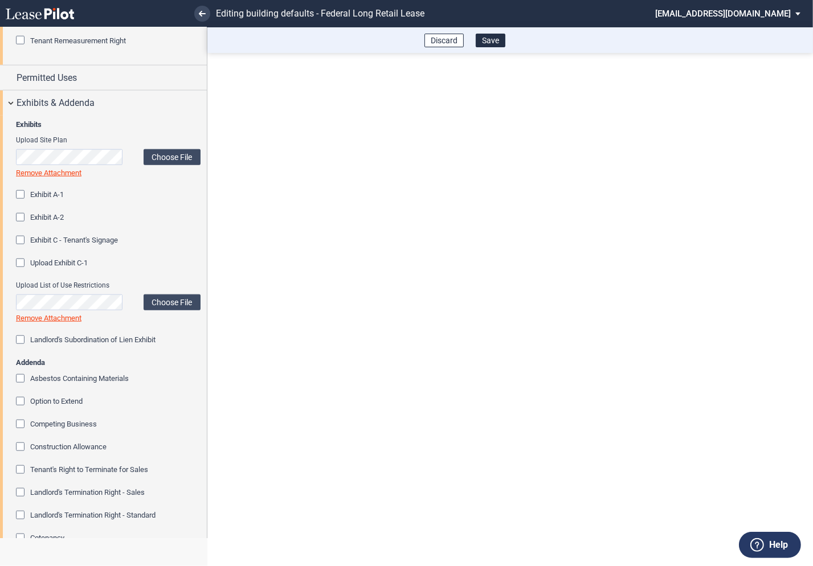
scroll to position [1167, 0]
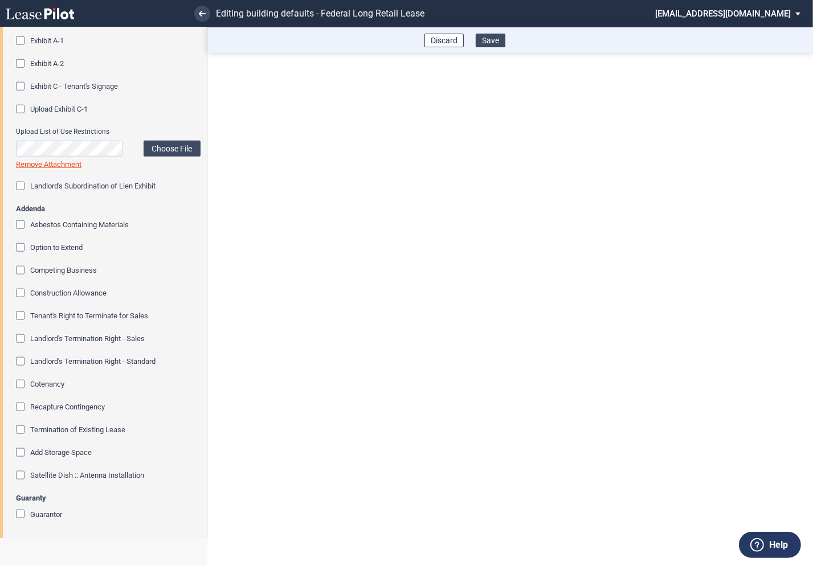
click at [498, 41] on button "Save" at bounding box center [491, 41] width 30 height 14
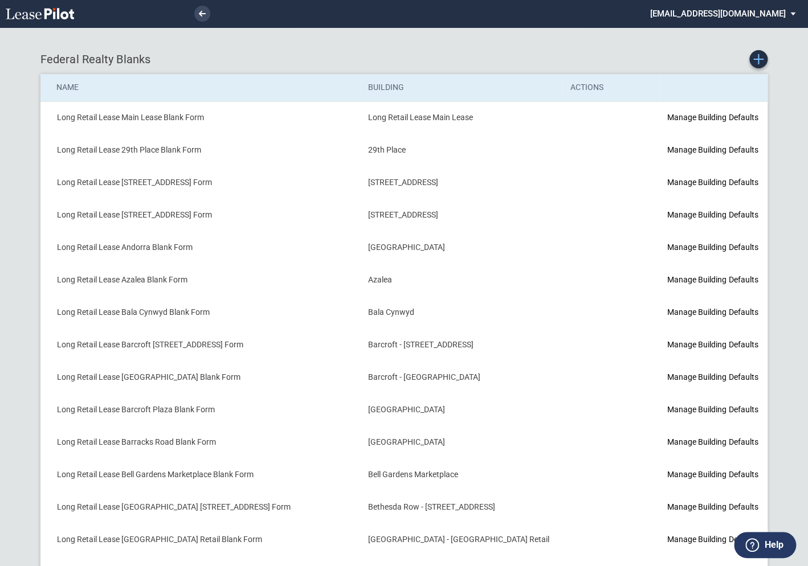
click at [764, 63] on link "Create new Blank Form" at bounding box center [758, 59] width 18 height 18
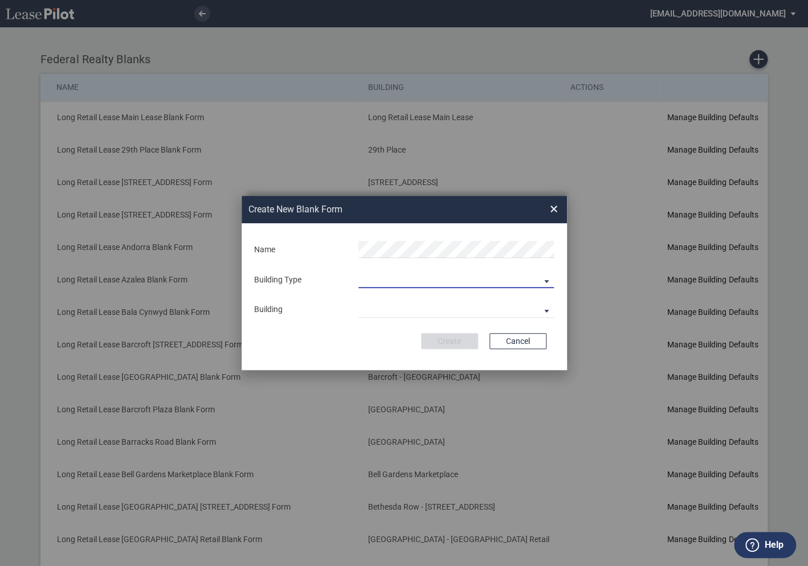
click at [377, 283] on md-select "Building Predefined Empty Building New Empty Building" at bounding box center [455, 279] width 195 height 17
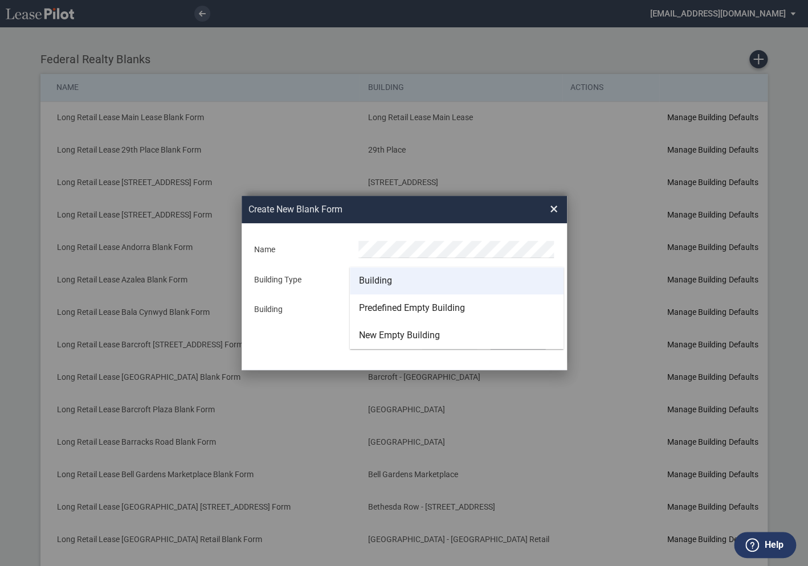
click at [377, 283] on div "Building" at bounding box center [375, 281] width 33 height 13
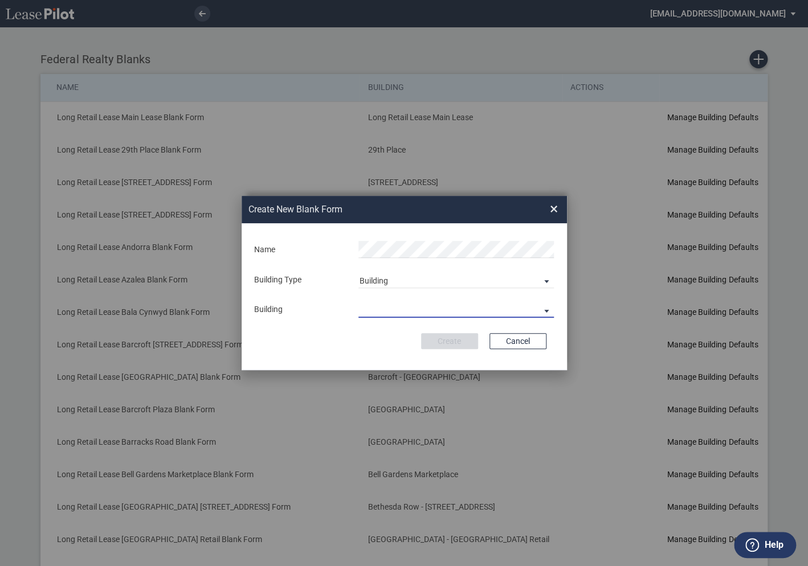
click at [380, 308] on md-select "29th Place 6464 Lincolnia Avenue 7770 Richmond Highway Andorra Azalea Bala Cynw…" at bounding box center [455, 309] width 195 height 17
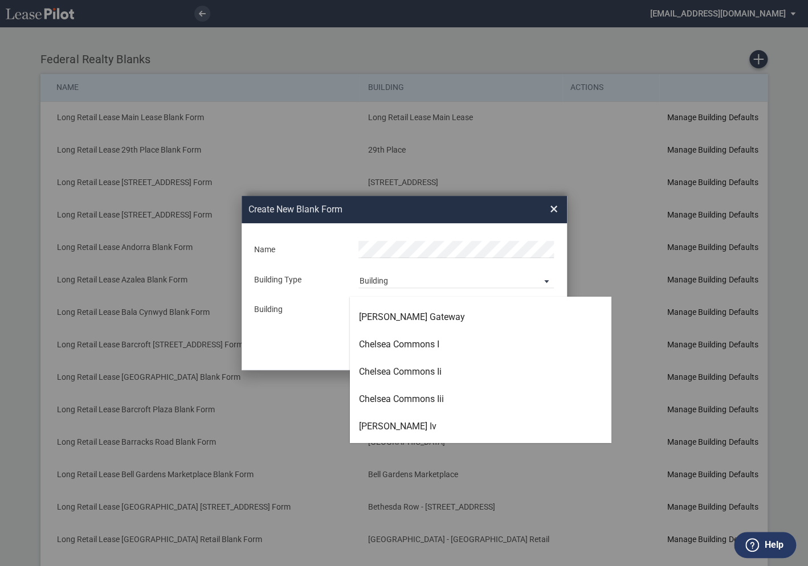
scroll to position [816, 0]
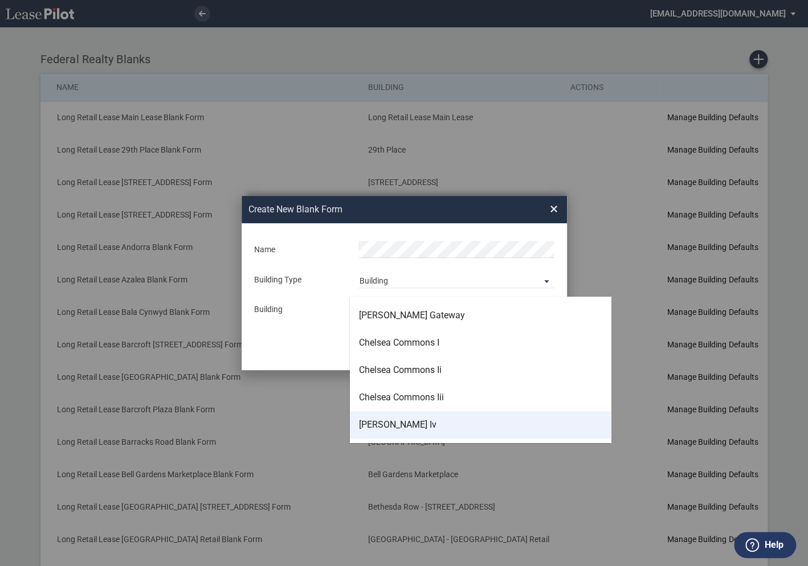
click at [390, 426] on div "Chelsea Commons Iv" at bounding box center [398, 425] width 78 height 13
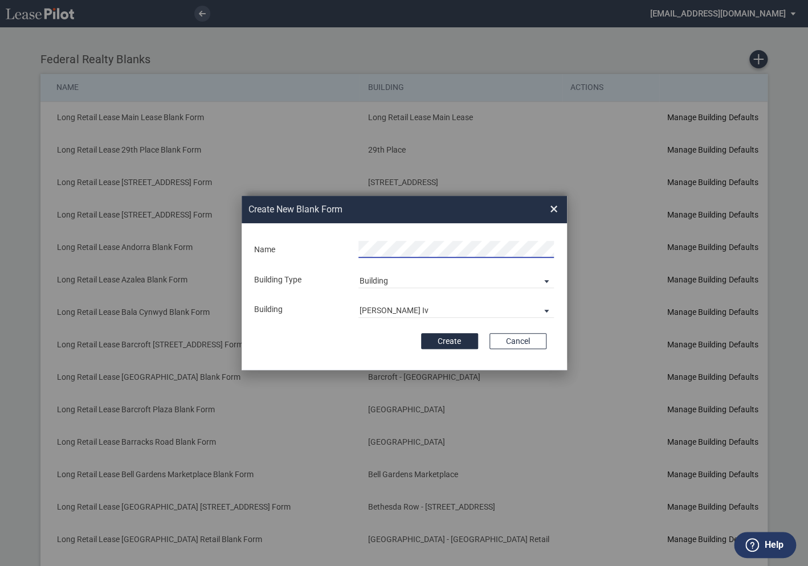
click at [358, 332] on form "Name Building Type Building Building Chelsea Commons Iv Building Name Create Ca…" at bounding box center [404, 296] width 325 height 147
click at [459, 341] on button "Create" at bounding box center [449, 341] width 57 height 16
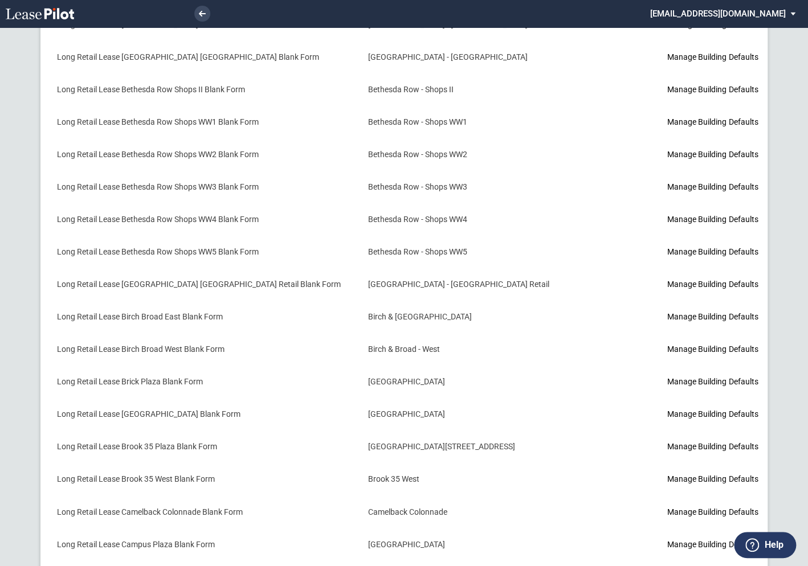
scroll to position [723, 0]
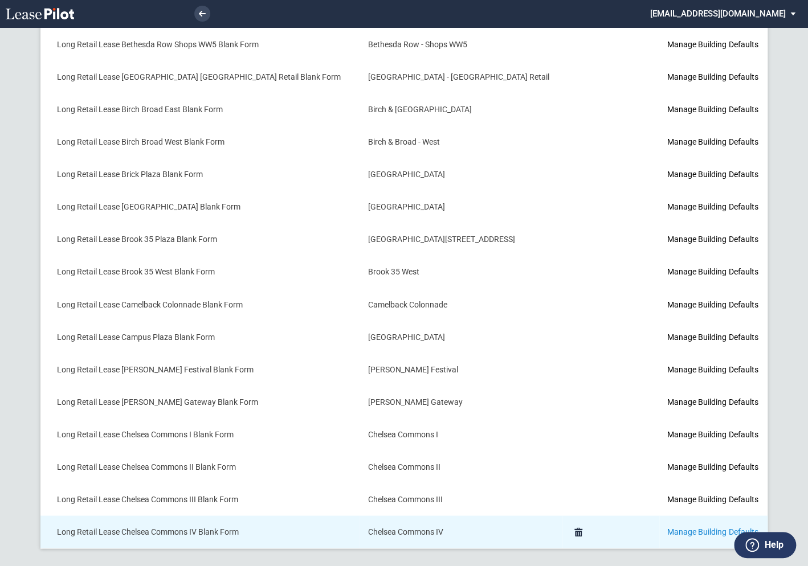
click at [667, 527] on link "Manage Building Defaults" at bounding box center [712, 531] width 91 height 9
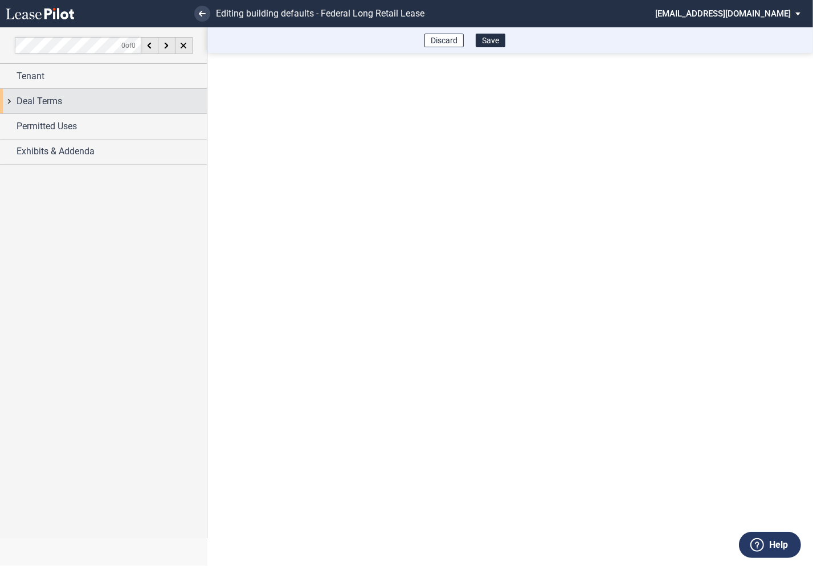
click at [14, 100] on div "Deal Terms" at bounding box center [103, 101] width 207 height 25
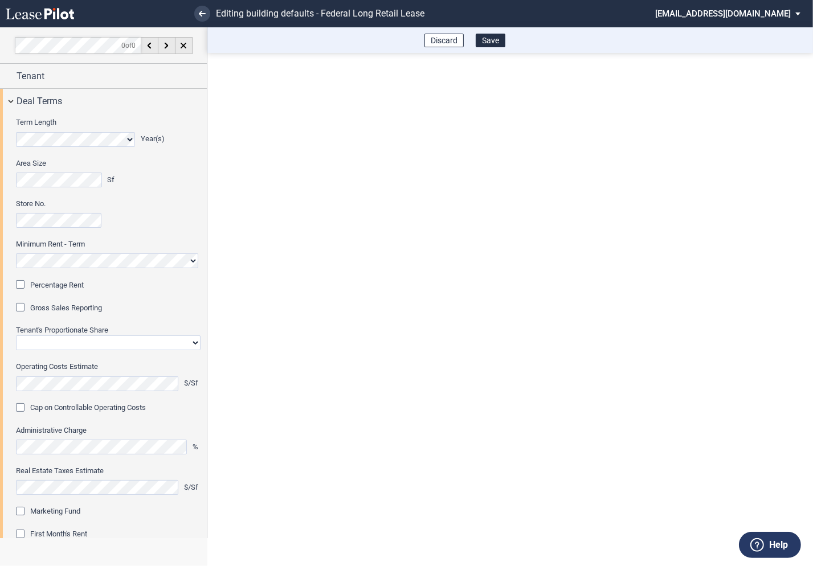
click at [27, 284] on div "Percentage Rent" at bounding box center [21, 285] width 11 height 11
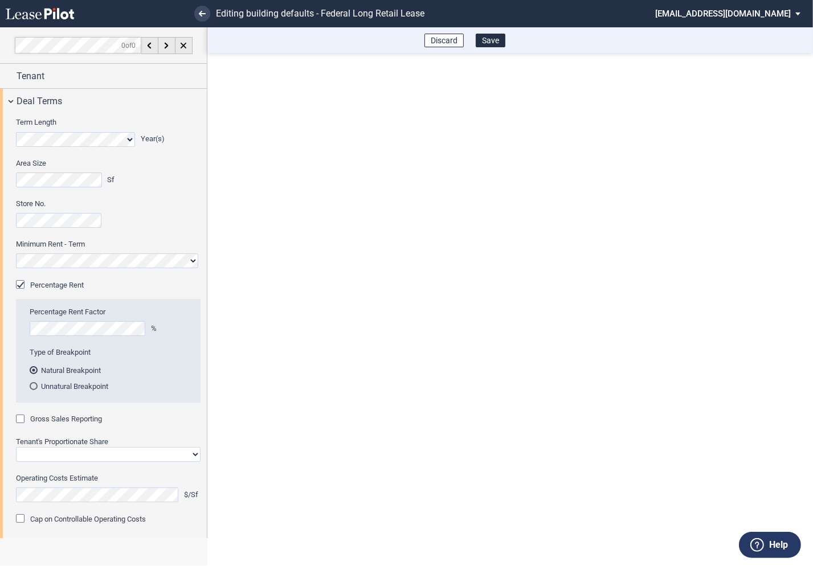
click at [23, 420] on div "Gross Sales Reporting" at bounding box center [21, 420] width 11 height 11
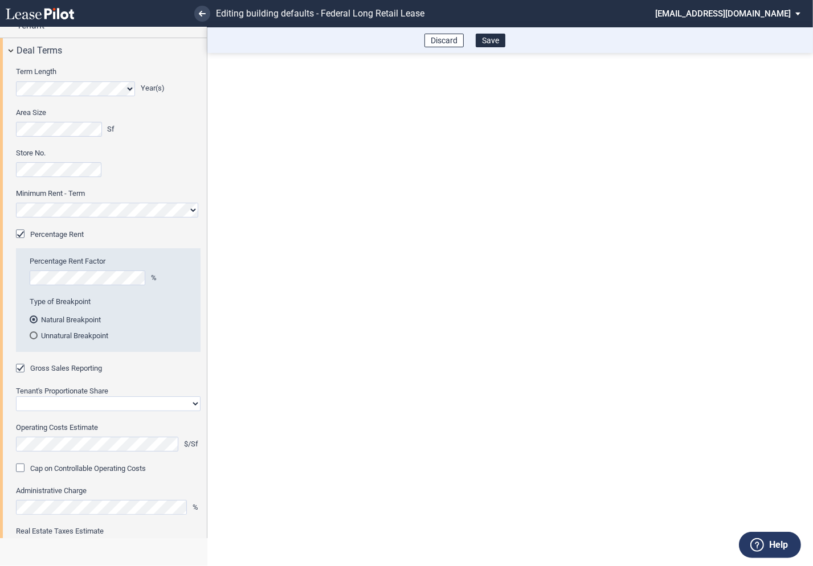
scroll to position [64, 0]
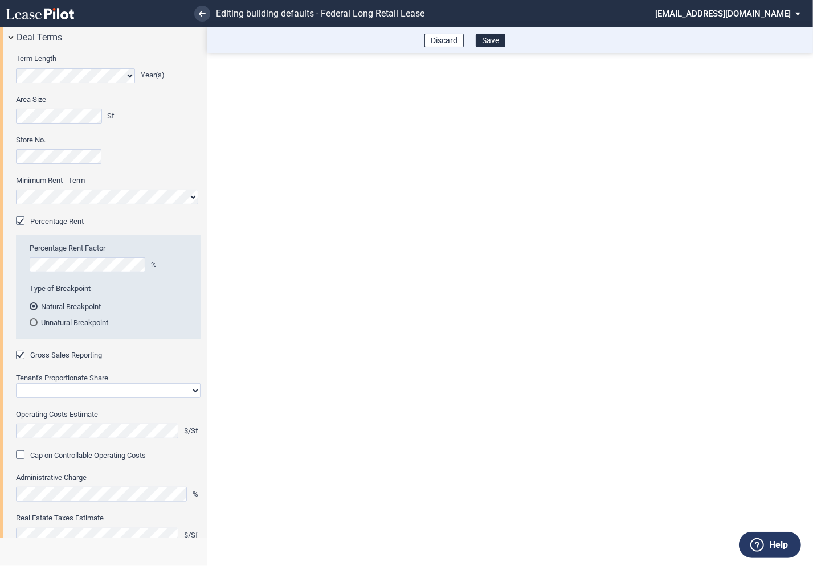
click at [52, 394] on select "Straight GLA Net Major" at bounding box center [108, 391] width 185 height 15
select select "straight GLA"
click at [16, 384] on select "Straight GLA Net Major" at bounding box center [108, 391] width 185 height 15
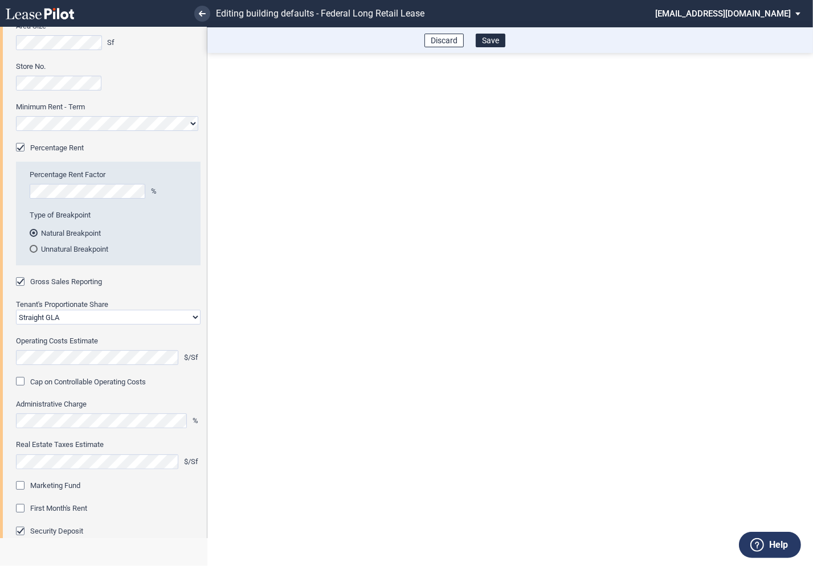
scroll to position [144, 0]
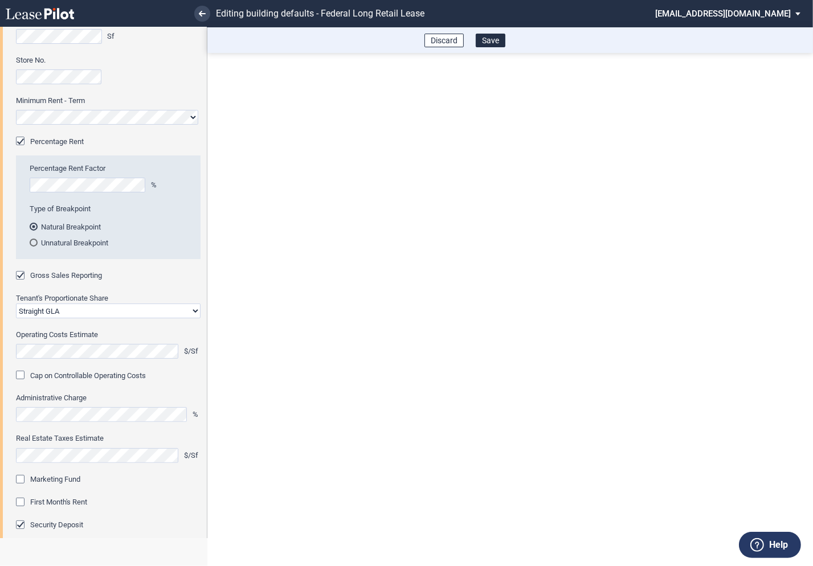
click at [21, 479] on div "Marketing Fund" at bounding box center [21, 480] width 11 height 11
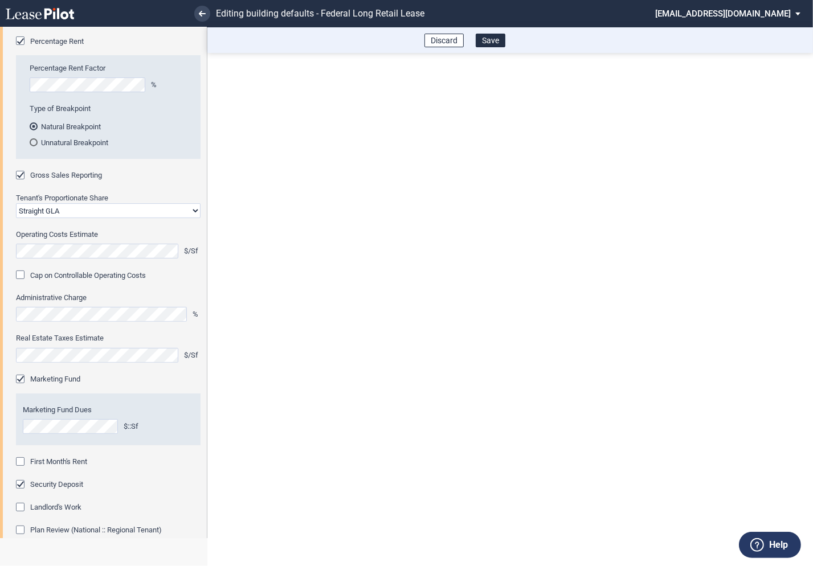
click at [23, 461] on div "First Month's Rent" at bounding box center [21, 463] width 11 height 11
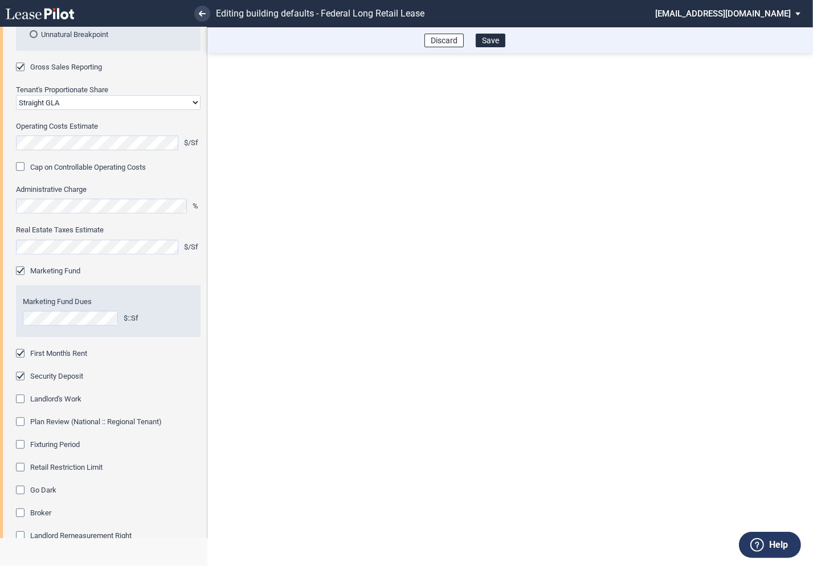
scroll to position [372, 0]
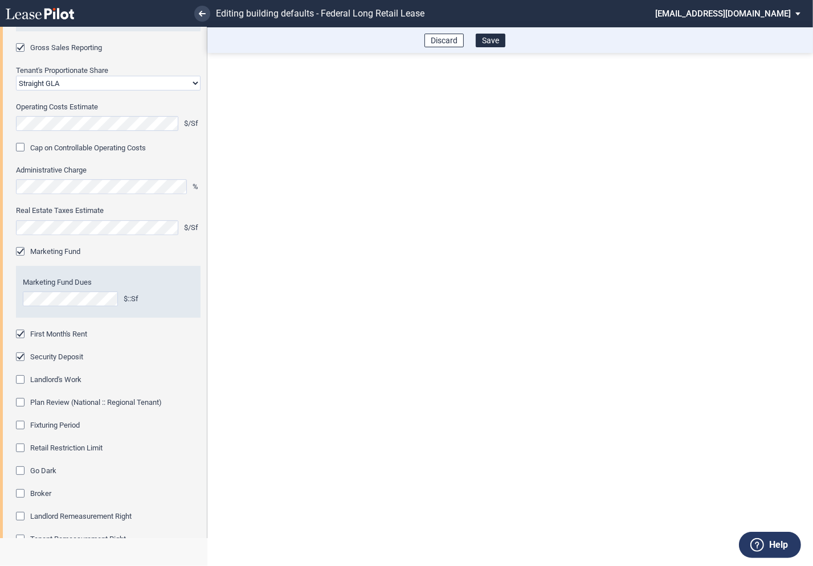
click at [23, 424] on div "Fixturing Period" at bounding box center [21, 426] width 11 height 11
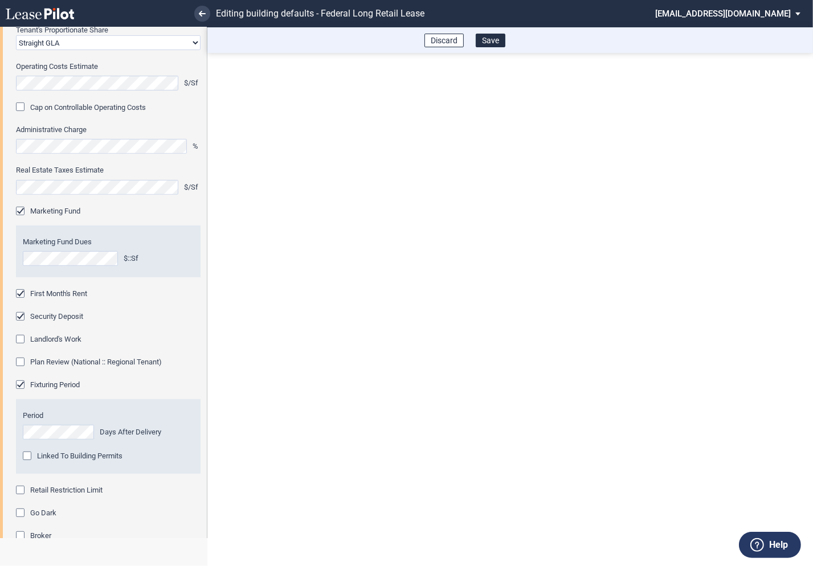
click at [22, 490] on div "Retail Restriction Limit" at bounding box center [21, 491] width 11 height 11
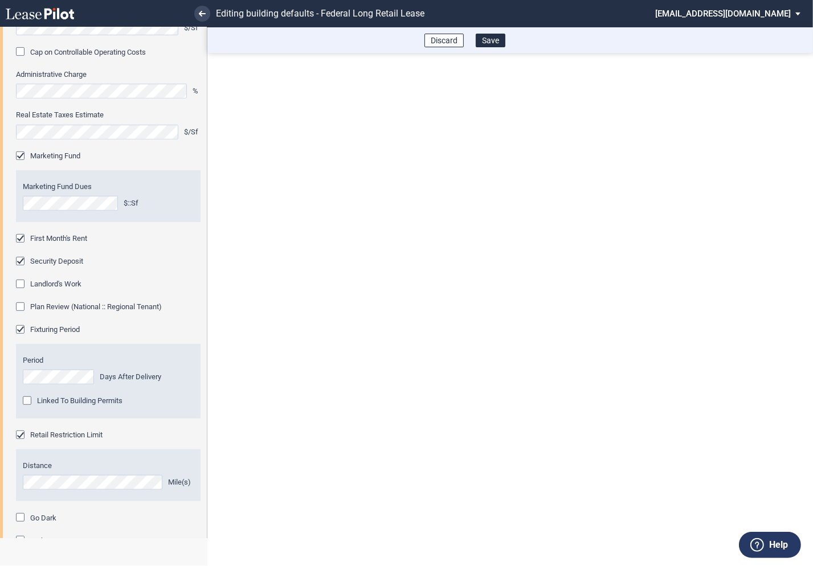
scroll to position [590, 0]
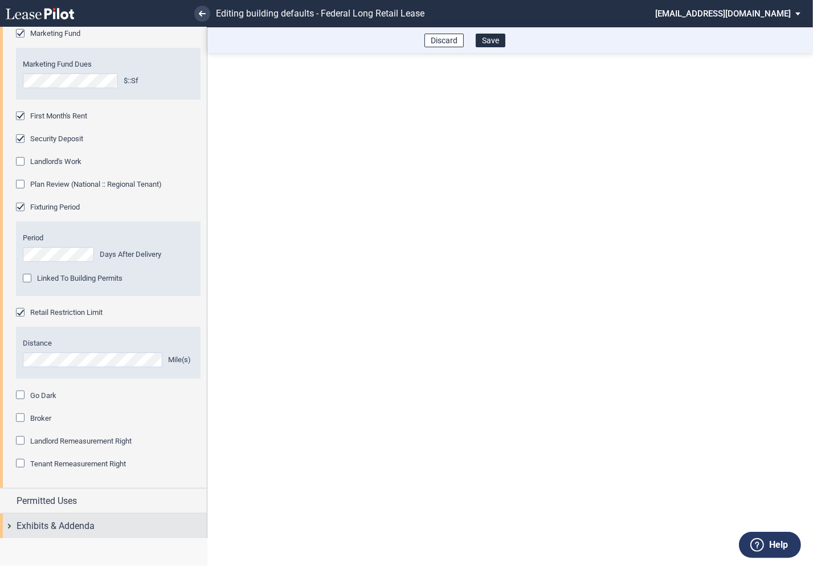
click at [18, 523] on span "Exhibits & Addenda" at bounding box center [56, 527] width 78 height 14
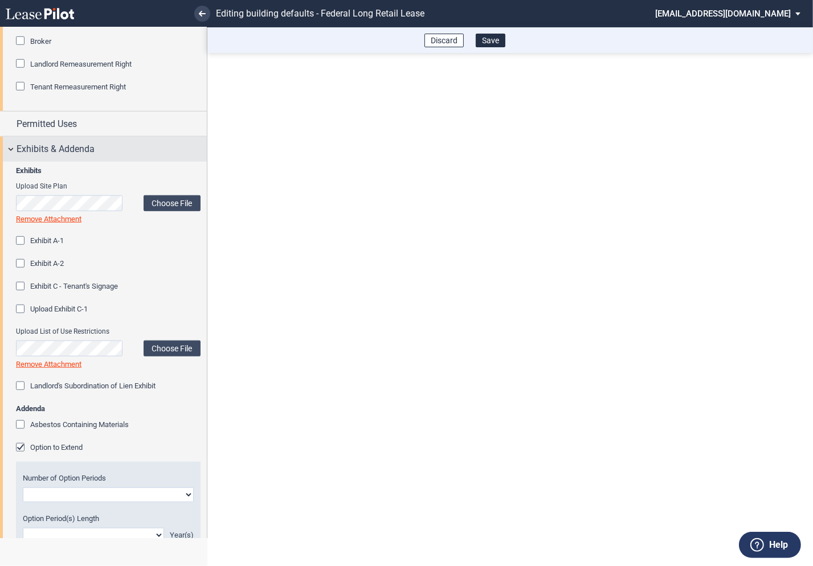
scroll to position [999, 0]
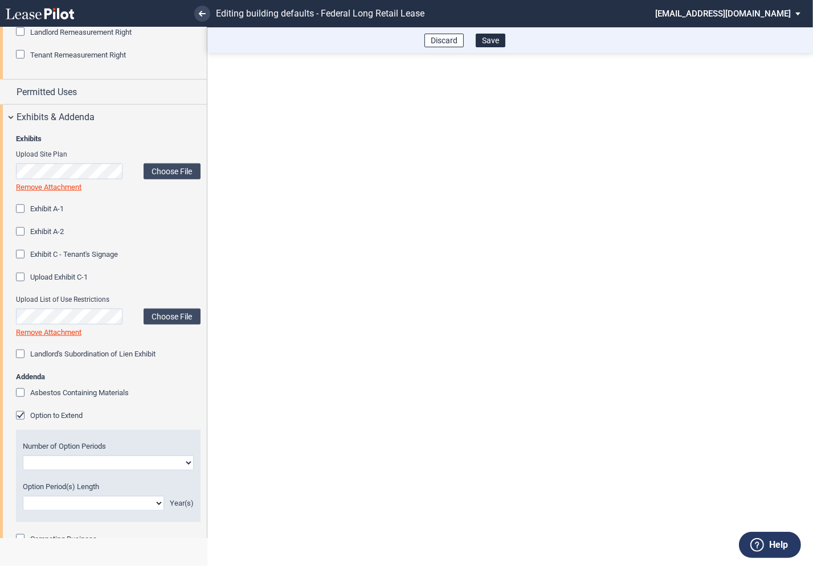
click at [21, 413] on div "Option to Extend" at bounding box center [21, 416] width 11 height 11
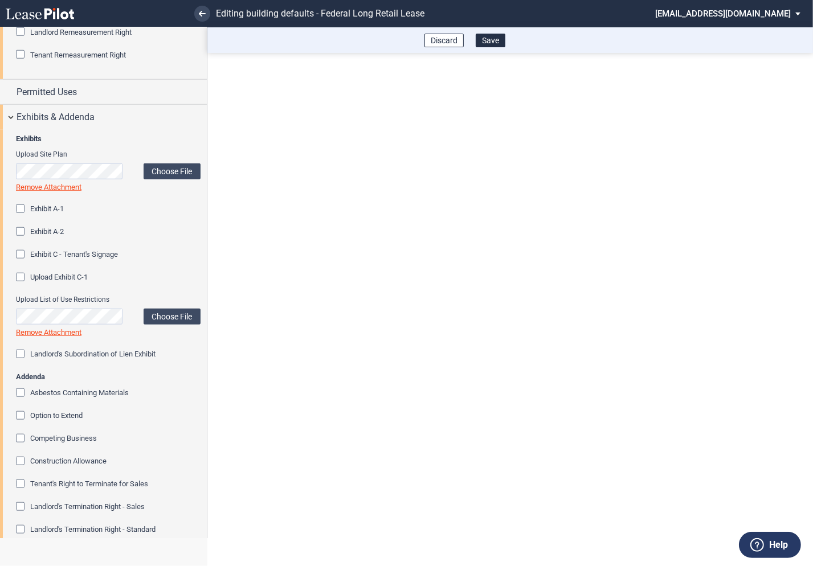
scroll to position [1167, 0]
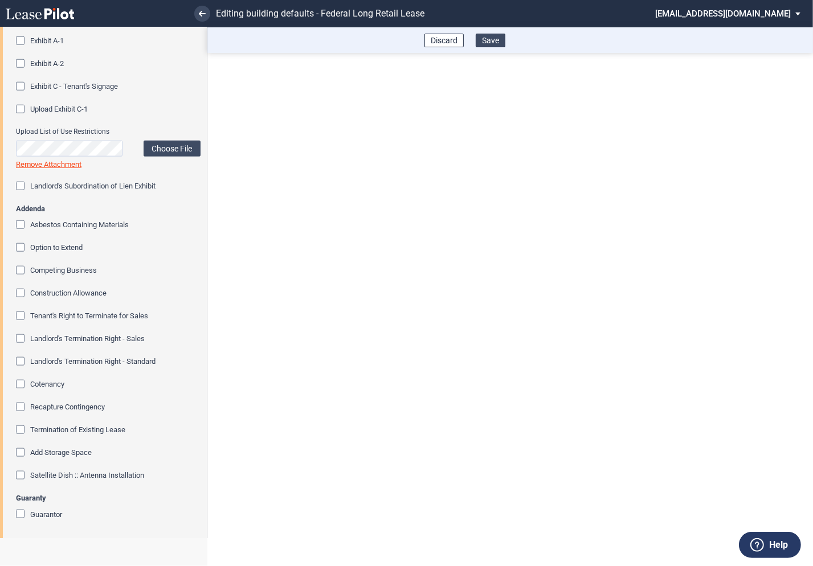
click at [494, 44] on button "Save" at bounding box center [491, 41] width 30 height 14
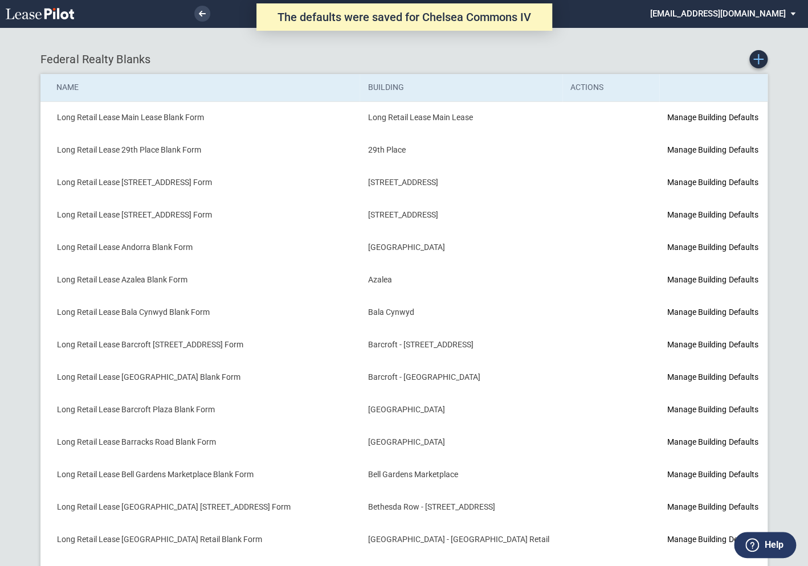
click at [760, 64] on link "Create new Blank Form" at bounding box center [758, 59] width 18 height 18
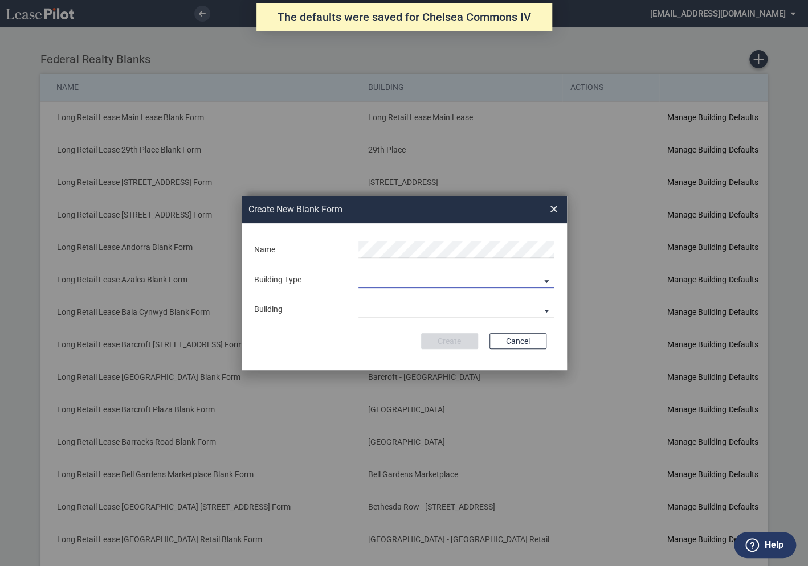
click at [415, 283] on md-select "Building Predefined Empty Building New Empty Building" at bounding box center [455, 279] width 195 height 17
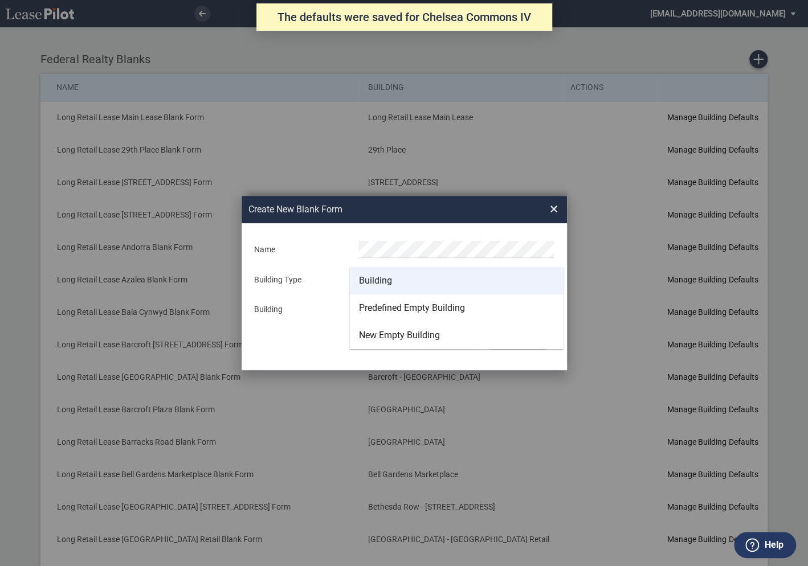
click at [395, 283] on md-option "Building" at bounding box center [457, 280] width 214 height 27
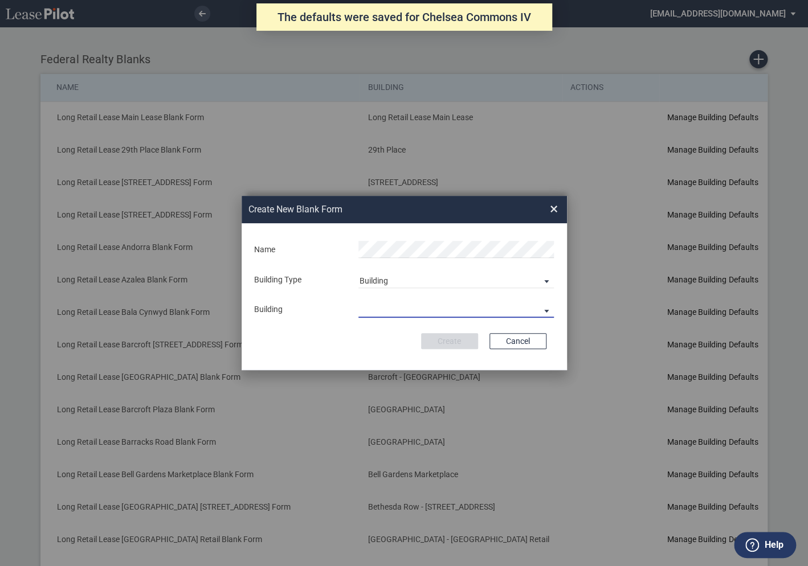
click at [388, 308] on md-select "29th Place 6464 Lincolnia Avenue 7770 Richmond Highway Andorra Azalea Bala Cynw…" at bounding box center [455, 309] width 195 height 17
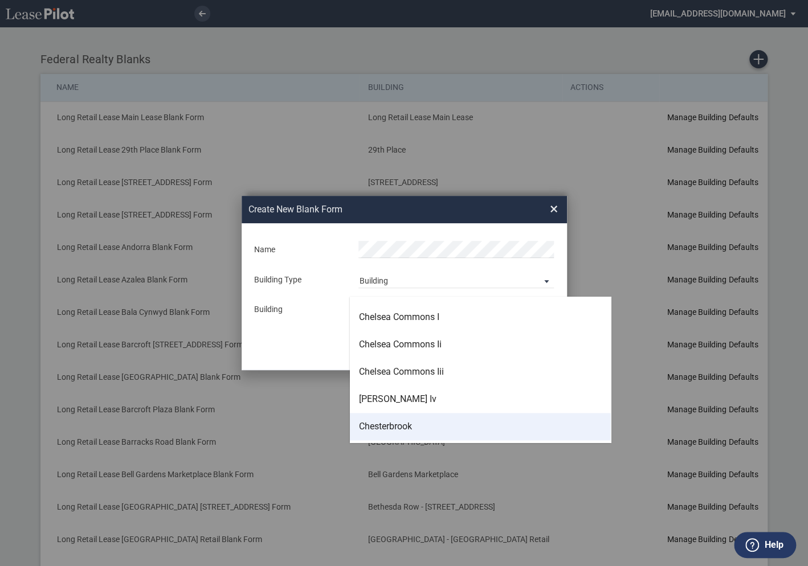
scroll to position [842, 0]
click at [398, 423] on div "Chesterbrook" at bounding box center [385, 426] width 53 height 13
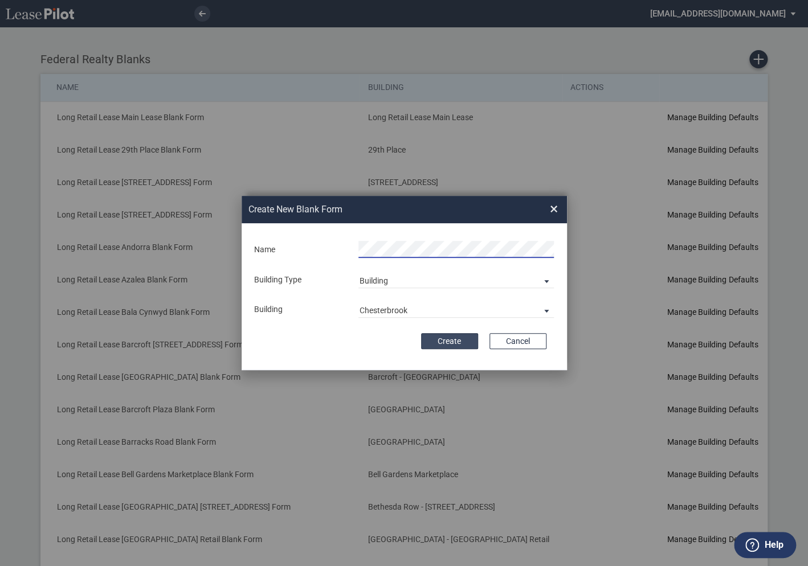
click at [444, 340] on button "Create" at bounding box center [449, 341] width 57 height 16
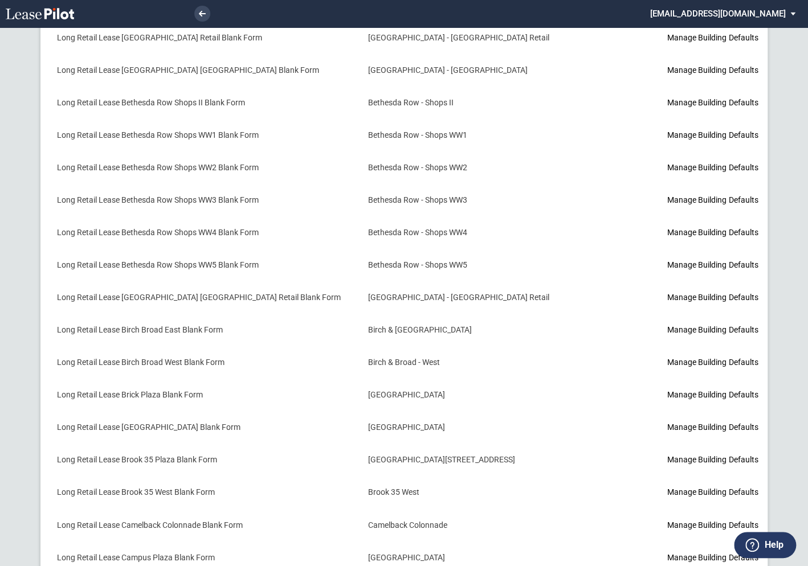
scroll to position [755, 0]
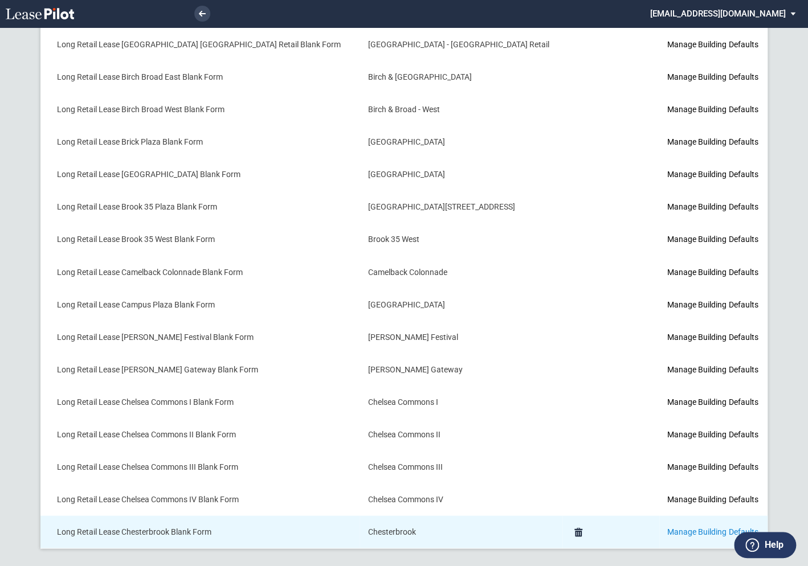
click at [667, 528] on link "Manage Building Defaults" at bounding box center [712, 531] width 91 height 9
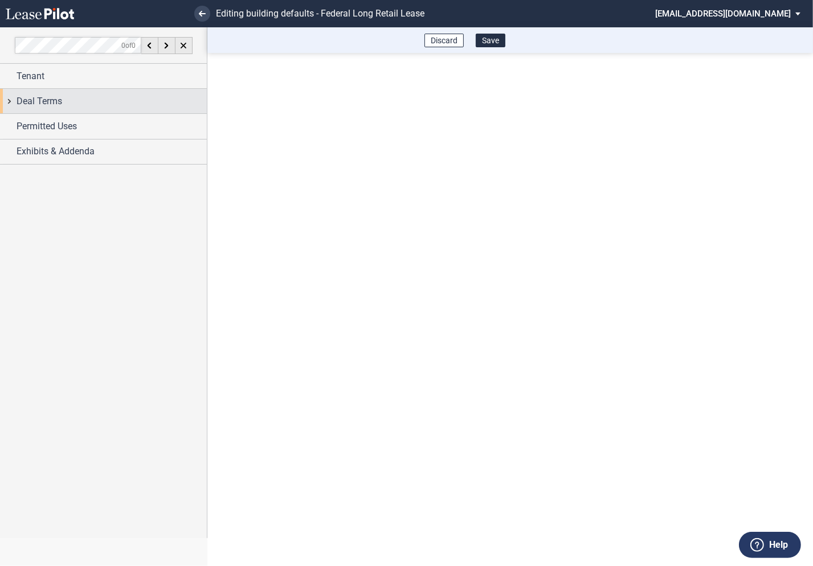
click at [7, 104] on div "Deal Terms" at bounding box center [103, 101] width 207 height 25
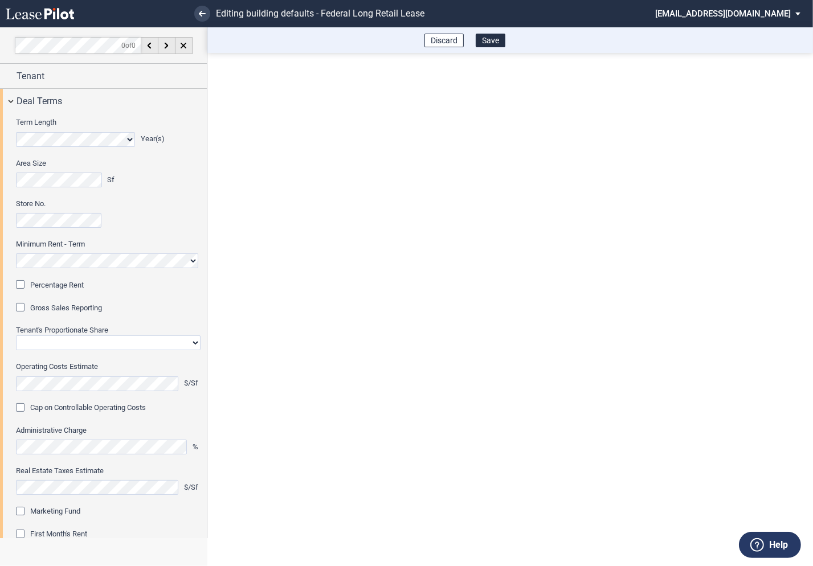
click at [23, 285] on div "Percentage Rent" at bounding box center [21, 285] width 11 height 11
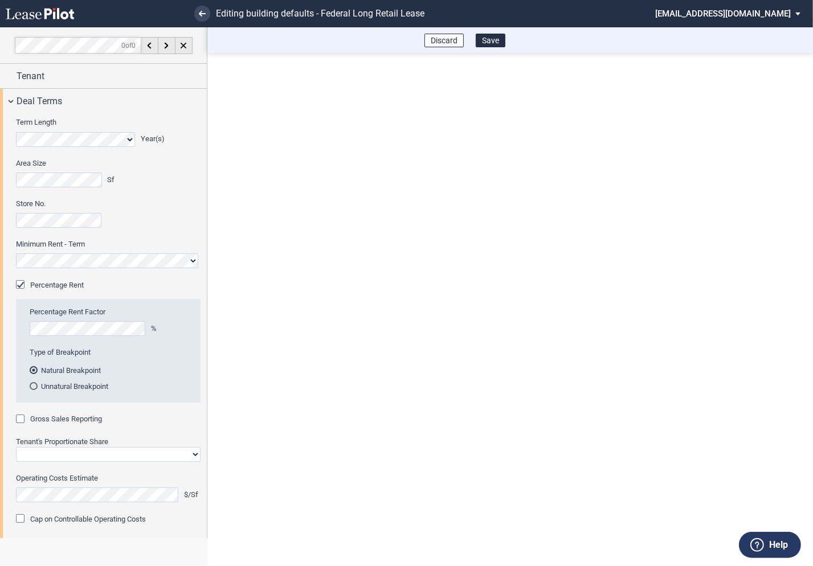
click at [25, 418] on div "Gross Sales Reporting" at bounding box center [21, 420] width 11 height 11
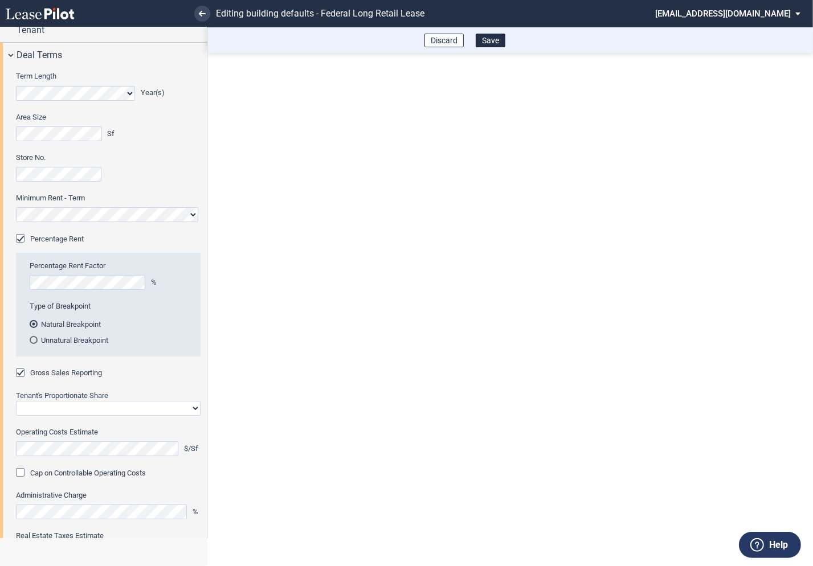
scroll to position [90, 0]
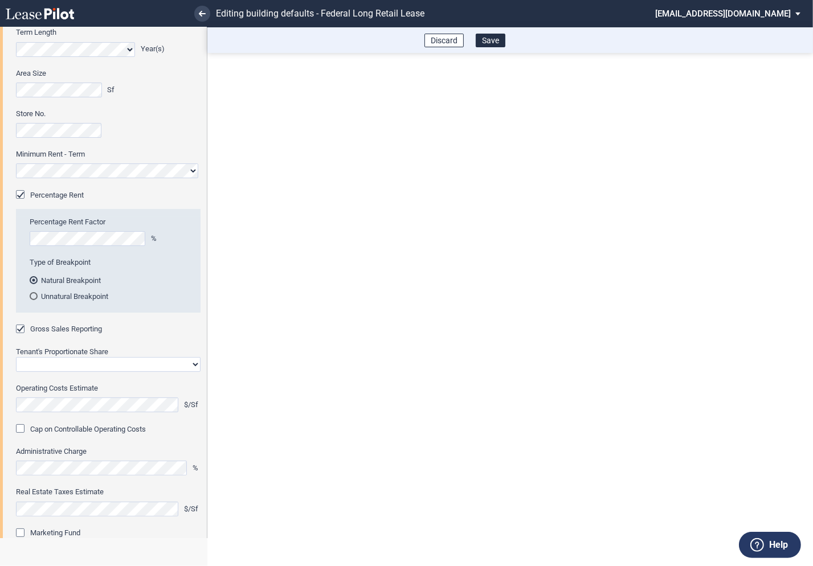
click at [70, 366] on select "Straight GLA Net Major" at bounding box center [108, 364] width 185 height 15
select select "straight GLA"
click at [16, 357] on select "Straight GLA Net Major" at bounding box center [108, 364] width 185 height 15
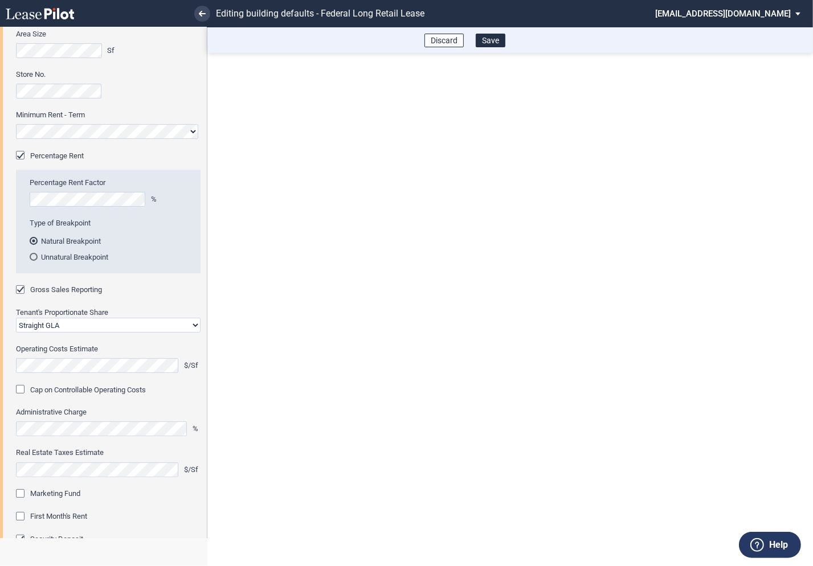
scroll to position [144, 0]
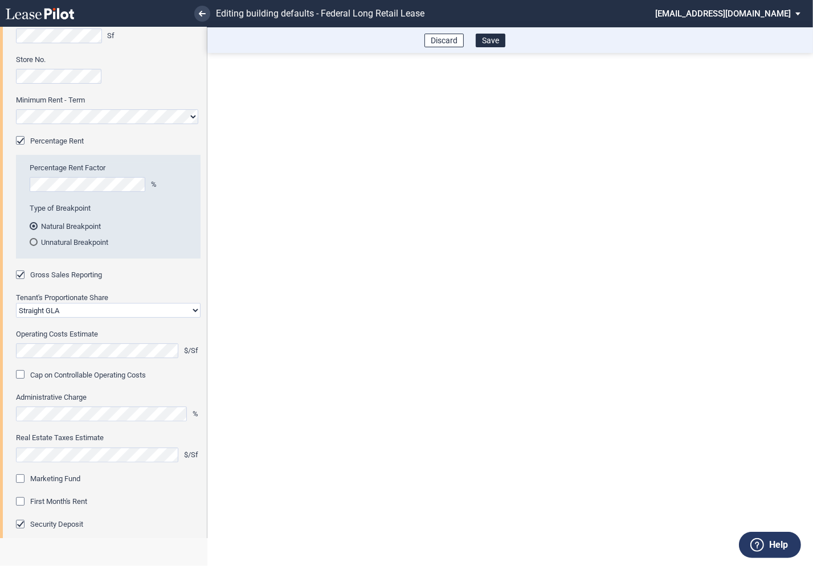
click at [26, 478] on div "Marketing Fund" at bounding box center [21, 480] width 11 height 11
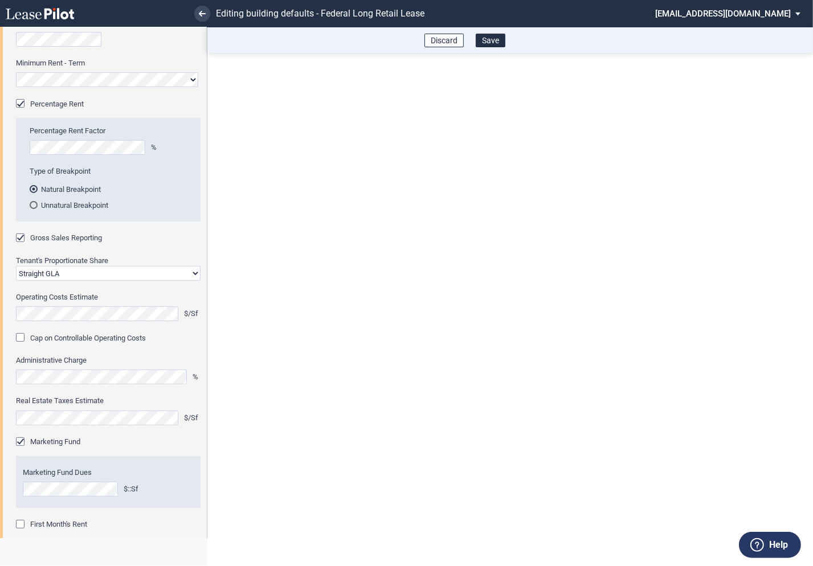
scroll to position [205, 0]
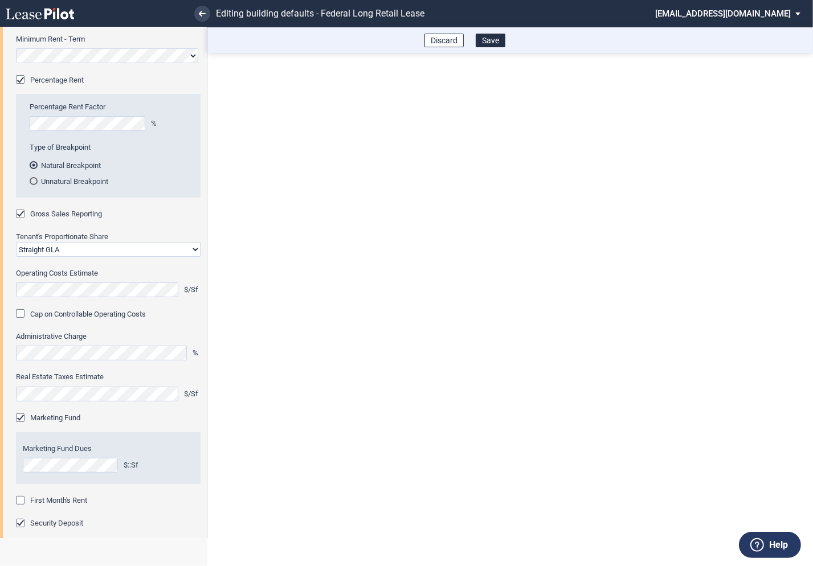
click at [22, 503] on div "First Month's Rent" at bounding box center [21, 501] width 11 height 11
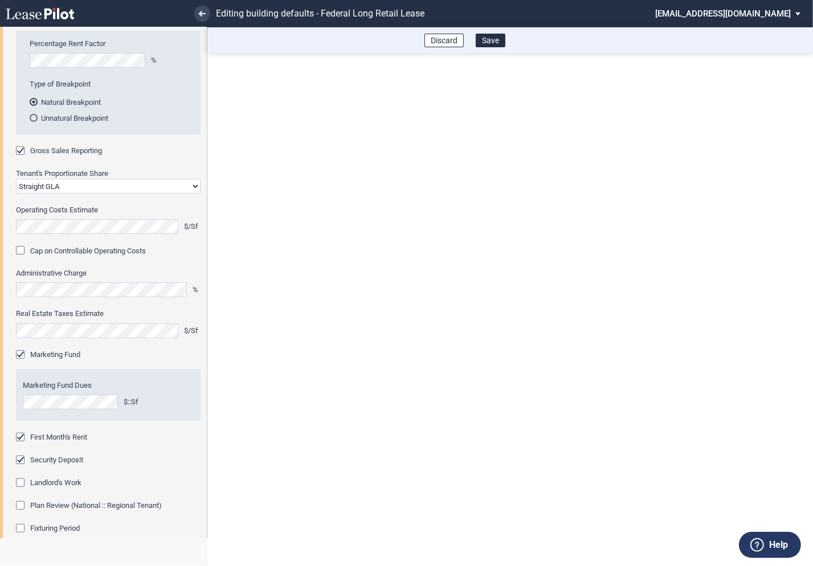
scroll to position [329, 0]
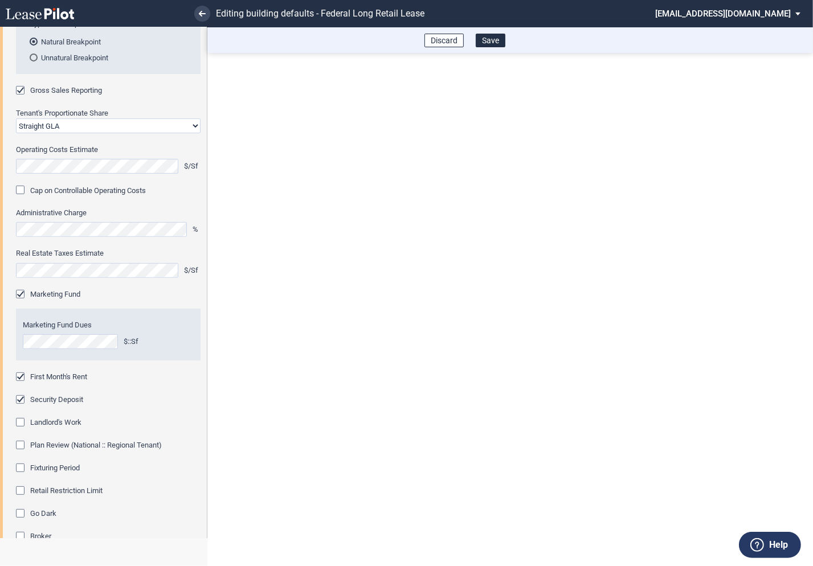
click at [21, 471] on div "Fixturing Period" at bounding box center [21, 469] width 11 height 11
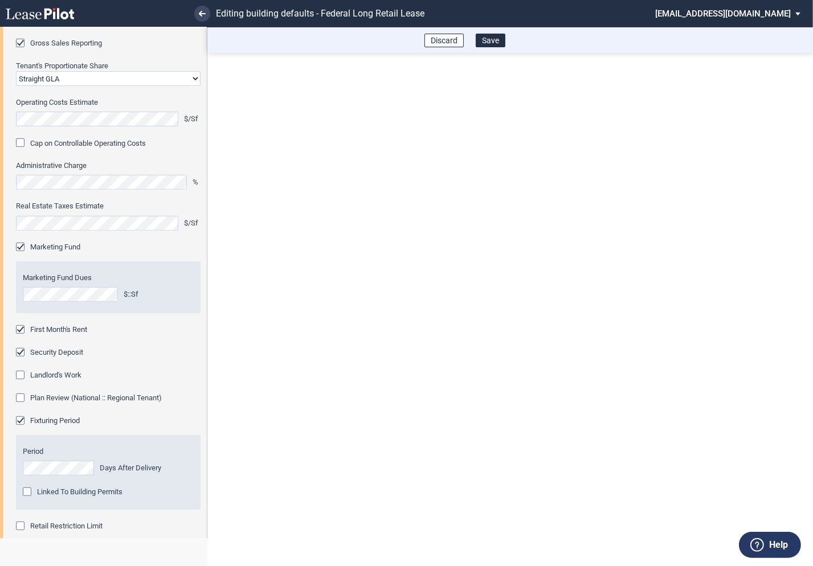
scroll to position [396, 0]
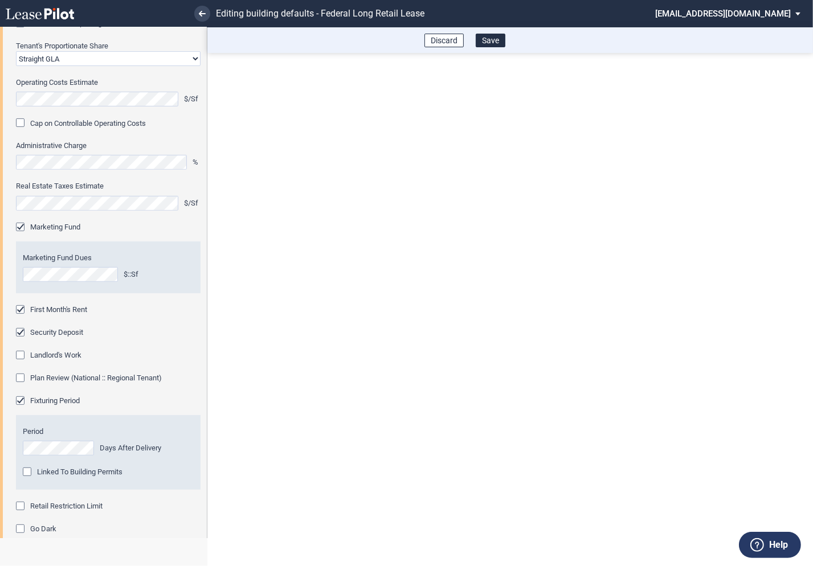
click at [19, 509] on div "Retail Restriction Limit" at bounding box center [21, 507] width 11 height 11
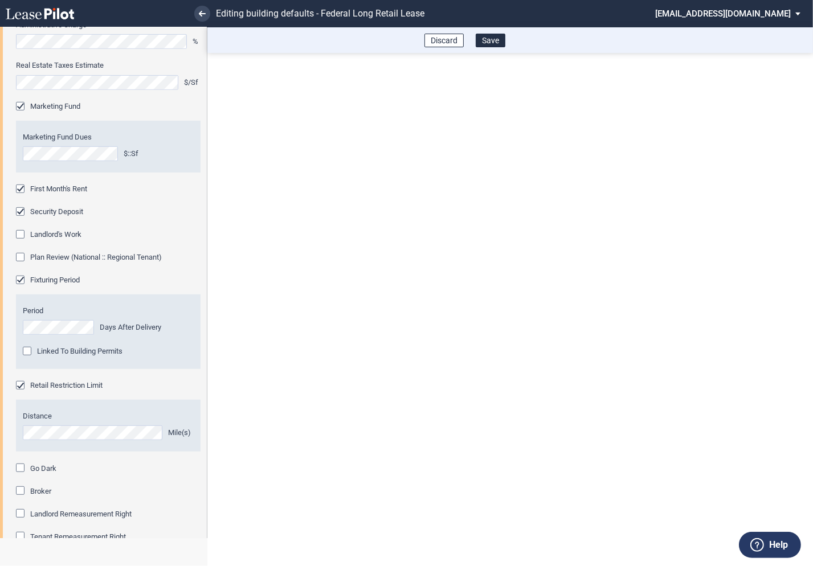
scroll to position [590, 0]
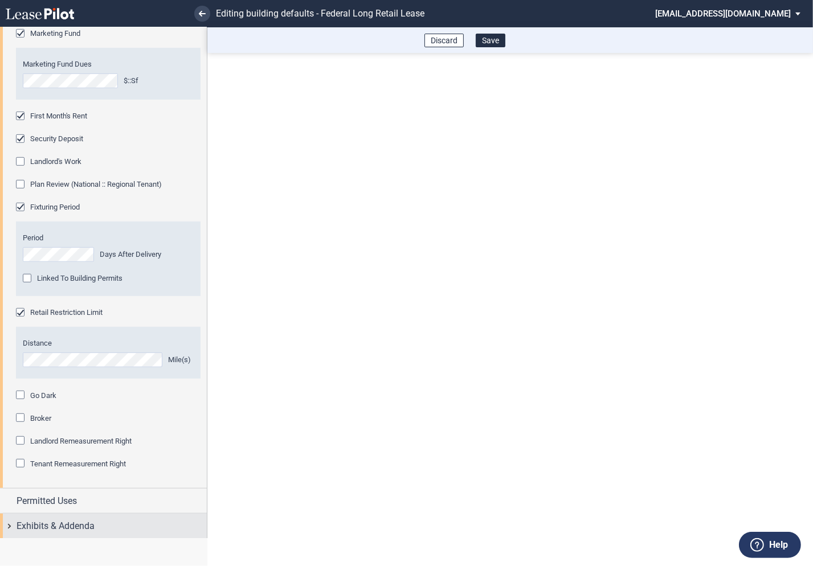
click at [10, 523] on div "Exhibits & Addenda" at bounding box center [103, 526] width 207 height 25
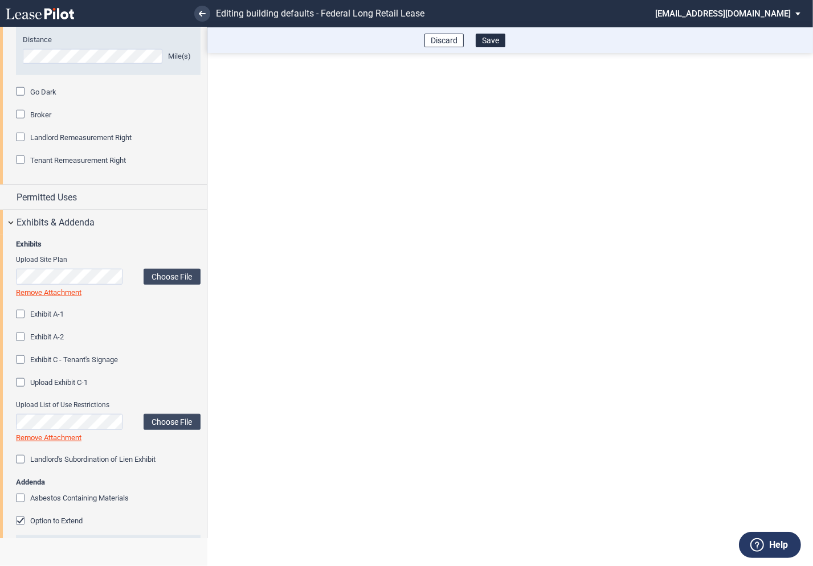
scroll to position [956, 0]
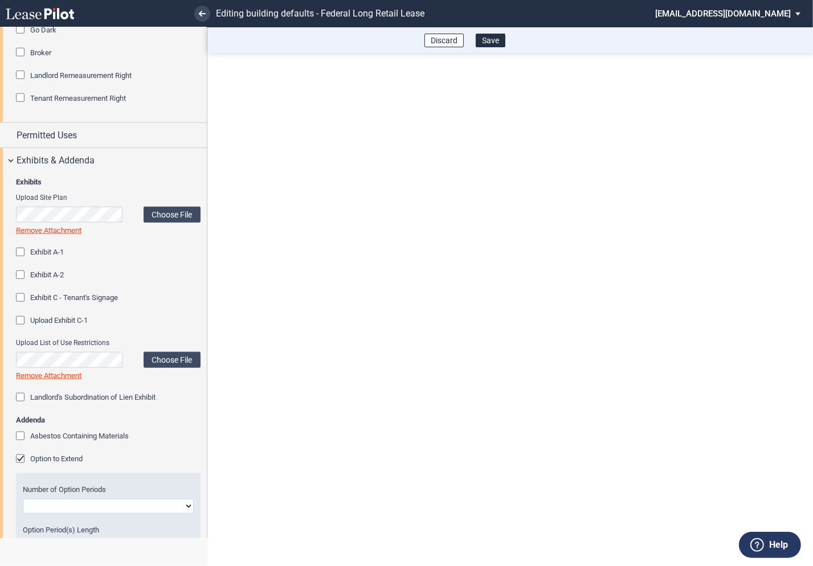
click at [24, 457] on div "Option to Extend" at bounding box center [21, 460] width 11 height 11
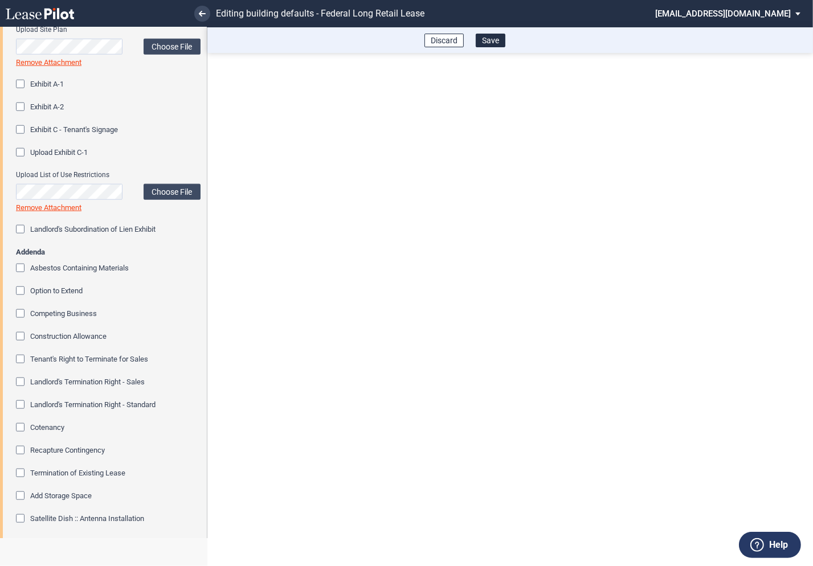
scroll to position [1167, 0]
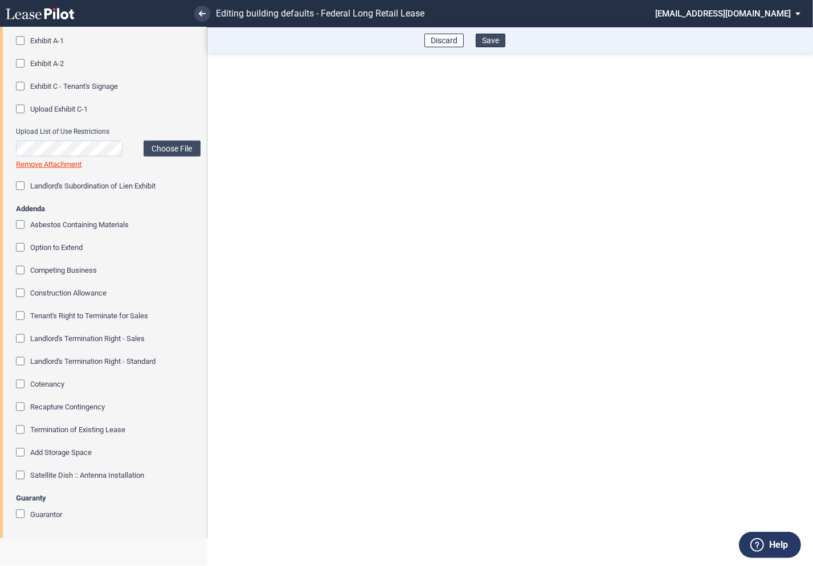
click at [492, 39] on button "Save" at bounding box center [491, 41] width 30 height 14
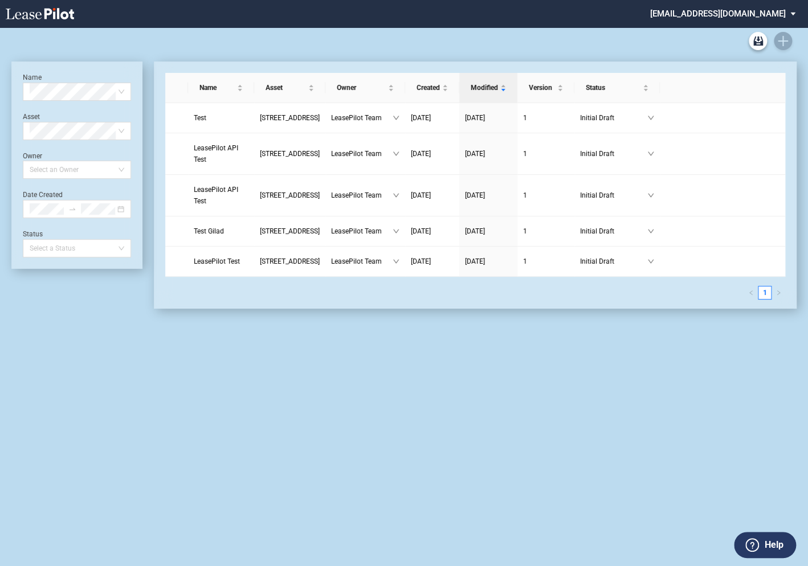
click at [763, 14] on md-select "[EMAIL_ADDRESS][DOMAIN_NAME] Super Admin Area Admin Area Settings Sign Out" at bounding box center [727, 13] width 156 height 26
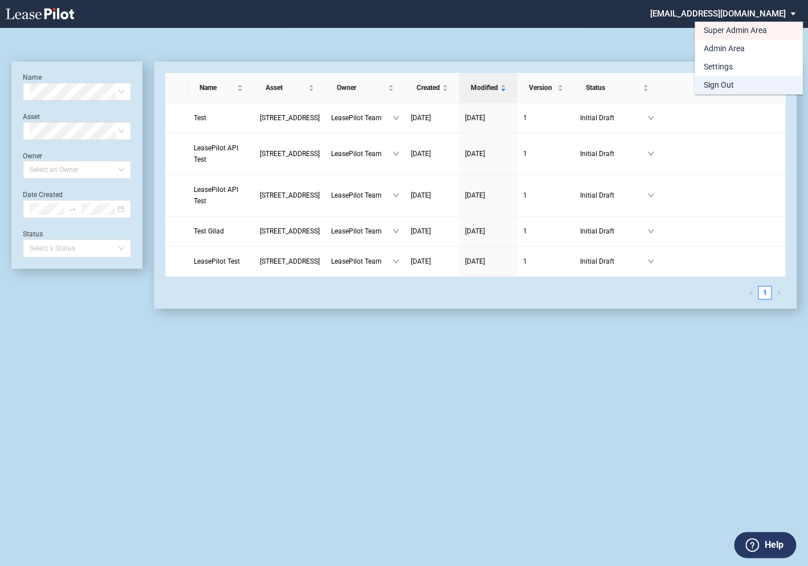
click at [725, 85] on div "Sign Out" at bounding box center [719, 85] width 30 height 11
